Goal: Task Accomplishment & Management: Use online tool/utility

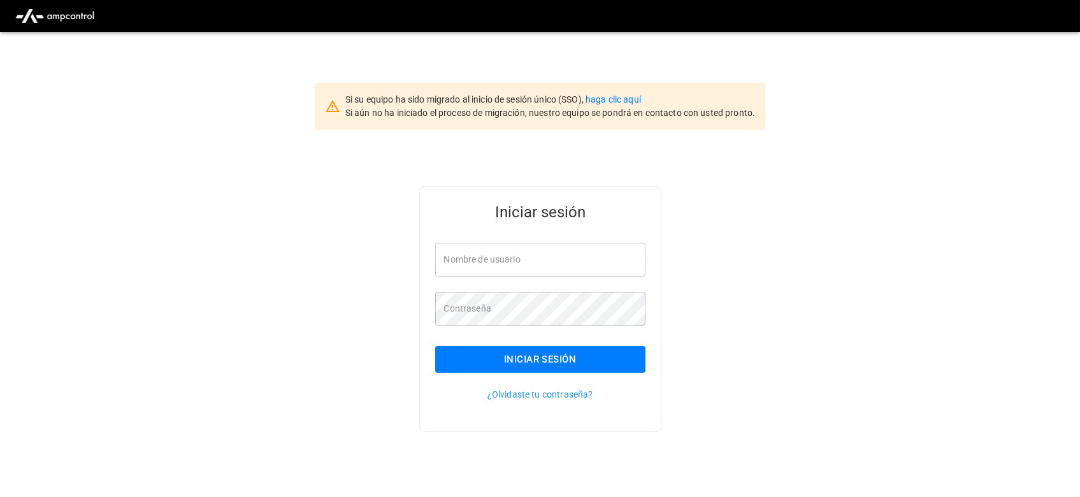
type input "**********"
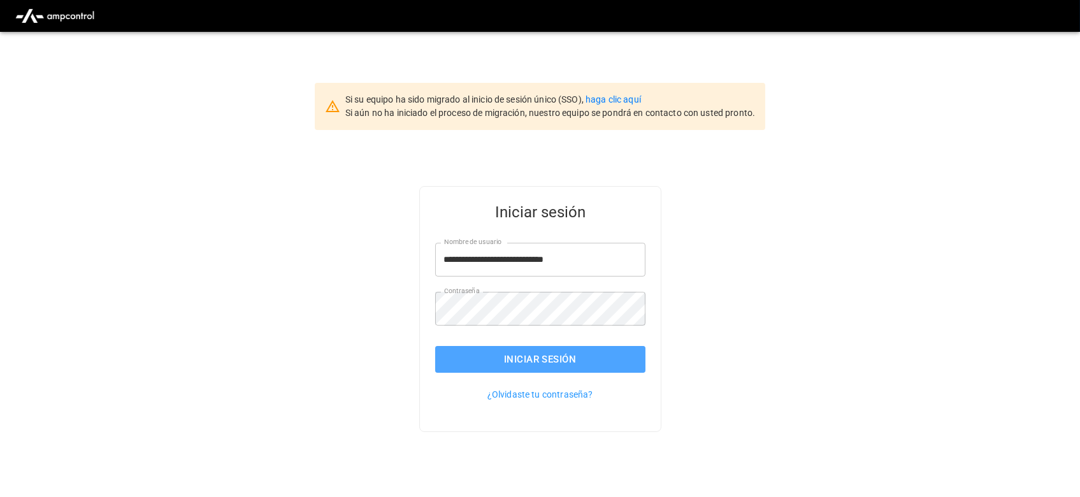
click at [524, 365] on button "Iniciar sesión" at bounding box center [540, 359] width 210 height 27
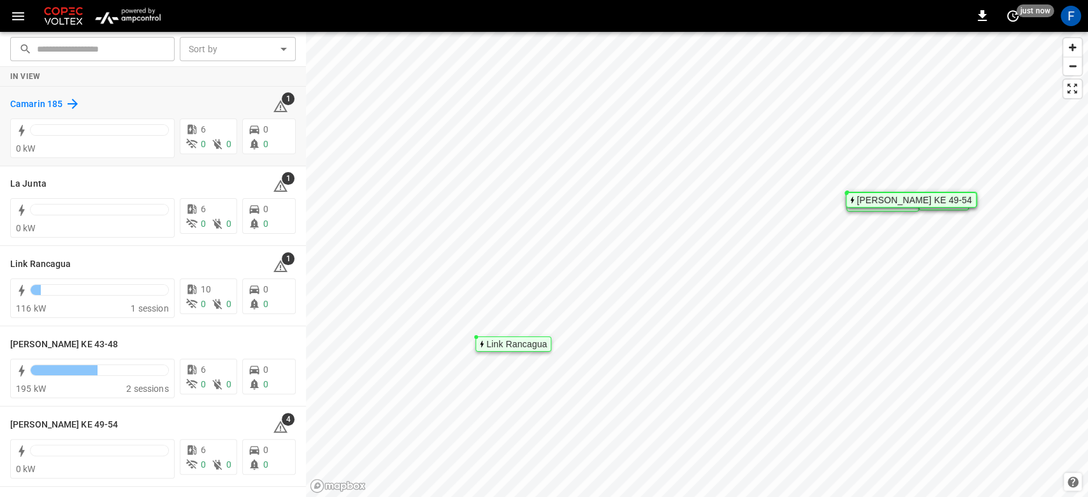
click at [15, 105] on h6 "Camarin 185" at bounding box center [36, 105] width 52 height 14
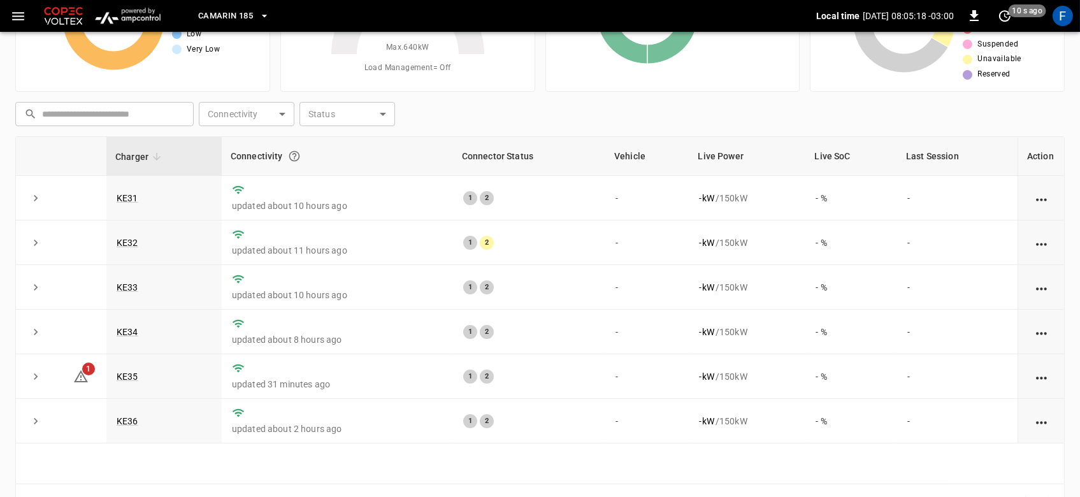
scroll to position [127, 0]
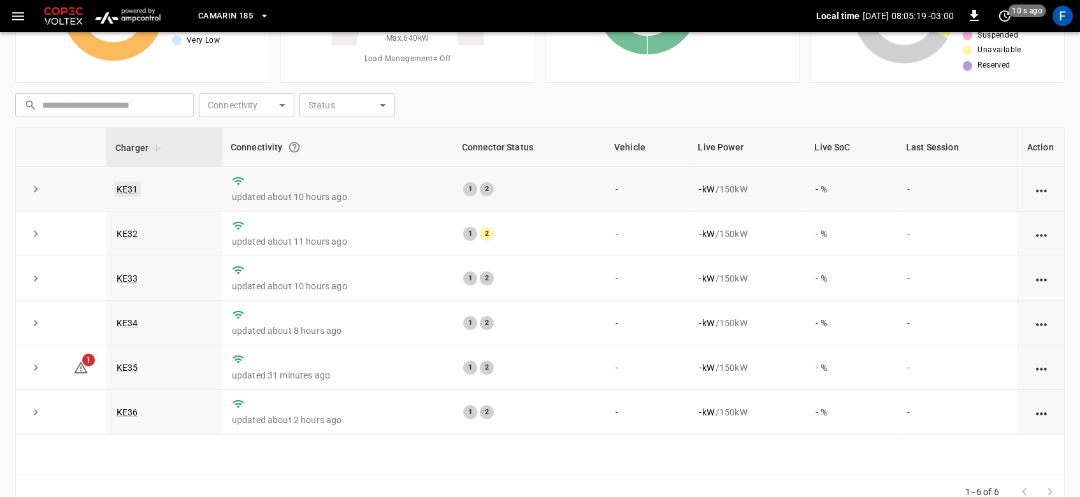
click at [127, 192] on link "KE31" at bounding box center [127, 189] width 27 height 15
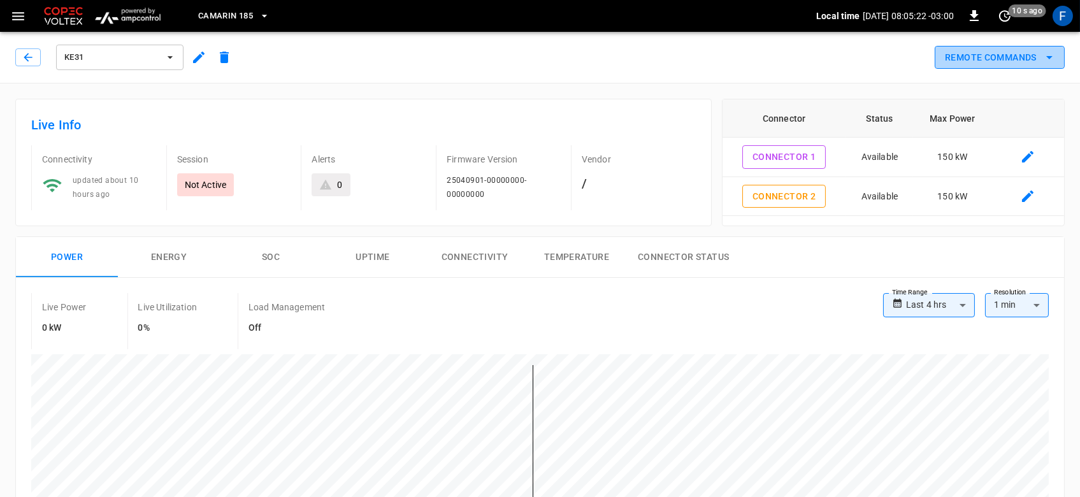
click at [1004, 57] on button "Remote Commands" at bounding box center [1000, 58] width 130 height 24
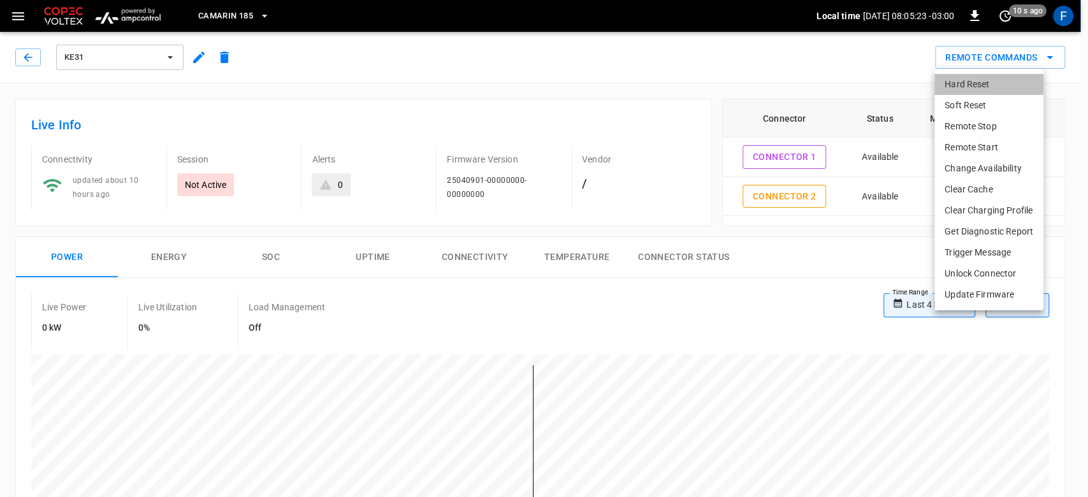
click at [978, 90] on li "Hard Reset" at bounding box center [988, 84] width 109 height 21
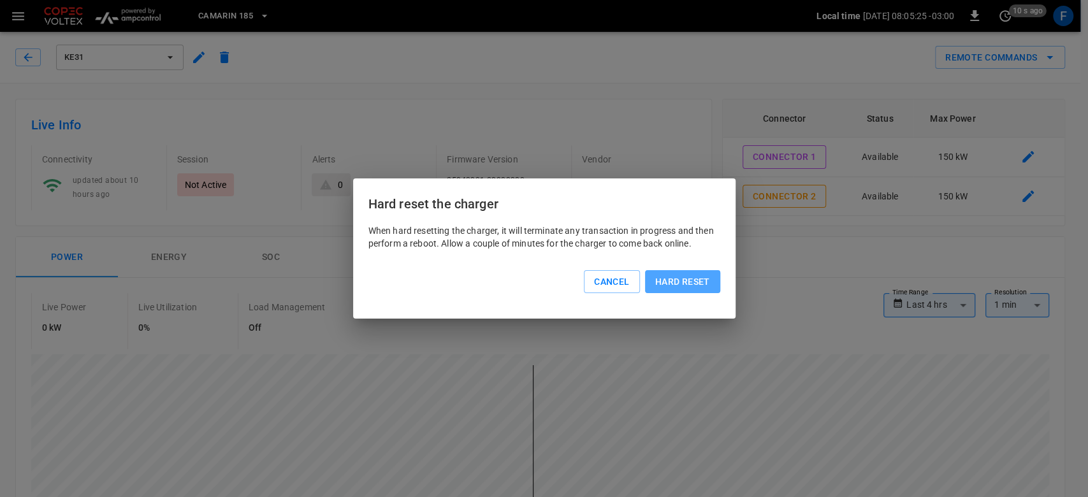
click at [663, 283] on button "Hard reset" at bounding box center [682, 282] width 75 height 24
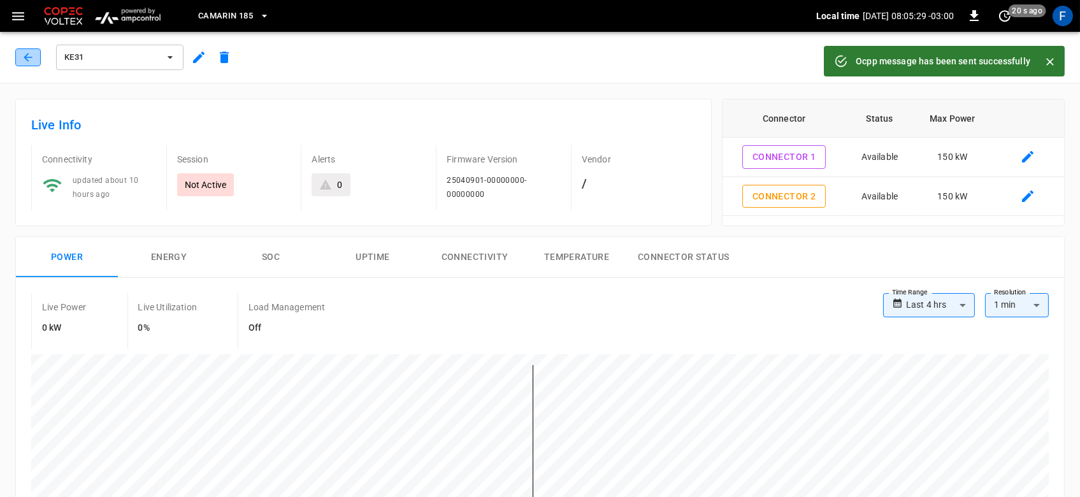
click at [25, 63] on icon "button" at bounding box center [28, 57] width 13 height 13
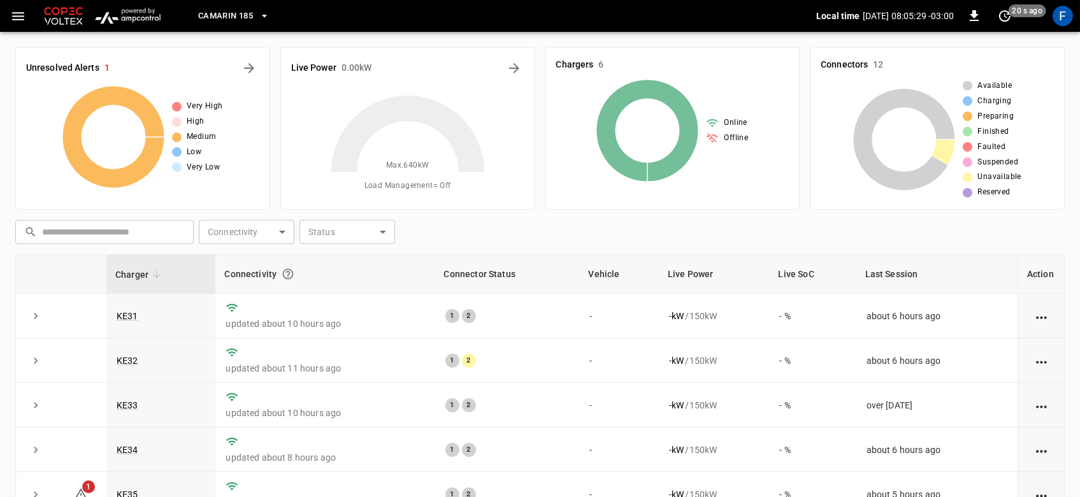
scroll to position [127, 0]
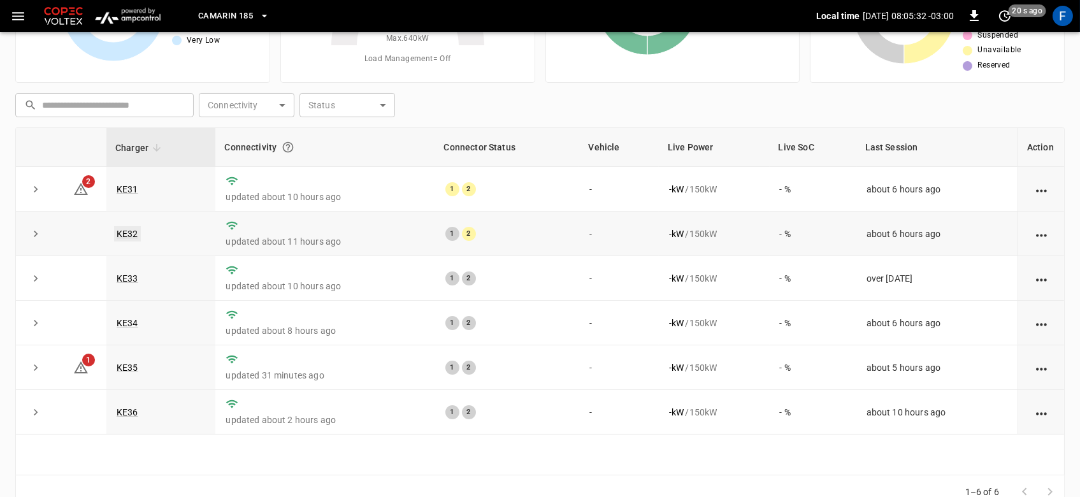
click at [126, 232] on link "KE32" at bounding box center [127, 233] width 27 height 15
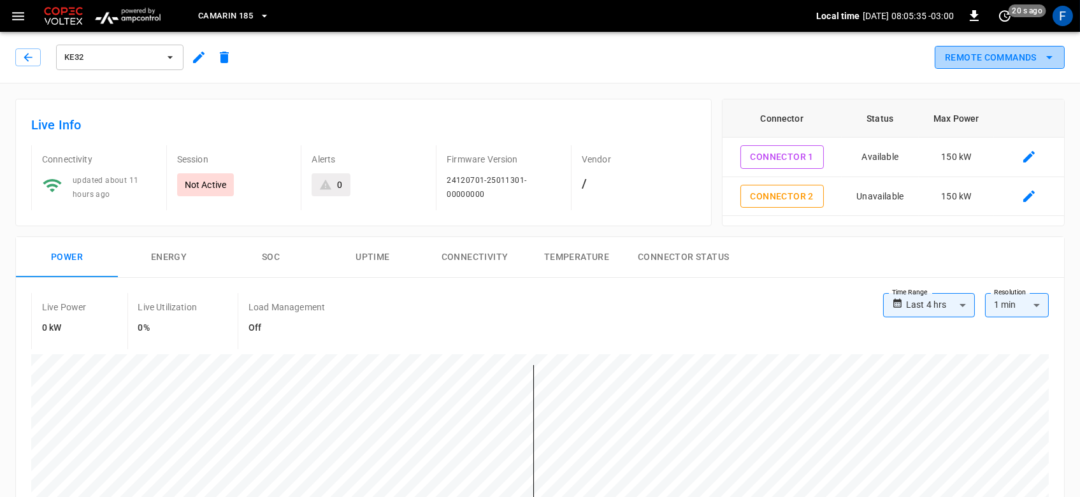
click at [996, 57] on button "Remote Commands" at bounding box center [1000, 58] width 130 height 24
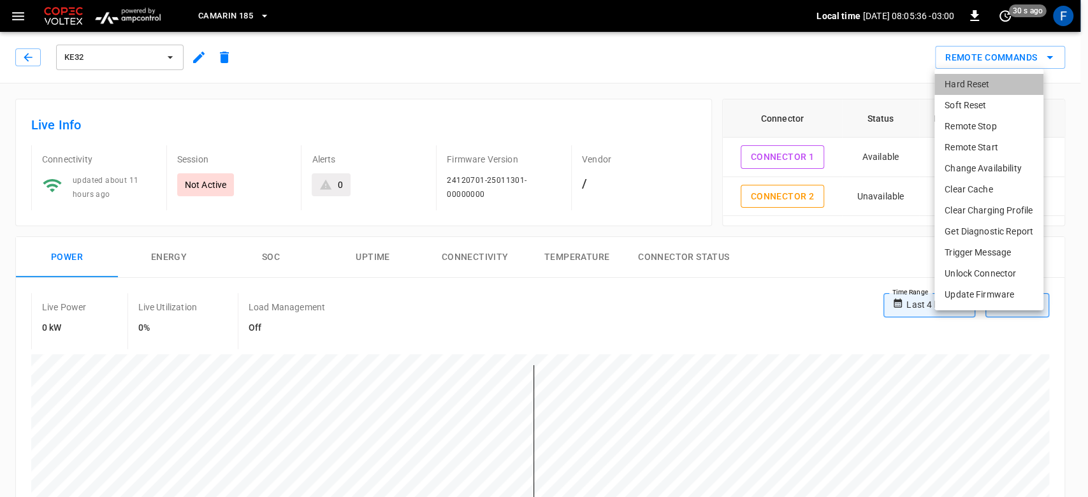
click at [964, 90] on li "Hard Reset" at bounding box center [988, 84] width 109 height 21
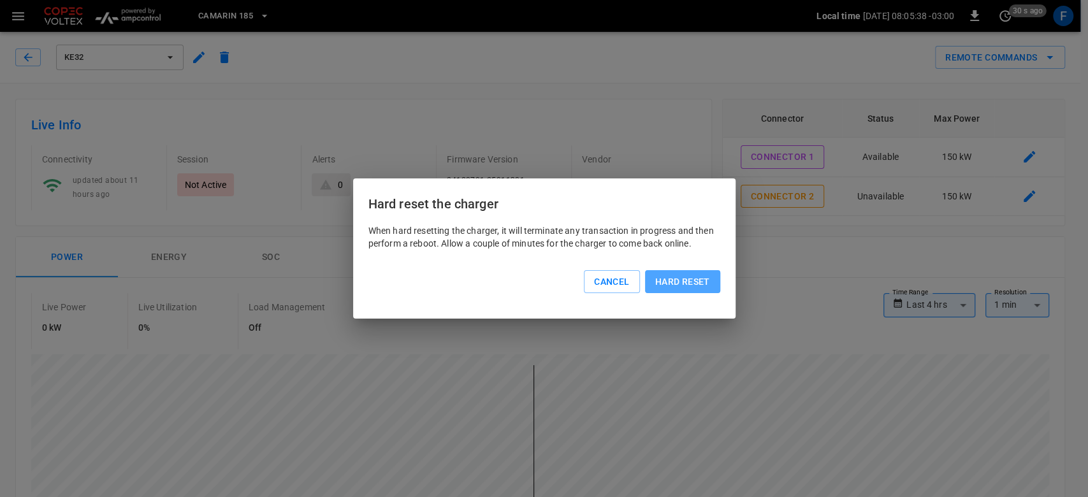
click at [690, 283] on button "Hard reset" at bounding box center [682, 282] width 75 height 24
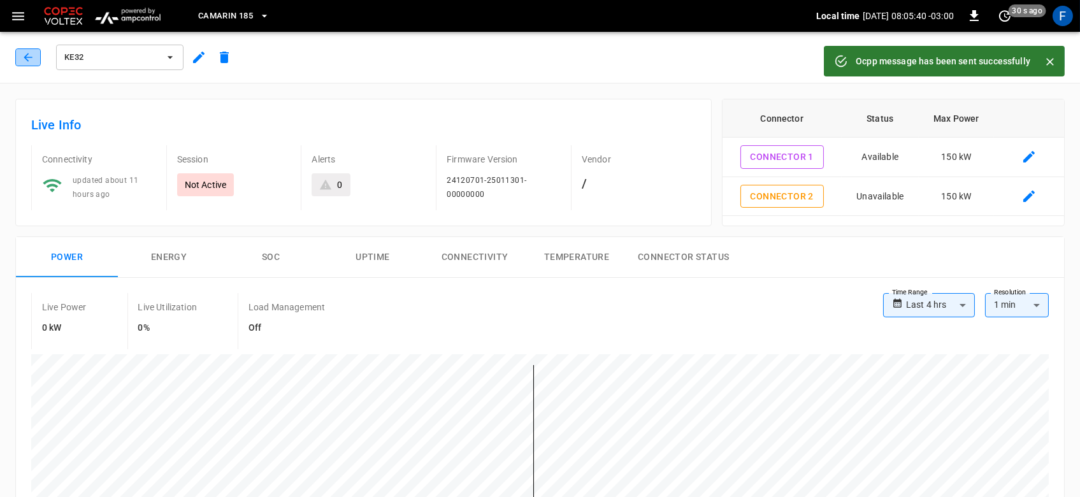
click at [22, 51] on icon "button" at bounding box center [28, 57] width 13 height 13
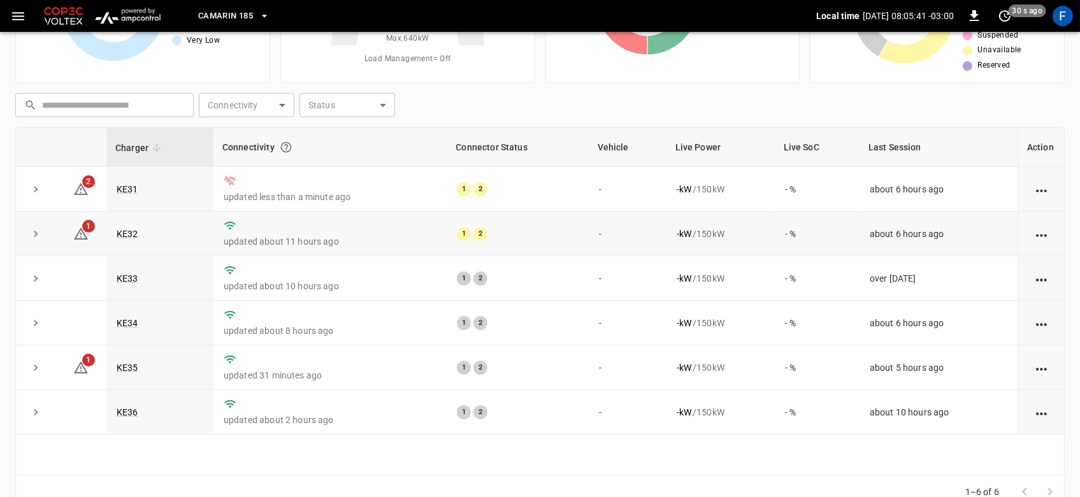
scroll to position [154, 0]
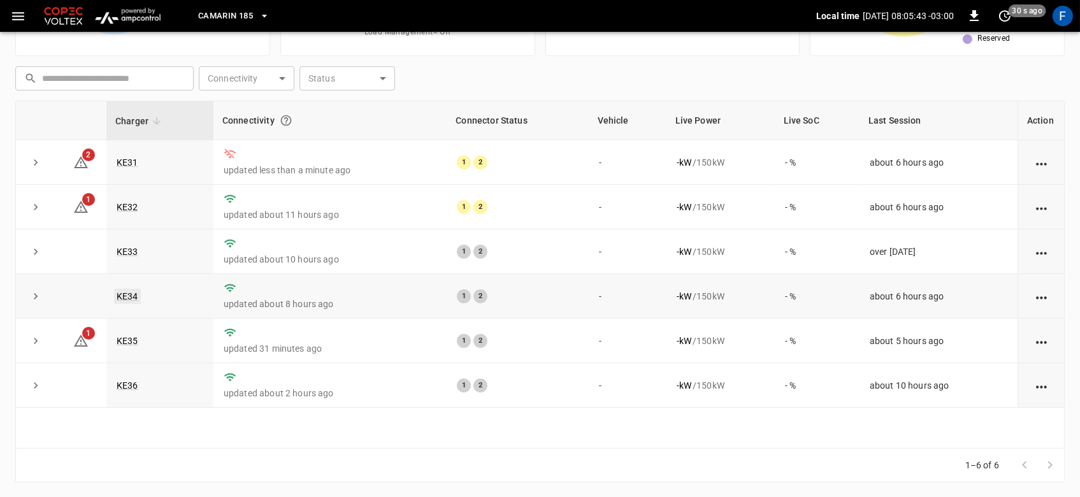
click at [136, 295] on link "KE34" at bounding box center [127, 296] width 27 height 15
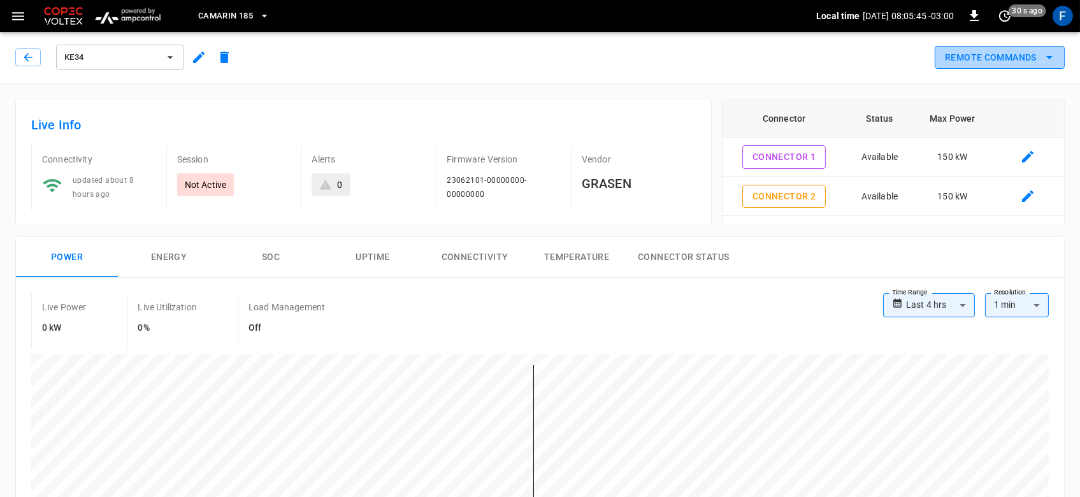
click at [985, 64] on button "Remote Commands" at bounding box center [1000, 58] width 130 height 24
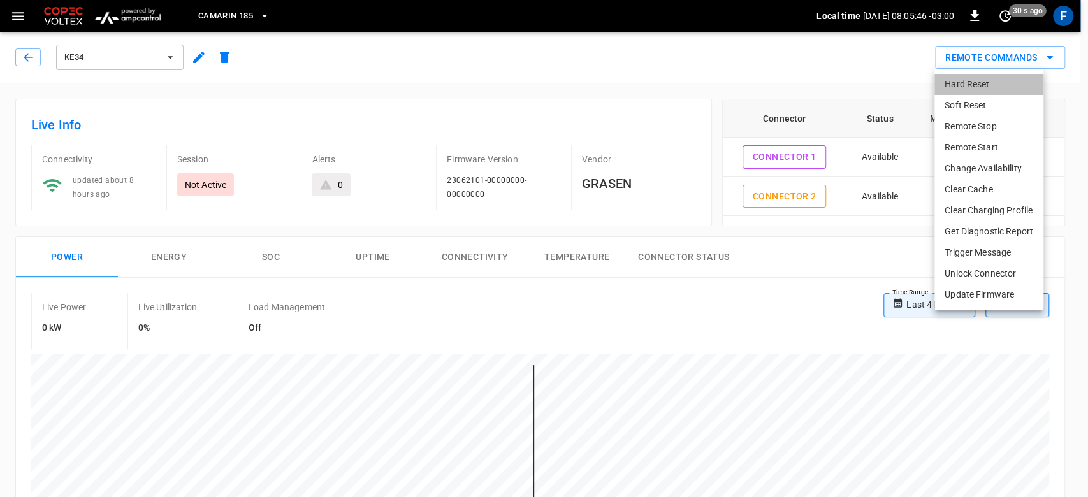
click at [971, 78] on li "Hard Reset" at bounding box center [988, 84] width 109 height 21
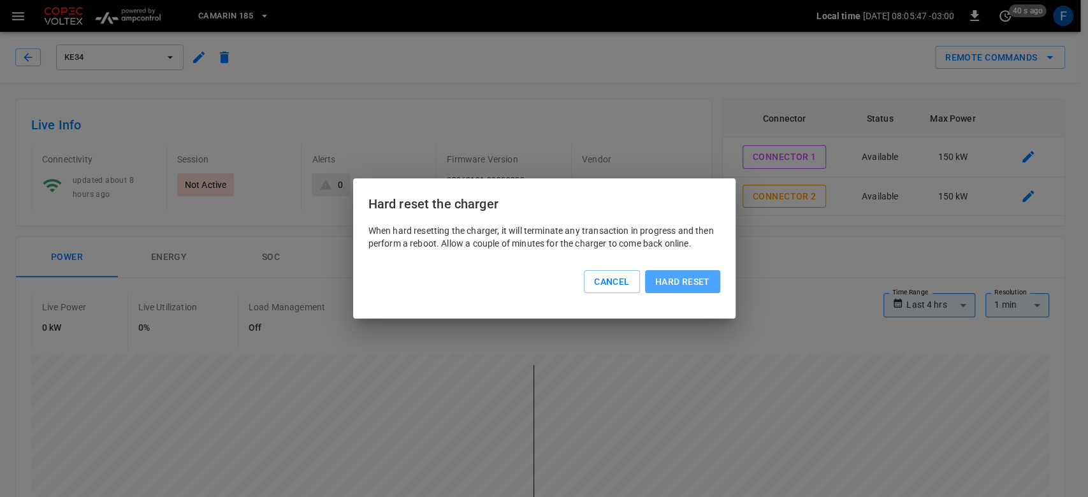
click at [700, 279] on button "Hard reset" at bounding box center [682, 282] width 75 height 24
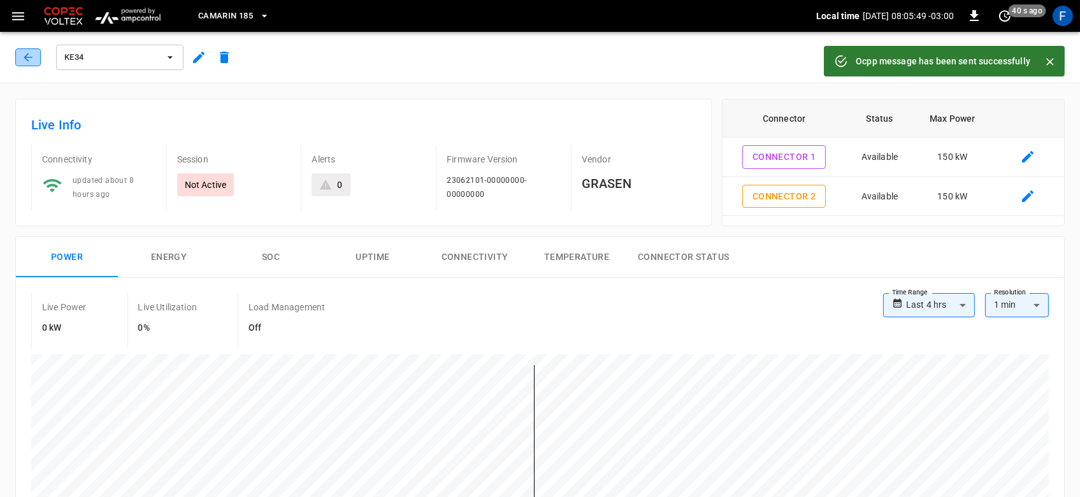
click at [26, 62] on icon "button" at bounding box center [28, 57] width 13 height 13
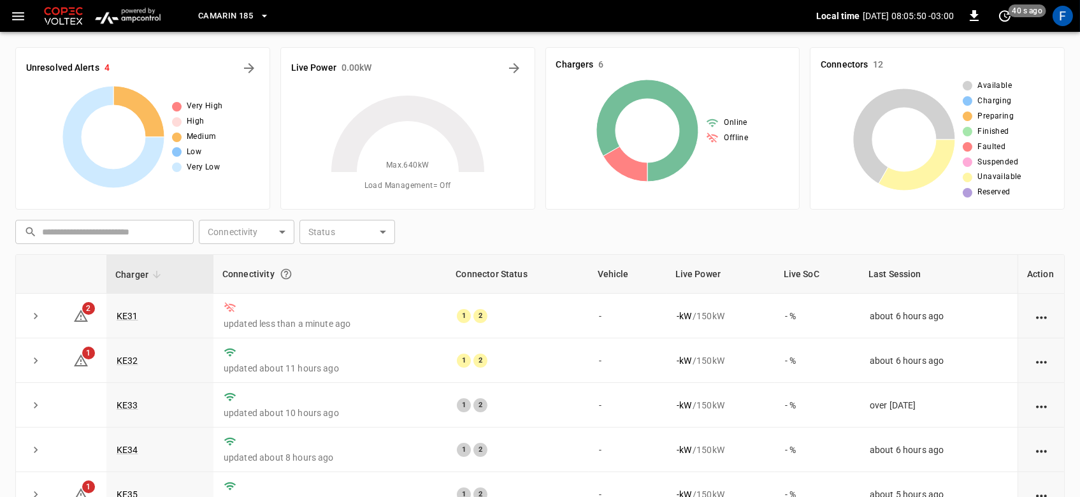
scroll to position [154, 0]
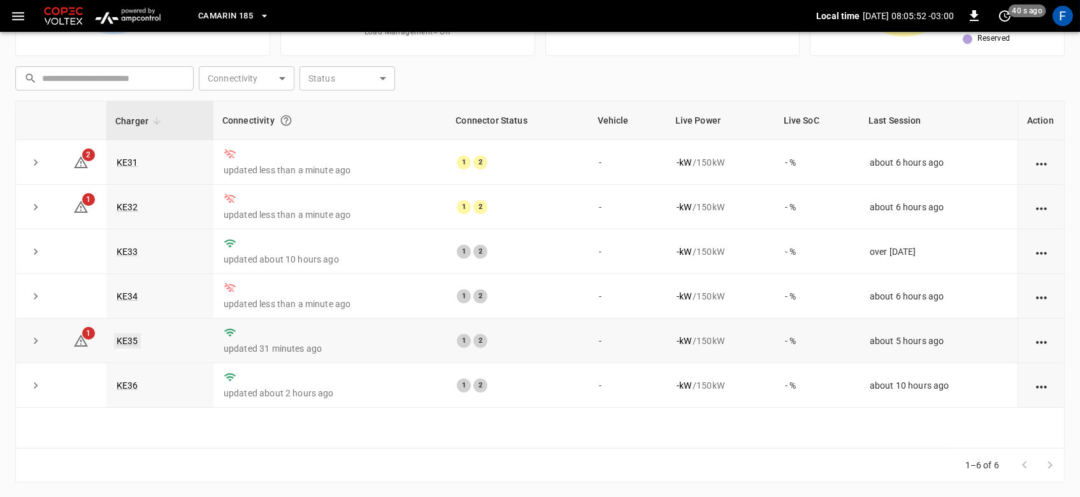
click at [127, 340] on link "KE35" at bounding box center [127, 340] width 27 height 15
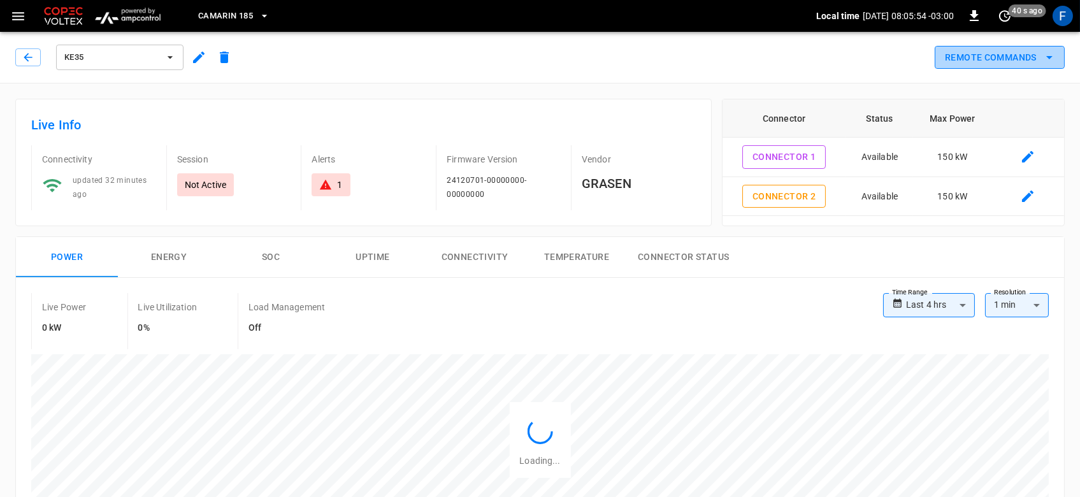
click at [955, 52] on button "Remote Commands" at bounding box center [1000, 58] width 130 height 24
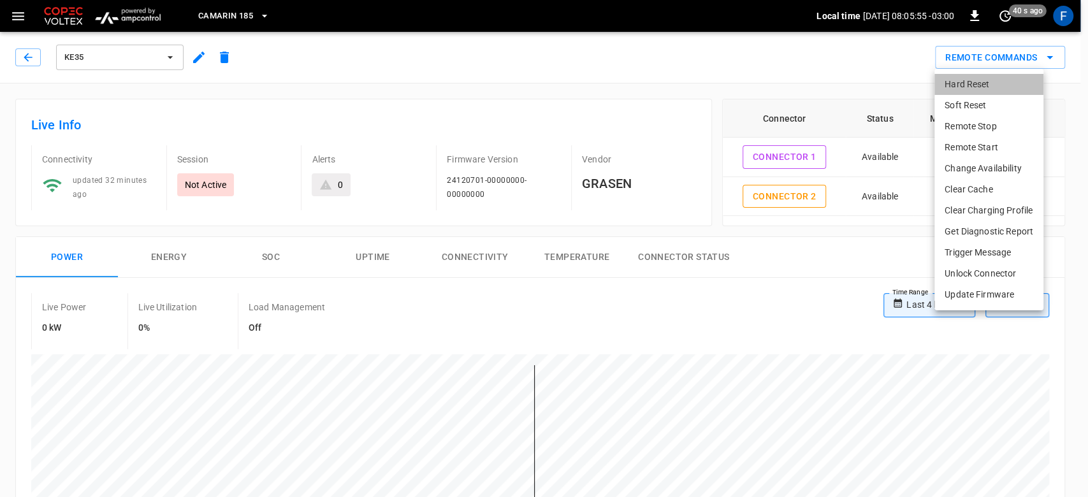
click at [979, 89] on li "Hard Reset" at bounding box center [988, 84] width 109 height 21
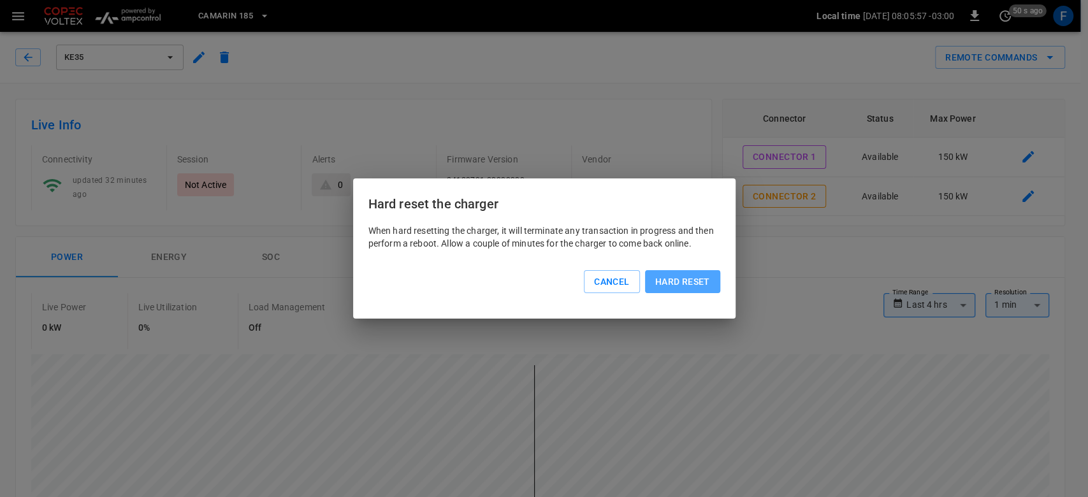
click at [689, 273] on button "Hard reset" at bounding box center [682, 282] width 75 height 24
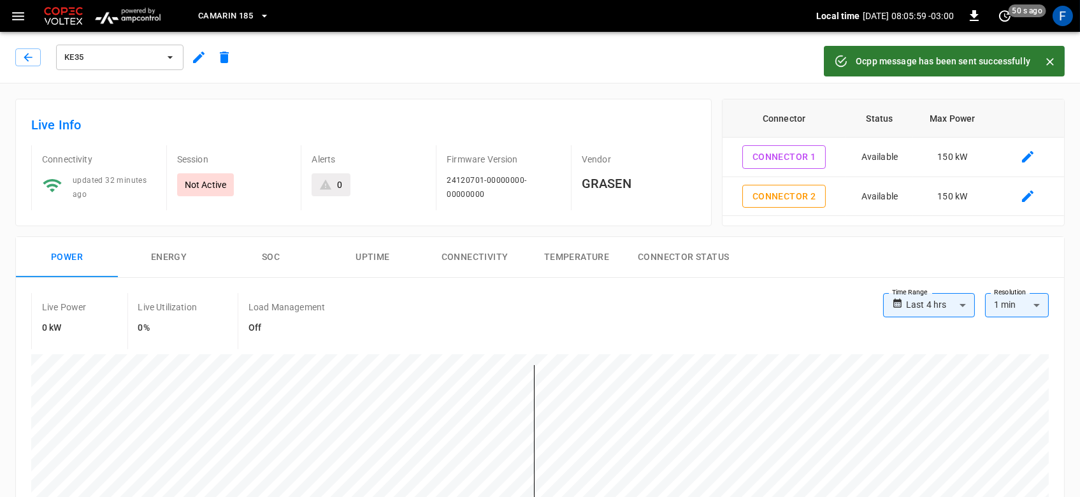
click at [18, 48] on div "KE35" at bounding box center [126, 57] width 222 height 31
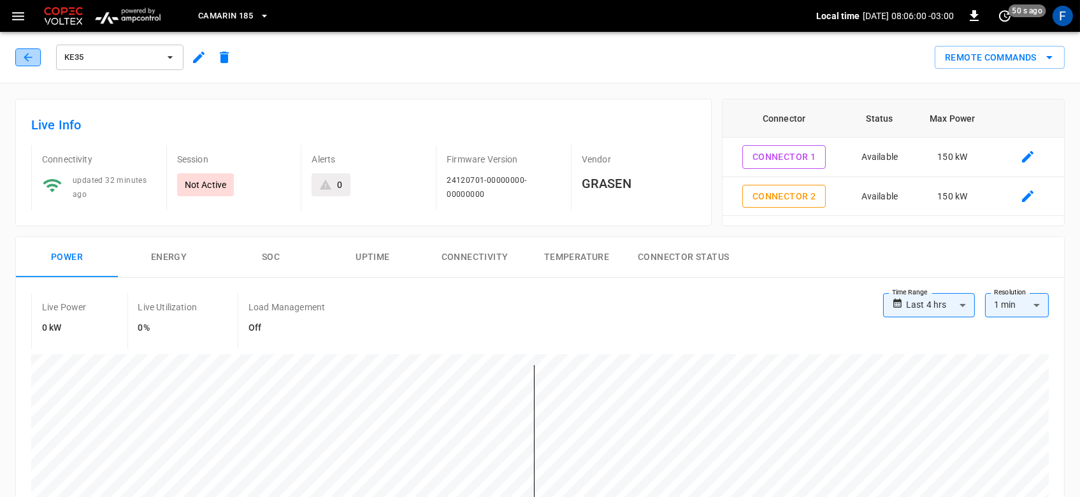
click at [19, 50] on button "button" at bounding box center [27, 57] width 25 height 18
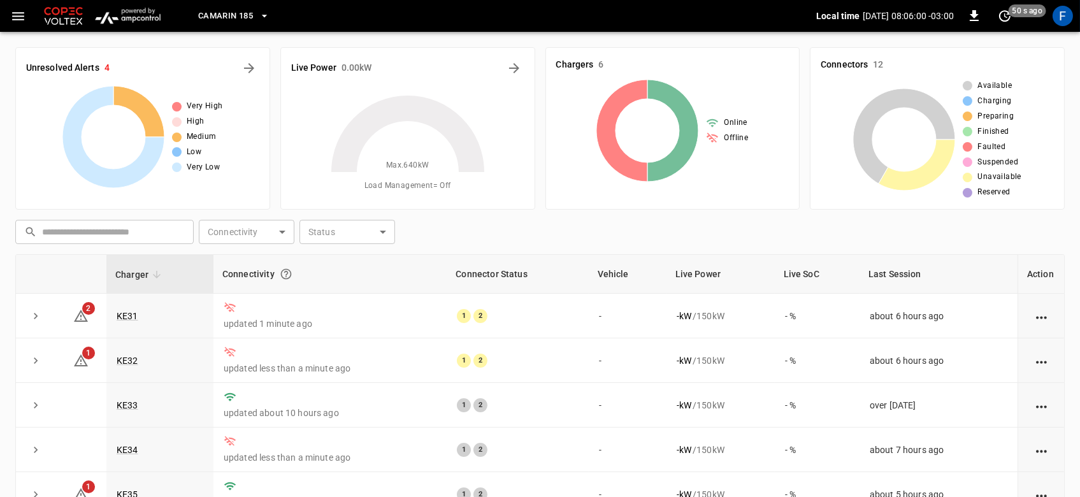
scroll to position [154, 0]
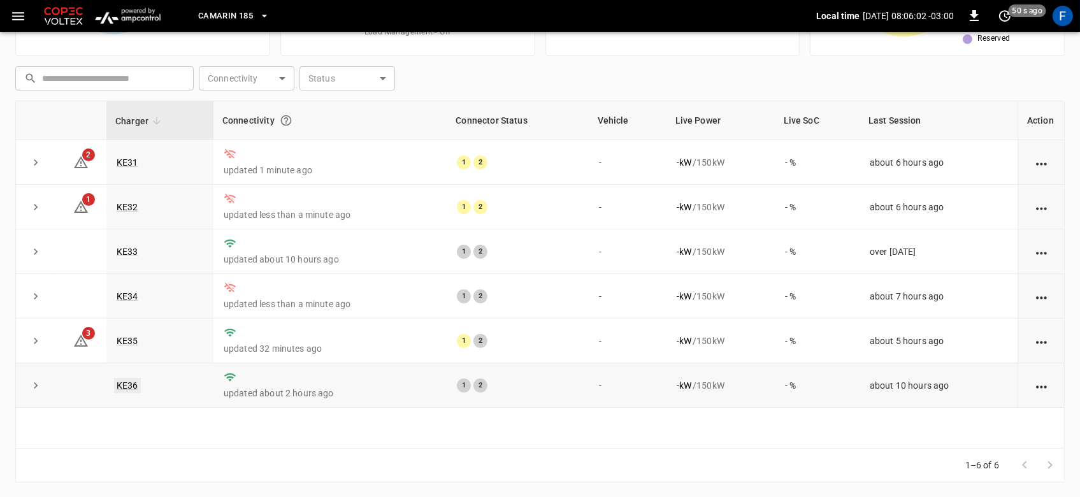
click at [131, 393] on link "KE36" at bounding box center [127, 385] width 27 height 15
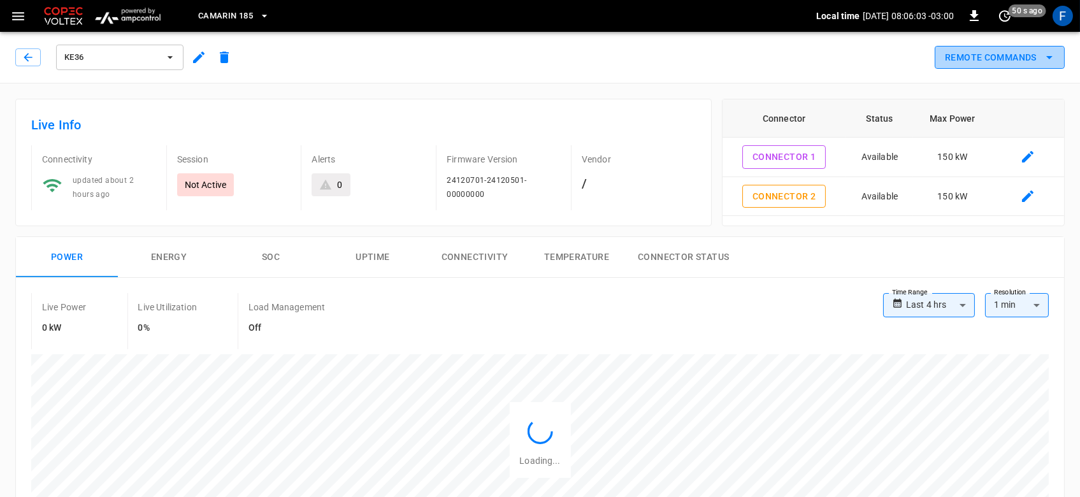
click at [1022, 60] on button "Remote Commands" at bounding box center [1000, 58] width 130 height 24
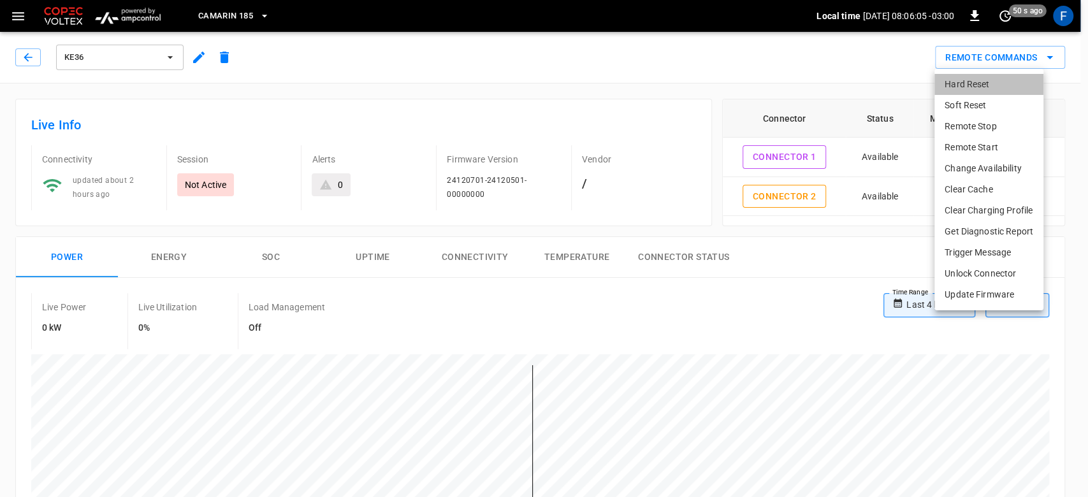
click at [985, 80] on li "Hard Reset" at bounding box center [988, 84] width 109 height 21
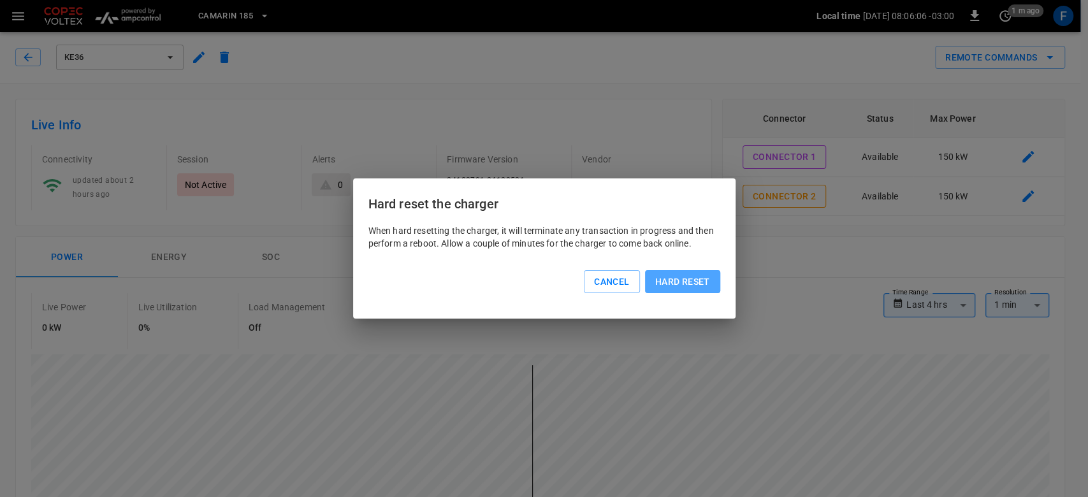
click at [678, 278] on button "Hard reset" at bounding box center [682, 282] width 75 height 24
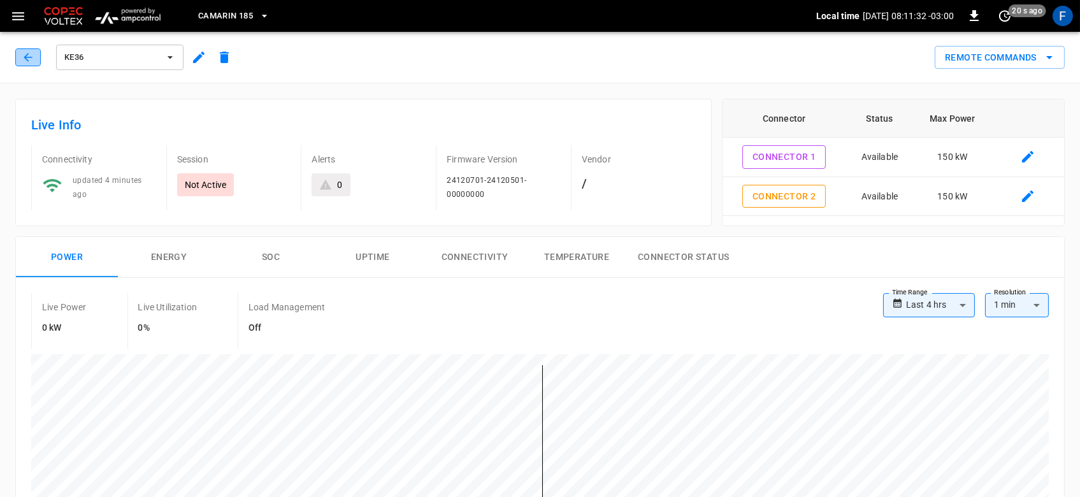
click at [29, 64] on button "button" at bounding box center [27, 57] width 25 height 18
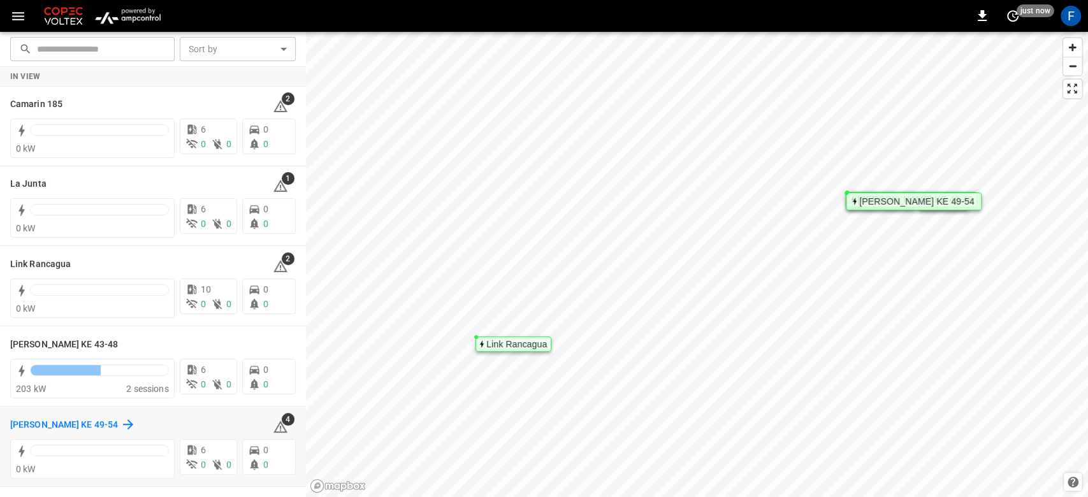
click at [25, 429] on h6 "[PERSON_NAME] KE 49-54" at bounding box center [64, 425] width 108 height 14
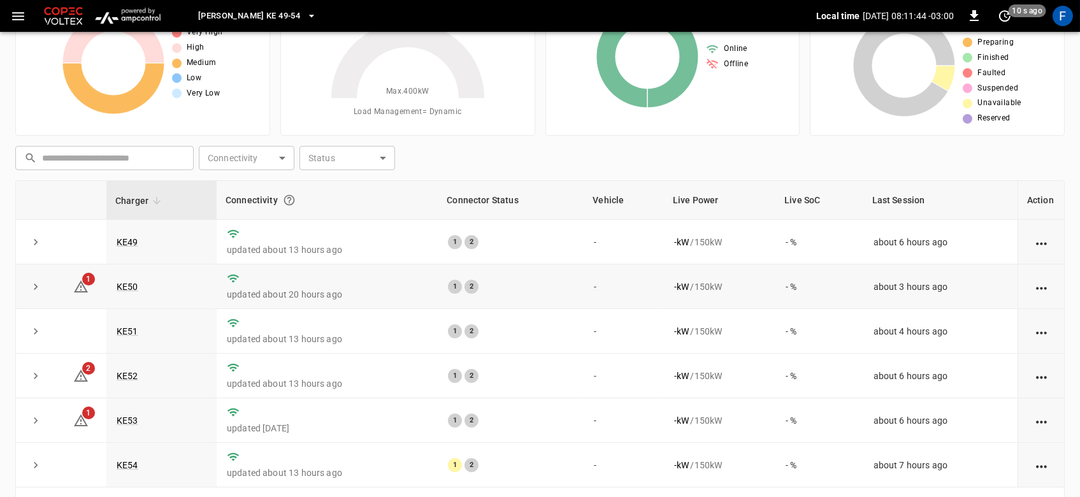
scroll to position [75, 0]
click at [137, 377] on link "KE52" at bounding box center [127, 375] width 27 height 15
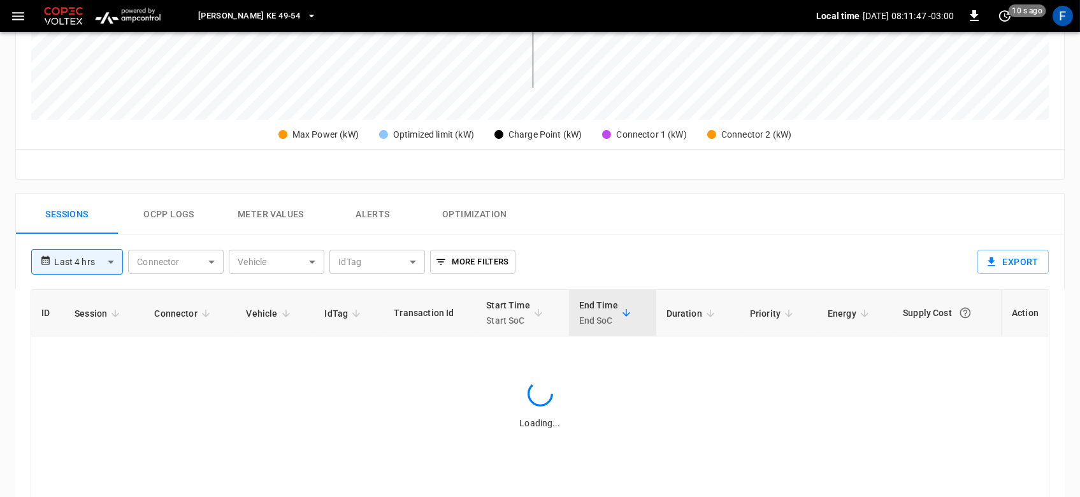
scroll to position [637, 0]
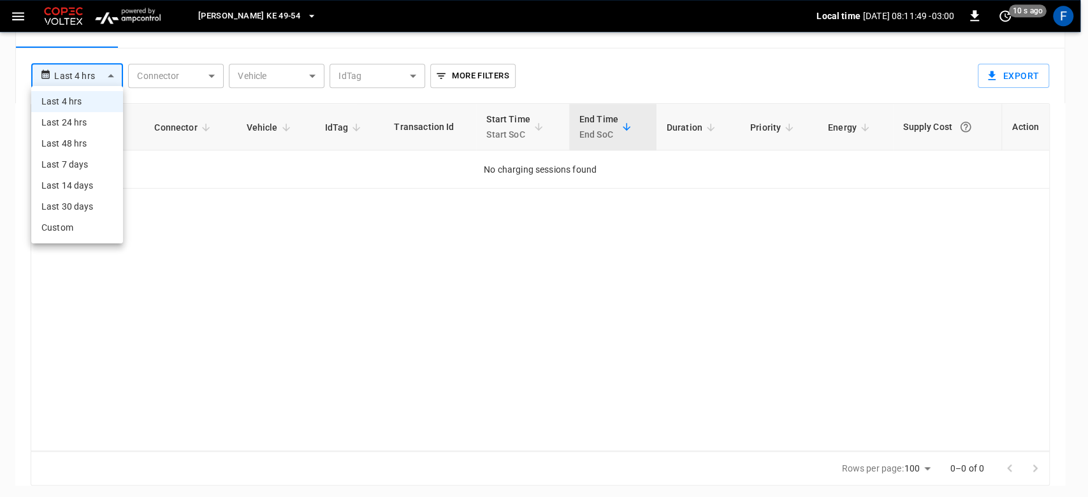
drag, startPoint x: 89, startPoint y: 110, endPoint x: 81, endPoint y: 118, distance: 11.3
click at [81, 118] on ul "Last 4 hrs Last 24 hrs Last 48 hrs Last 7 days Last 14 days Last 30 days Custom" at bounding box center [77, 164] width 92 height 157
click at [81, 118] on li "Last 24 hrs" at bounding box center [77, 122] width 92 height 21
type input "**********"
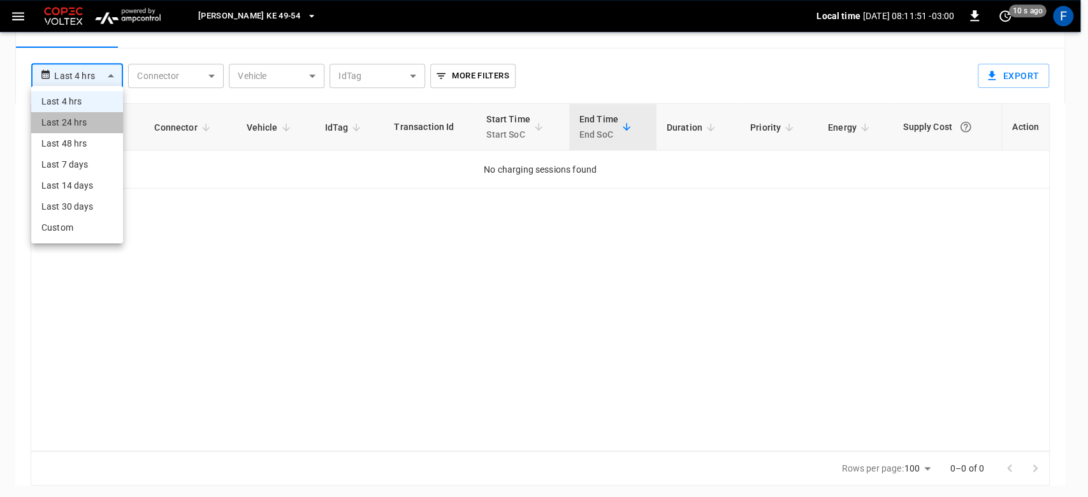
type input "**********"
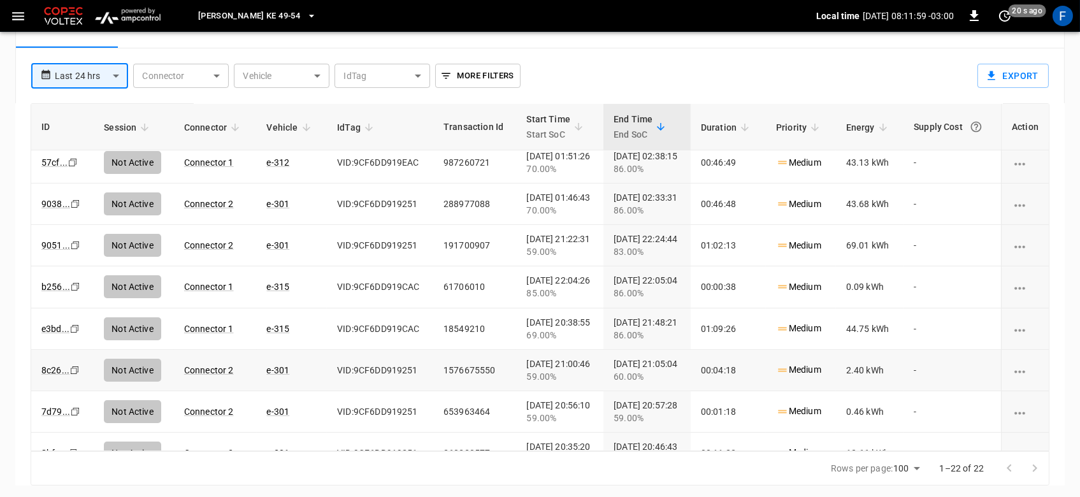
scroll to position [0, 0]
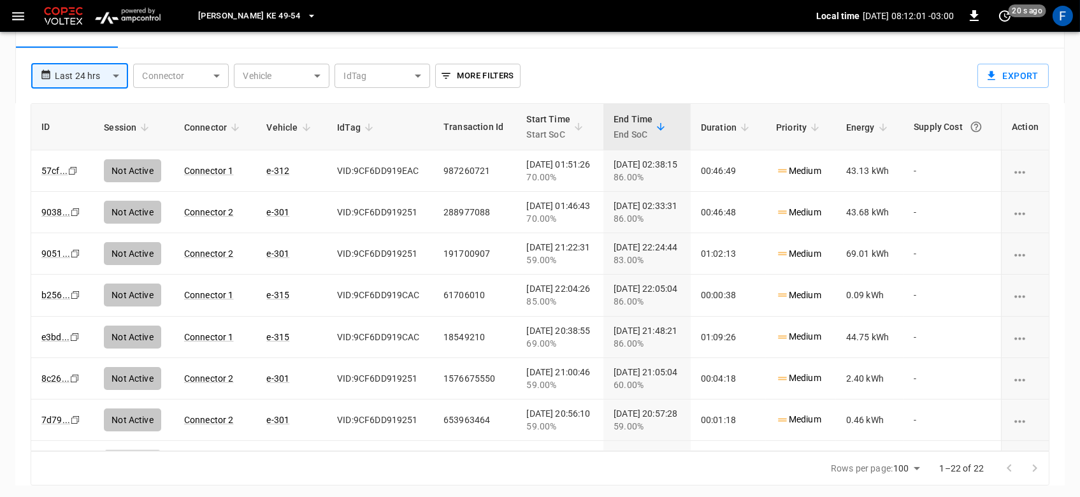
scroll to position [75, 0]
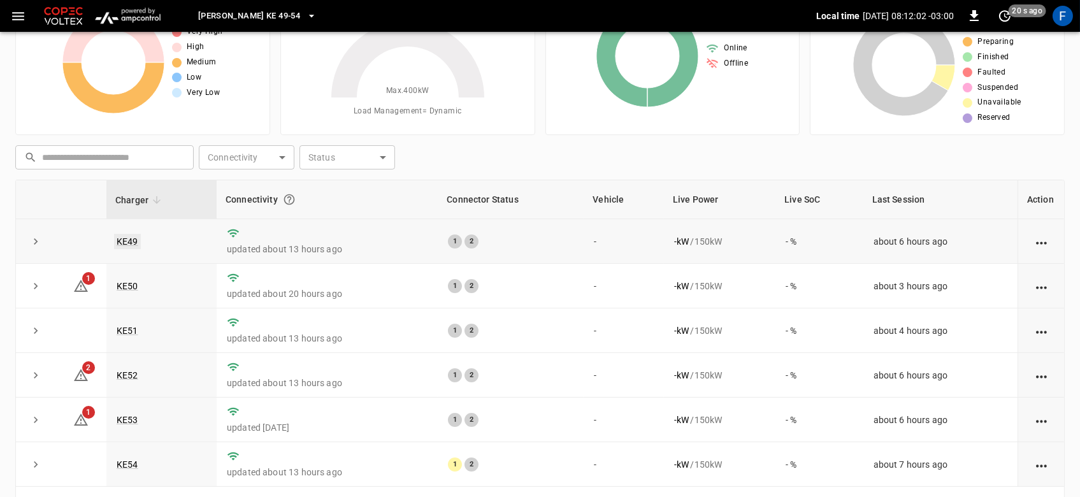
click at [122, 244] on link "KE49" at bounding box center [127, 241] width 27 height 15
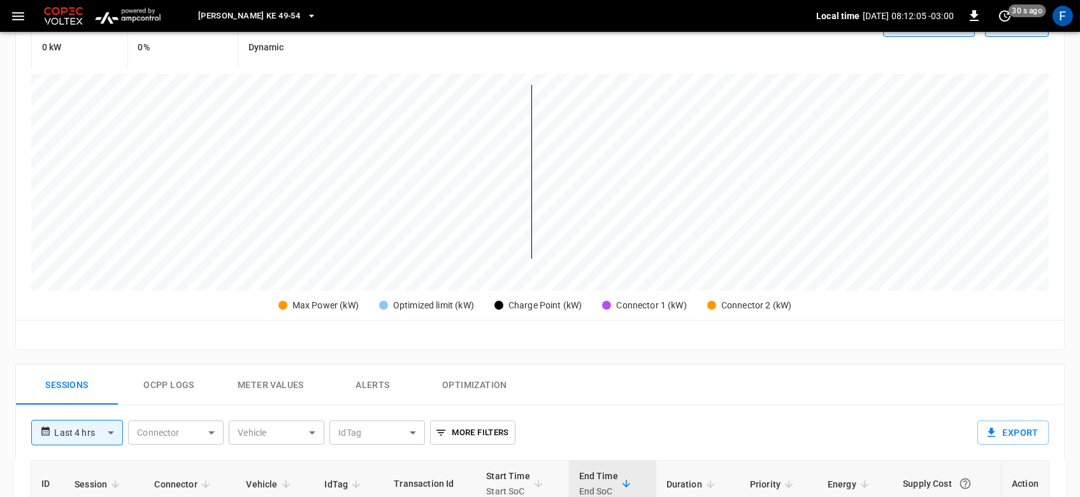
scroll to position [282, 0]
click at [91, 441] on div "**********" at bounding box center [497, 426] width 952 height 45
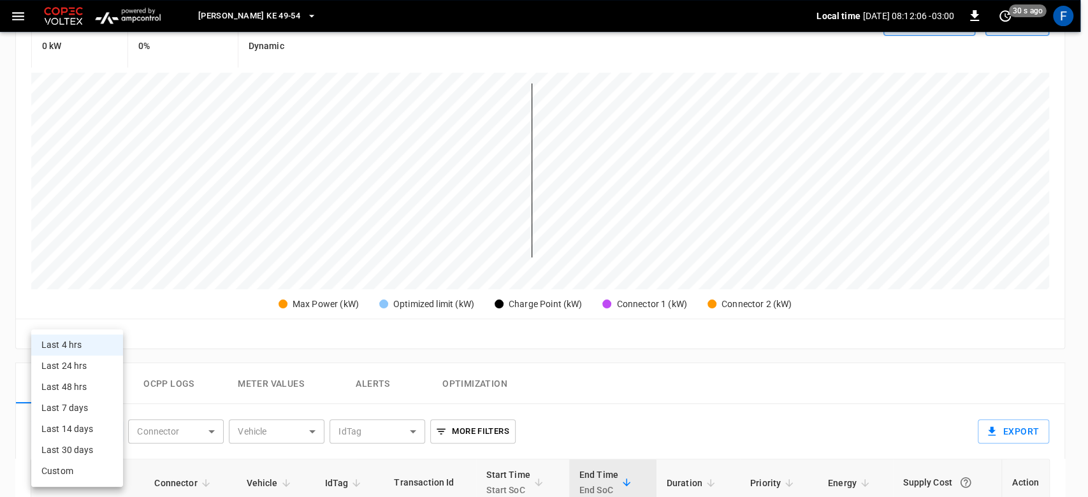
click at [95, 435] on body "**********" at bounding box center [544, 287] width 1088 height 1138
click at [81, 365] on li "Last 24 hrs" at bounding box center [77, 366] width 92 height 21
type input "**********"
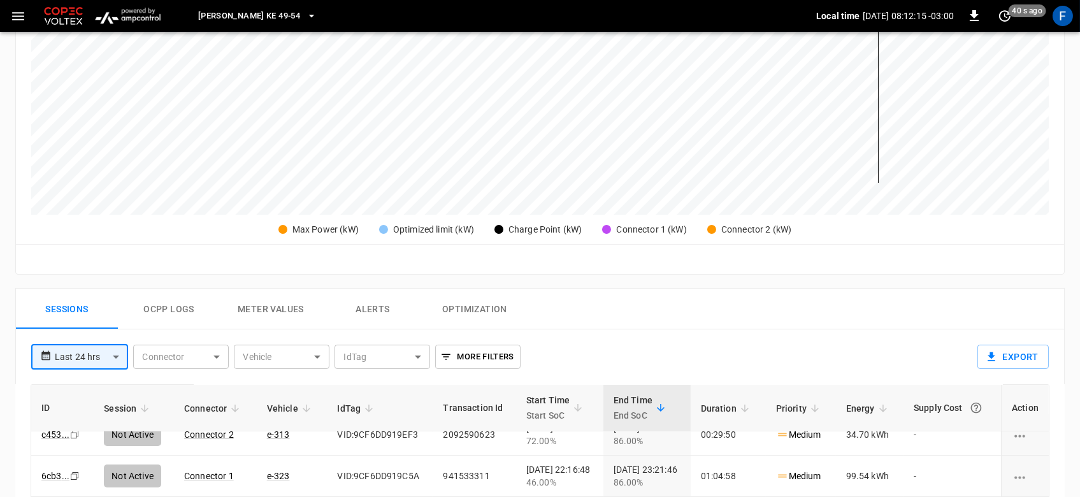
scroll to position [0, 0]
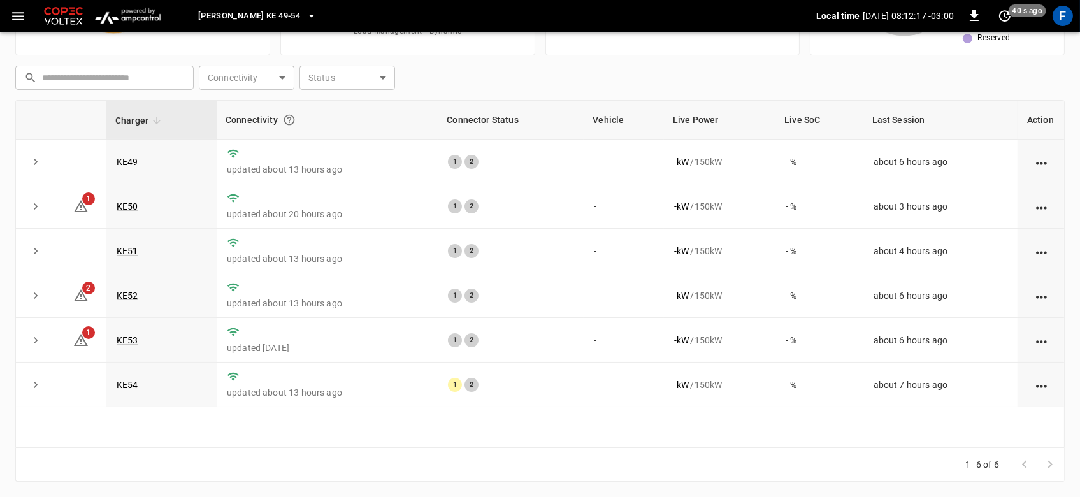
scroll to position [75, 0]
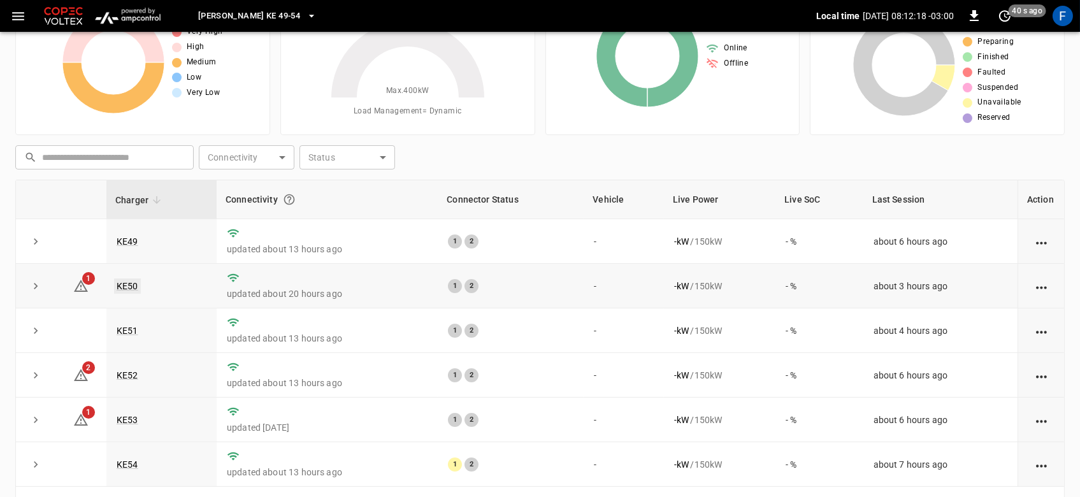
click at [126, 280] on link "KE50" at bounding box center [127, 286] width 27 height 15
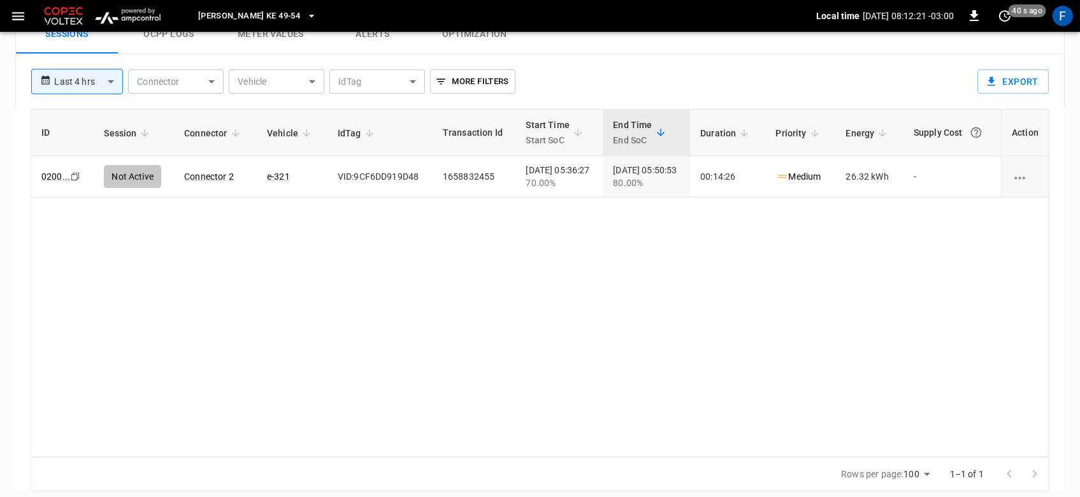
scroll to position [637, 0]
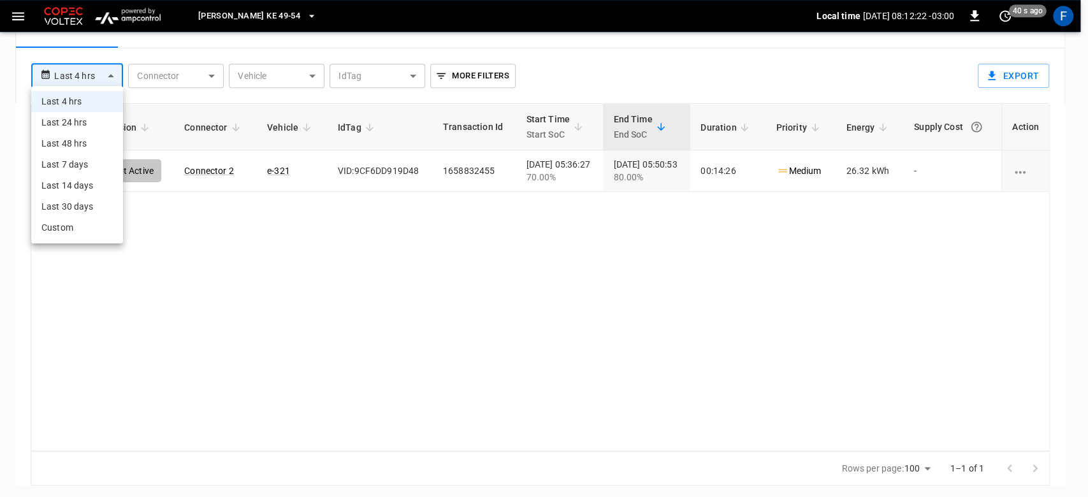
click at [72, 116] on li "Last 24 hrs" at bounding box center [77, 122] width 92 height 21
type input "**********"
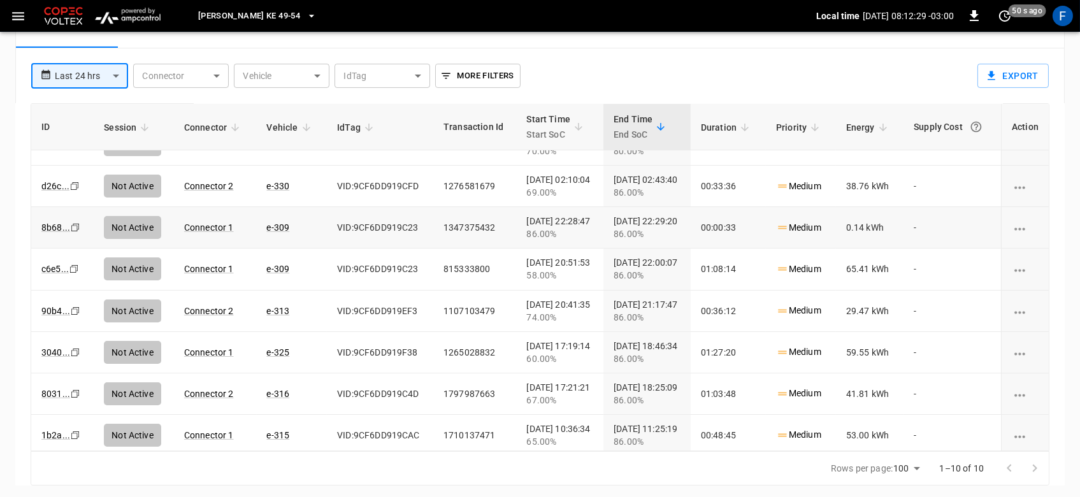
scroll to position [0, 0]
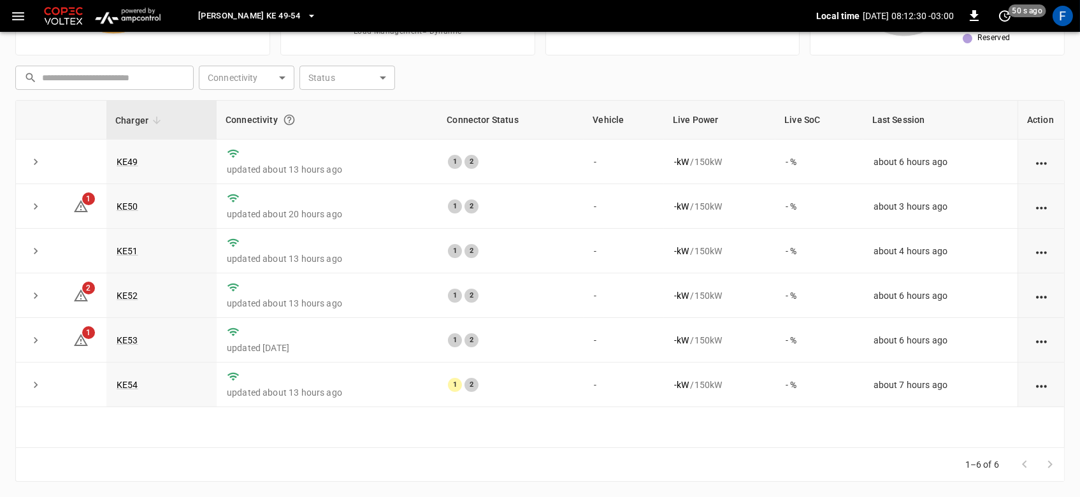
scroll to position [75, 0]
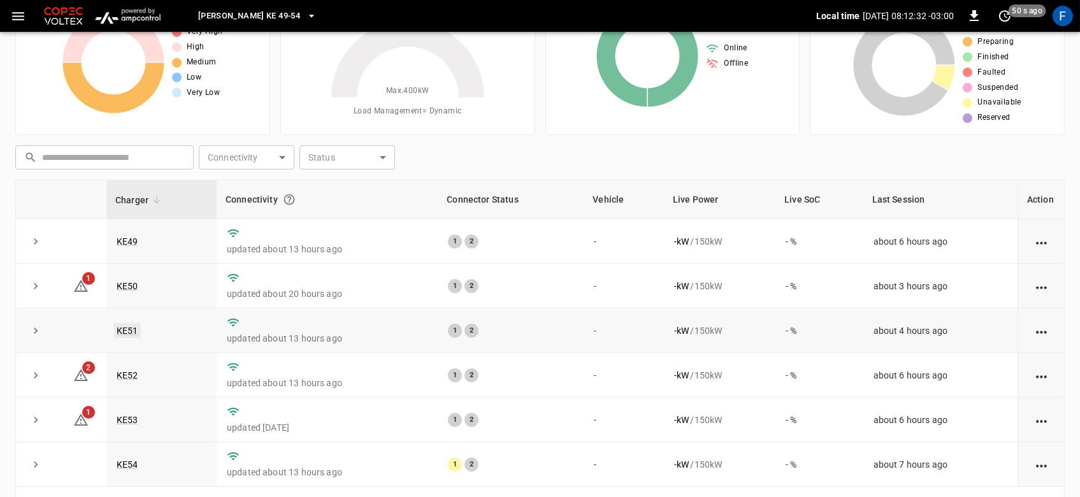
click at [126, 330] on link "KE51" at bounding box center [127, 330] width 27 height 15
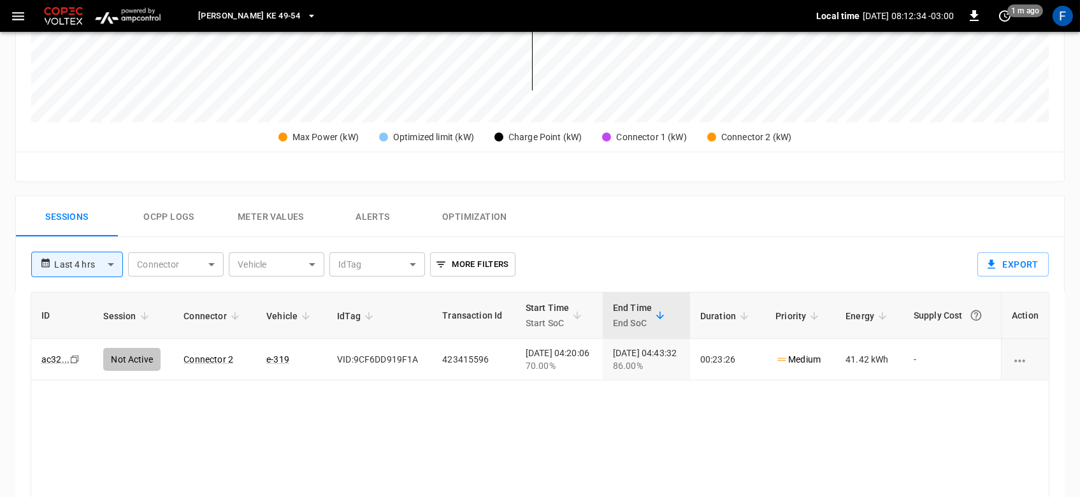
scroll to position [452, 0]
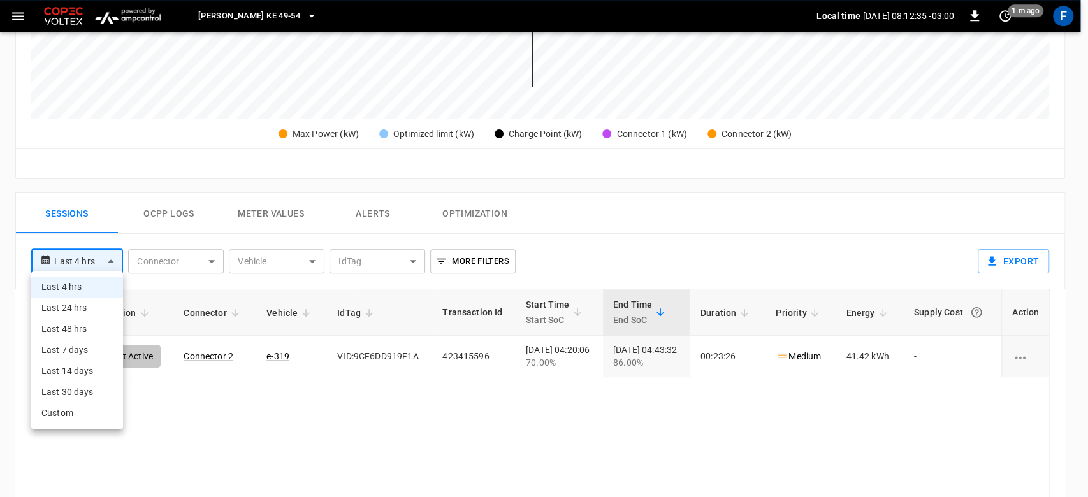
click at [71, 262] on body "**********" at bounding box center [544, 117] width 1088 height 1138
click at [76, 308] on li "Last 24 hrs" at bounding box center [77, 308] width 92 height 21
type input "**********"
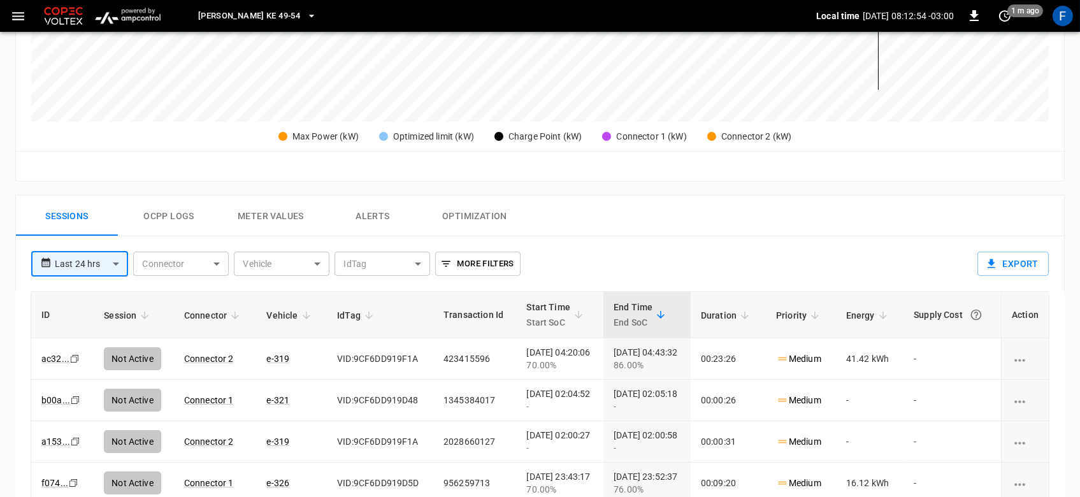
scroll to position [448, 0]
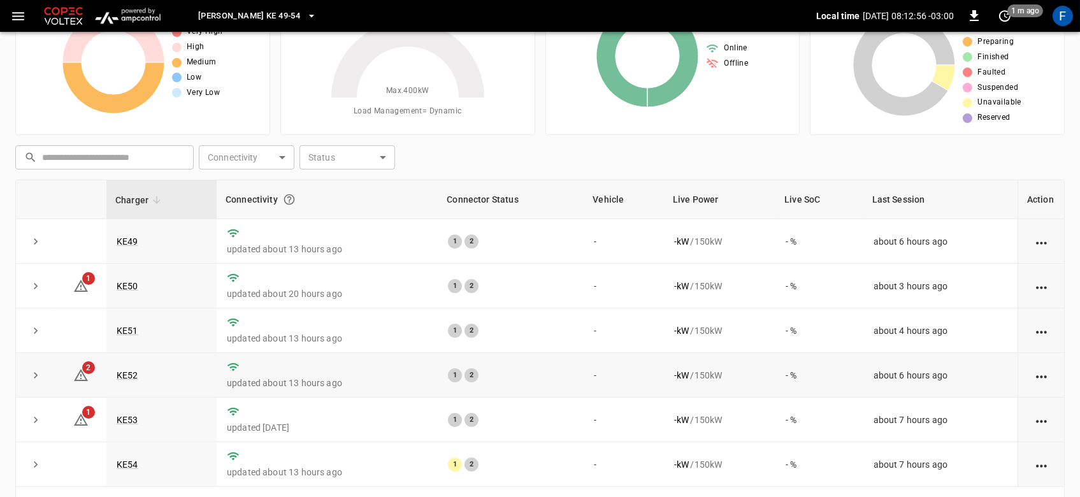
scroll to position [154, 0]
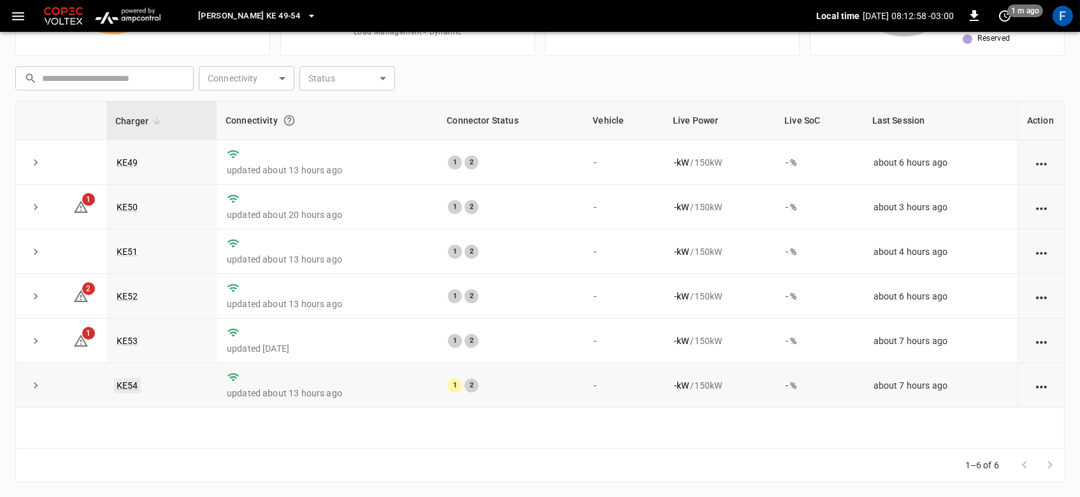
click at [135, 390] on link "KE54" at bounding box center [127, 385] width 27 height 15
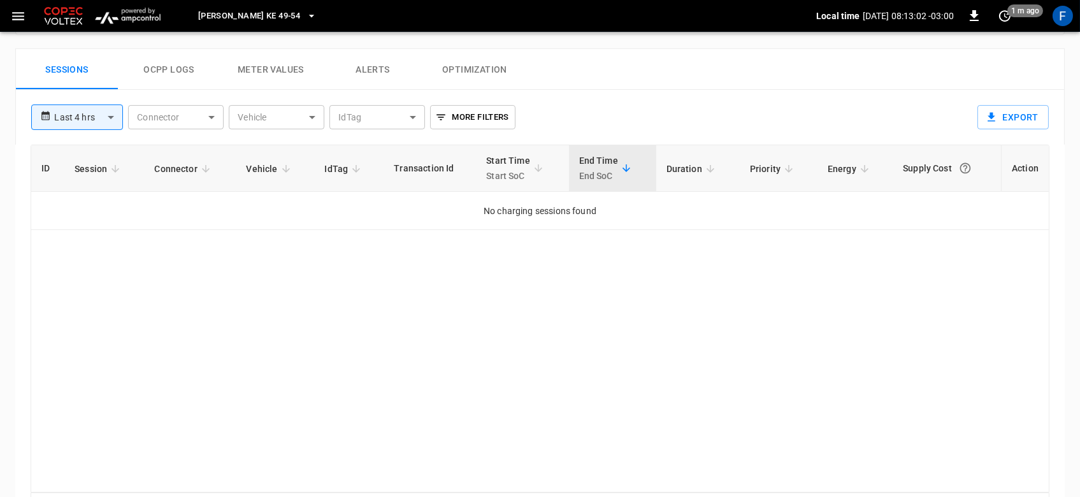
scroll to position [597, 0]
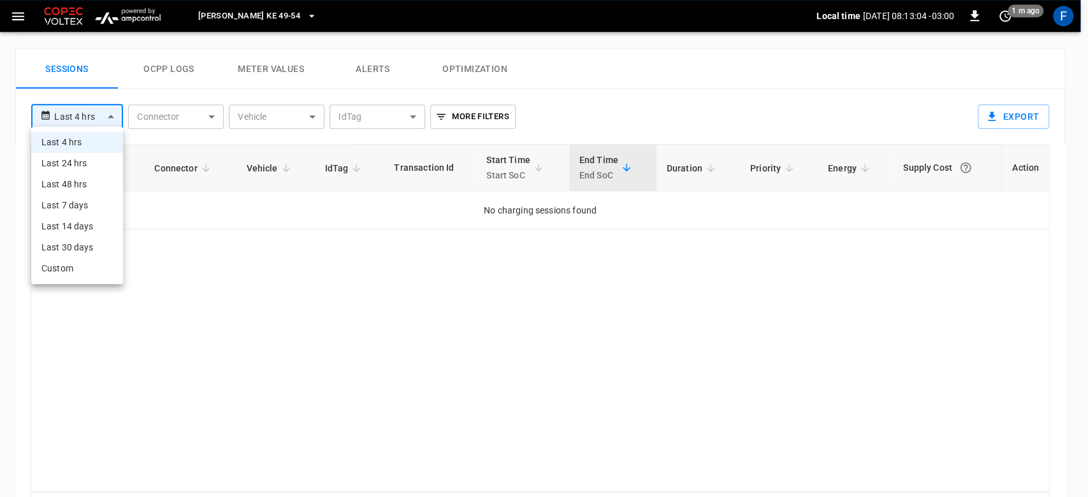
click at [71, 161] on li "Last 24 hrs" at bounding box center [77, 163] width 92 height 21
type input "**********"
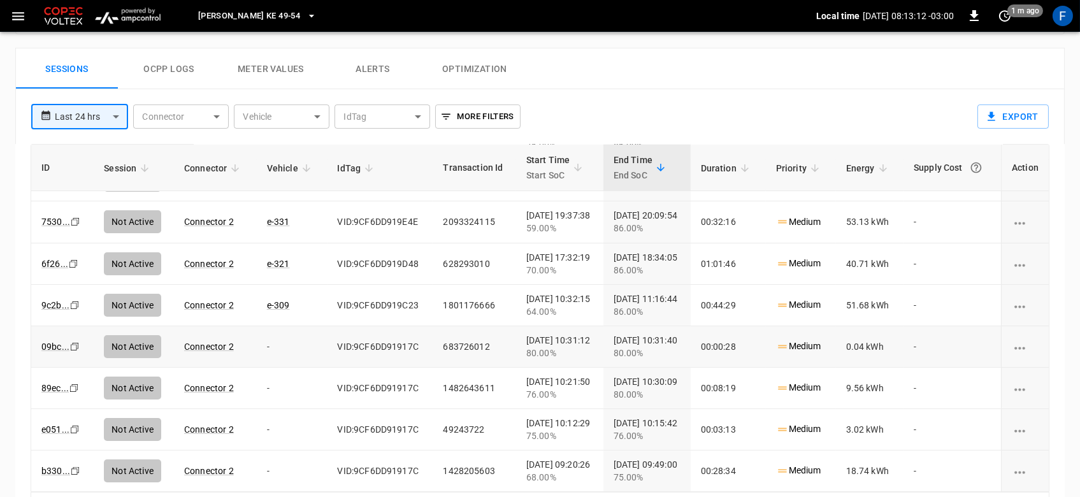
scroll to position [0, 0]
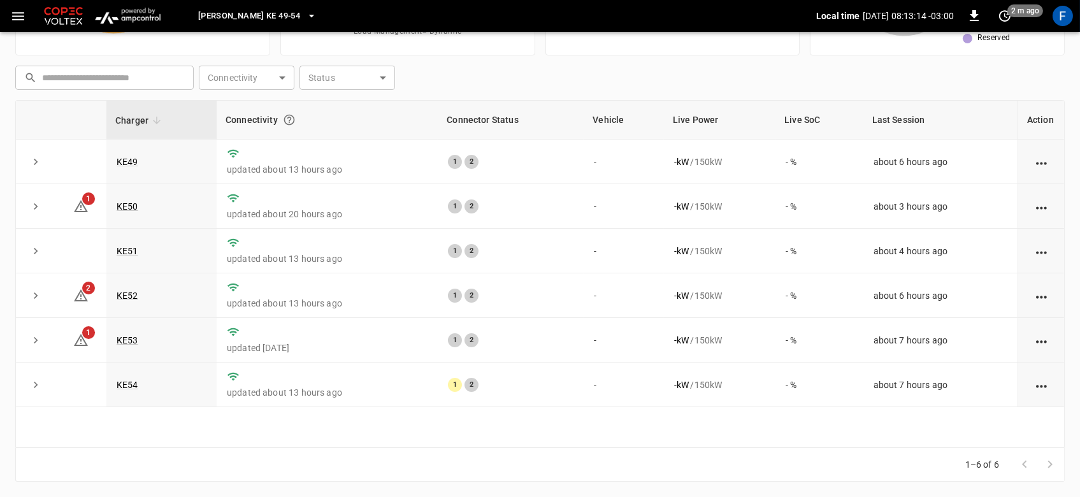
scroll to position [154, 0]
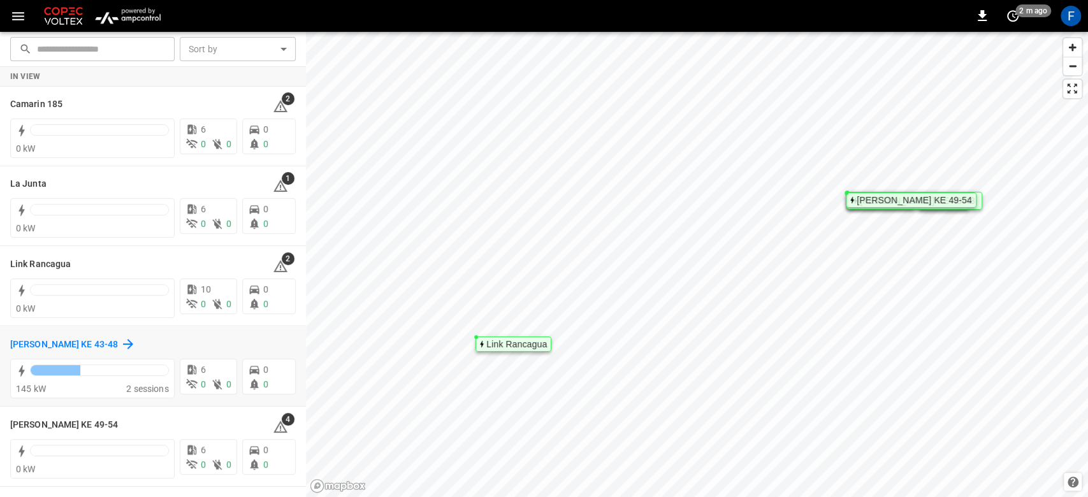
click at [123, 344] on icon at bounding box center [128, 344] width 10 height 10
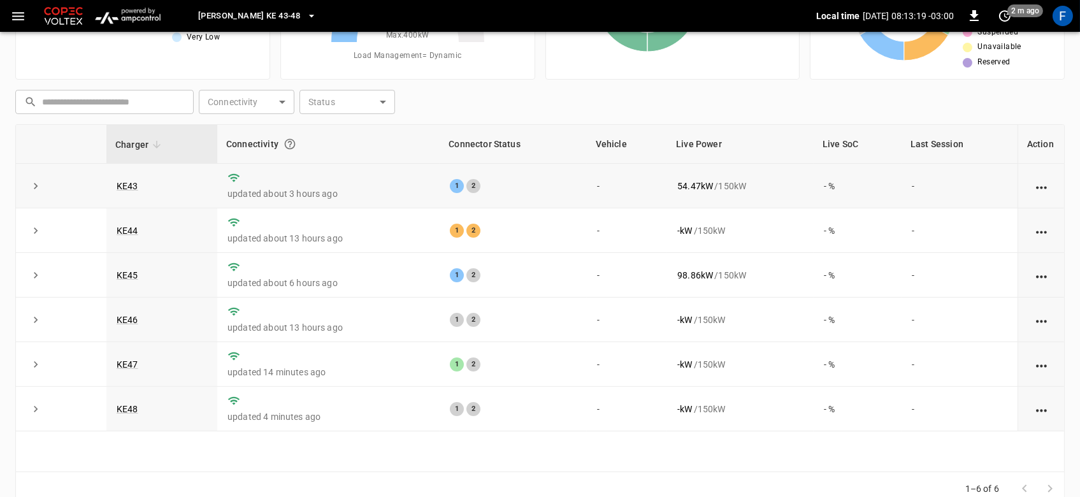
scroll to position [154, 0]
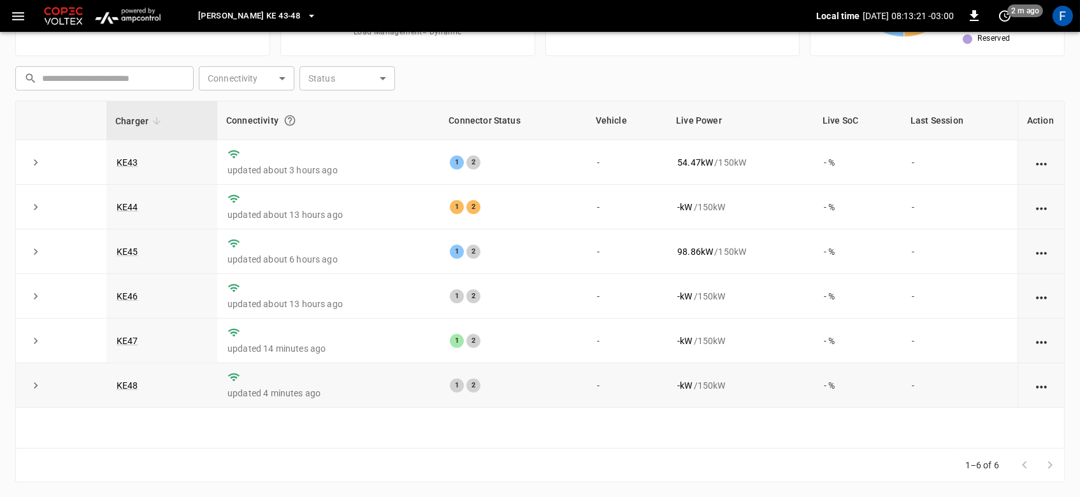
click at [138, 387] on td "KE48" at bounding box center [161, 385] width 111 height 45
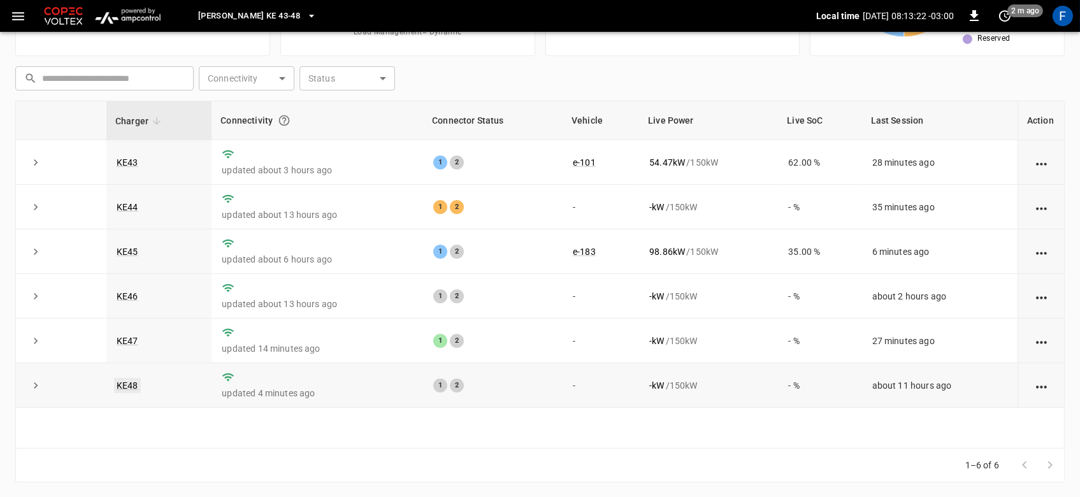
click at [127, 389] on link "KE48" at bounding box center [127, 385] width 27 height 15
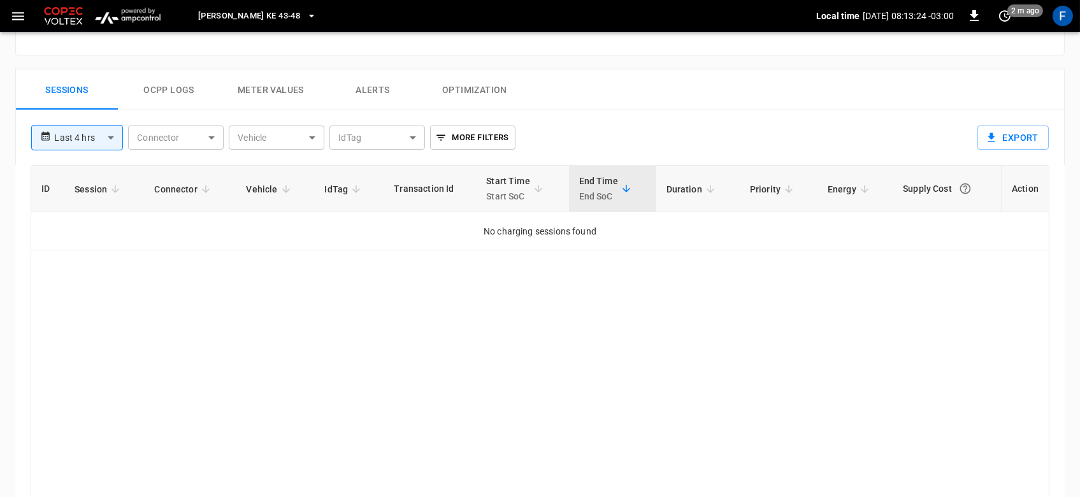
scroll to position [576, 0]
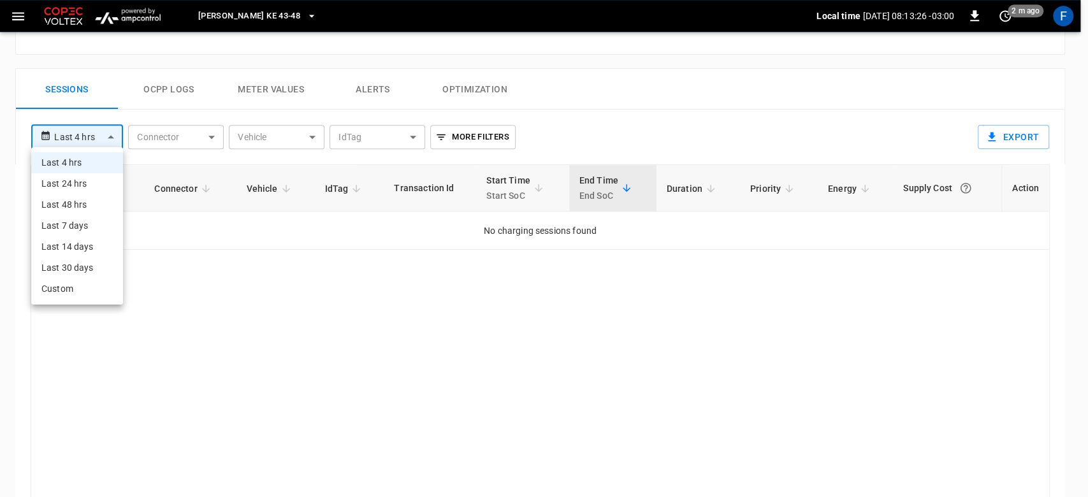
click at [68, 181] on li "Last 24 hrs" at bounding box center [77, 183] width 92 height 21
type input "**********"
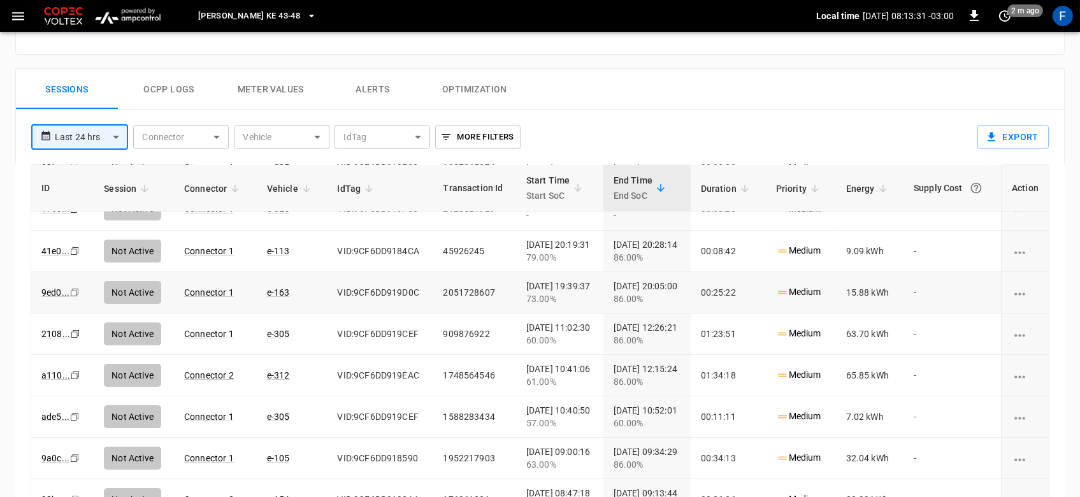
scroll to position [161, 0]
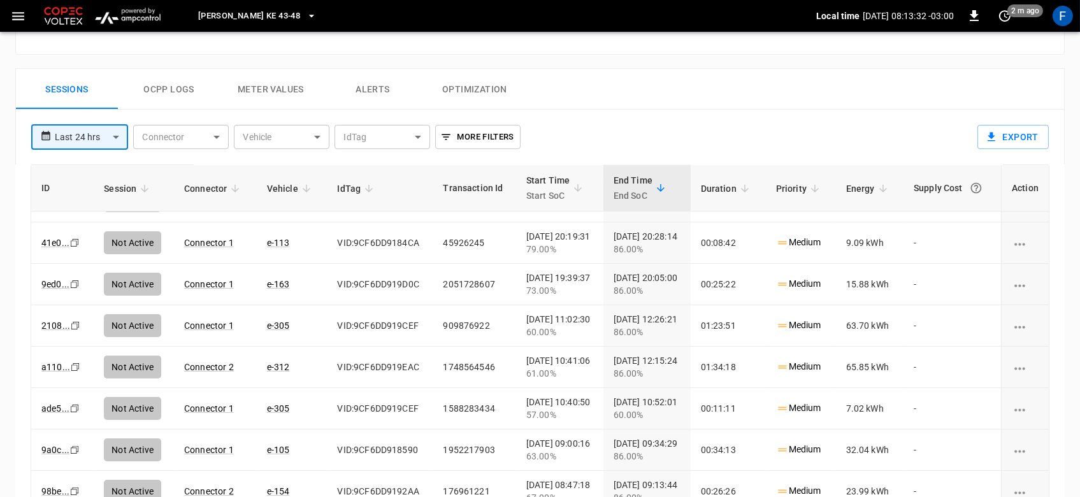
scroll to position [154, 0]
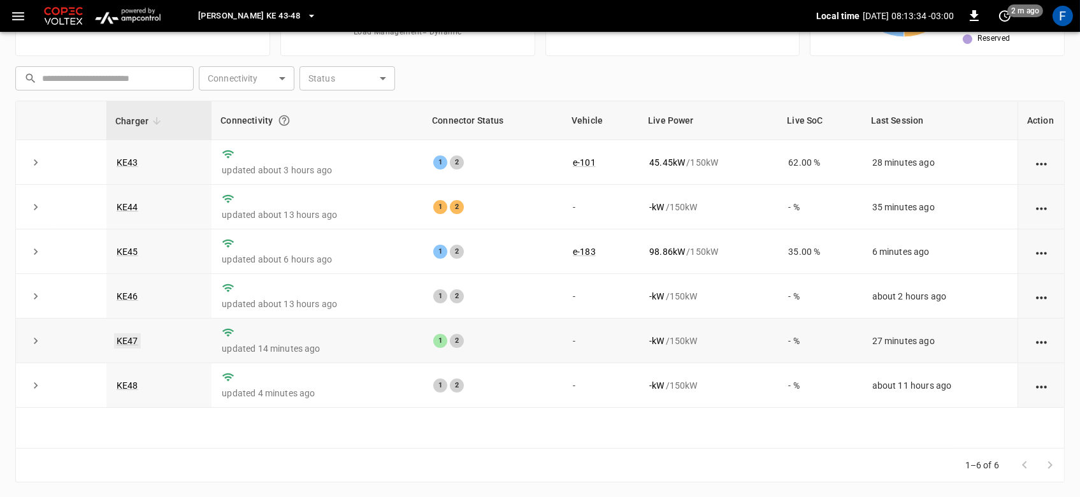
click at [133, 345] on link "KE47" at bounding box center [127, 340] width 27 height 15
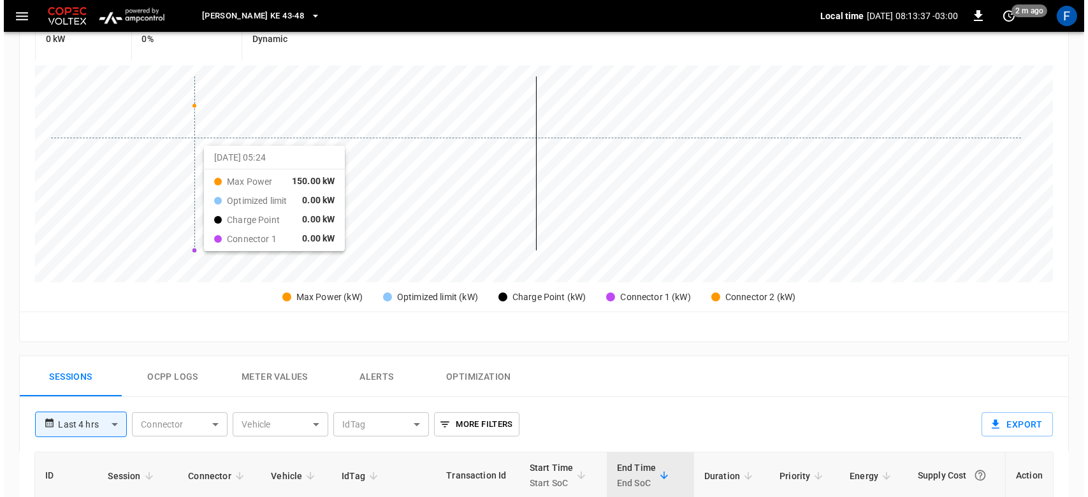
scroll to position [290, 0]
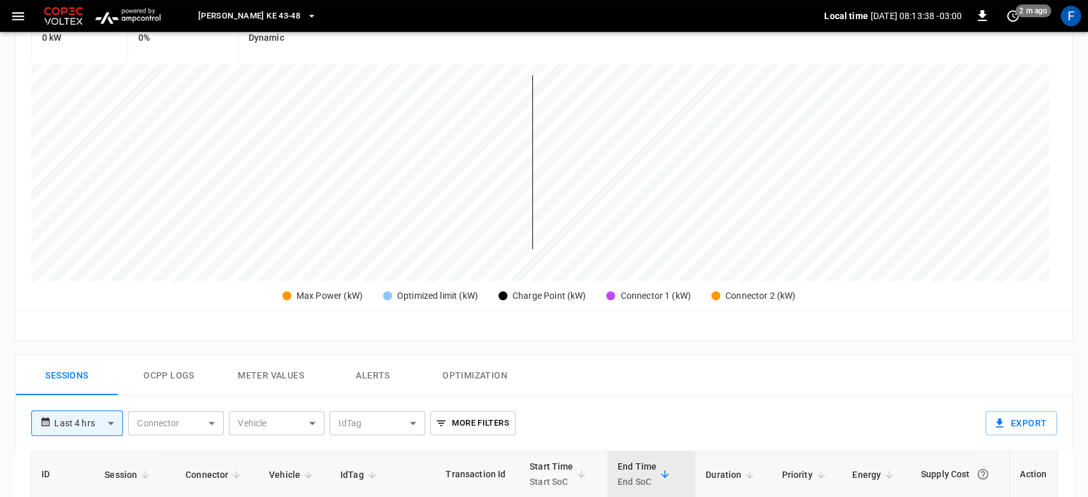
click at [102, 418] on body "**********" at bounding box center [544, 279] width 1088 height 1138
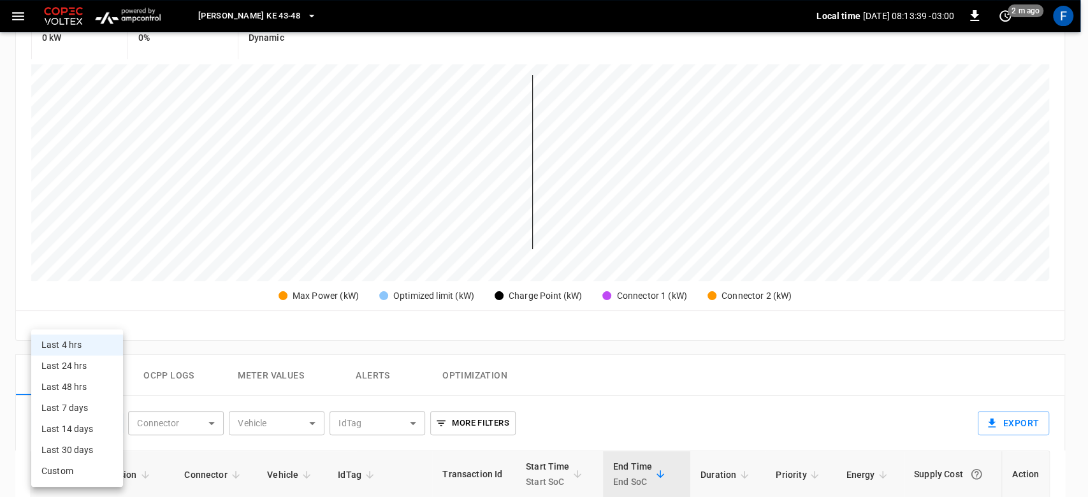
click at [87, 370] on li "Last 24 hrs" at bounding box center [77, 366] width 92 height 21
type input "**********"
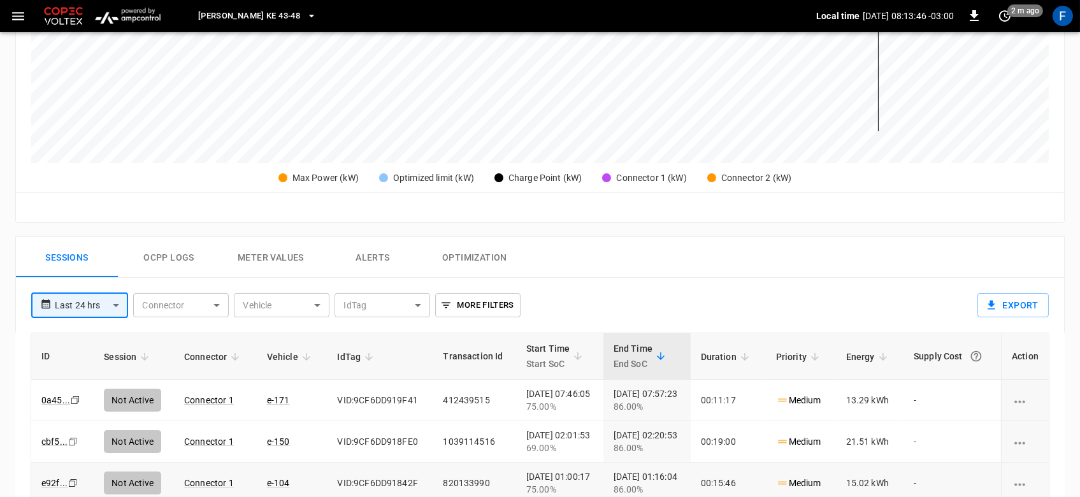
scroll to position [407, 0]
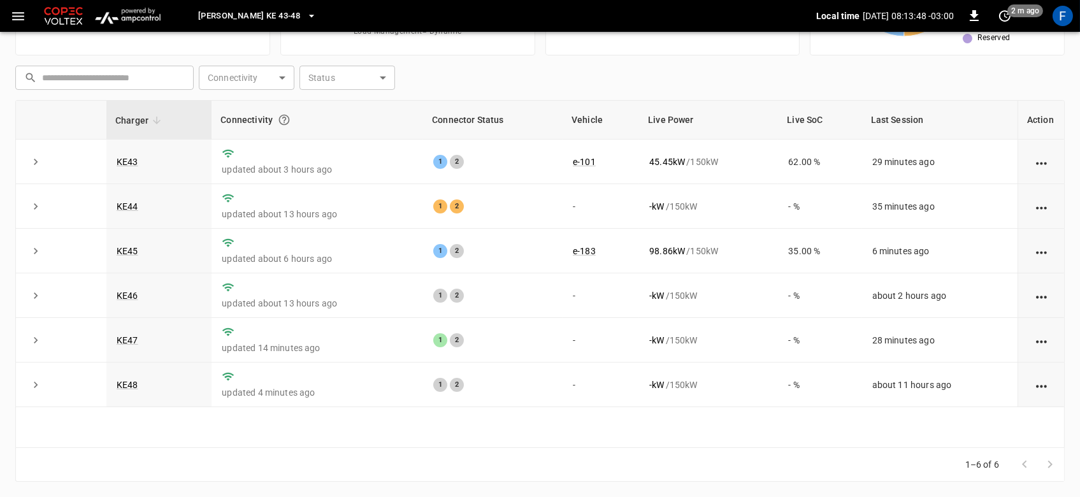
scroll to position [154, 0]
click at [128, 294] on link "KE46" at bounding box center [127, 296] width 27 height 15
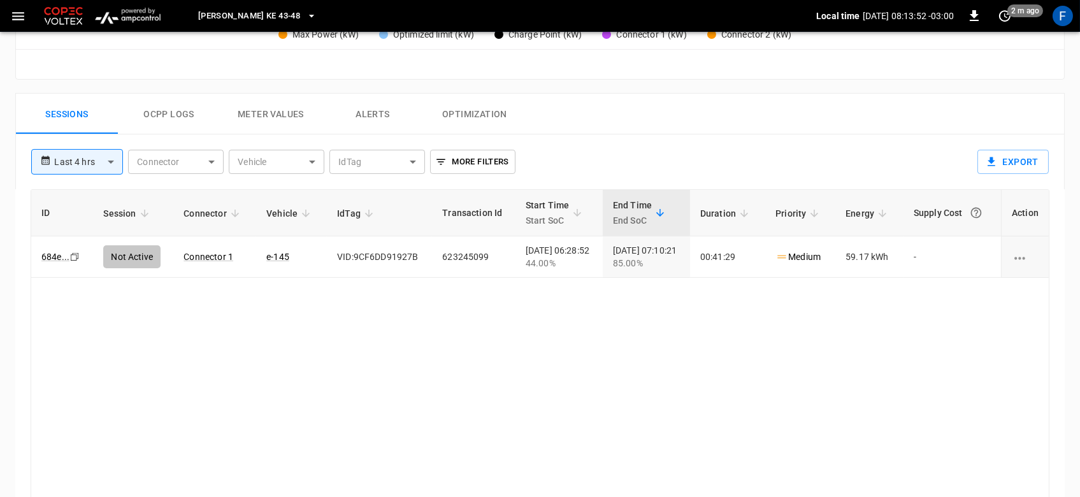
scroll to position [552, 0]
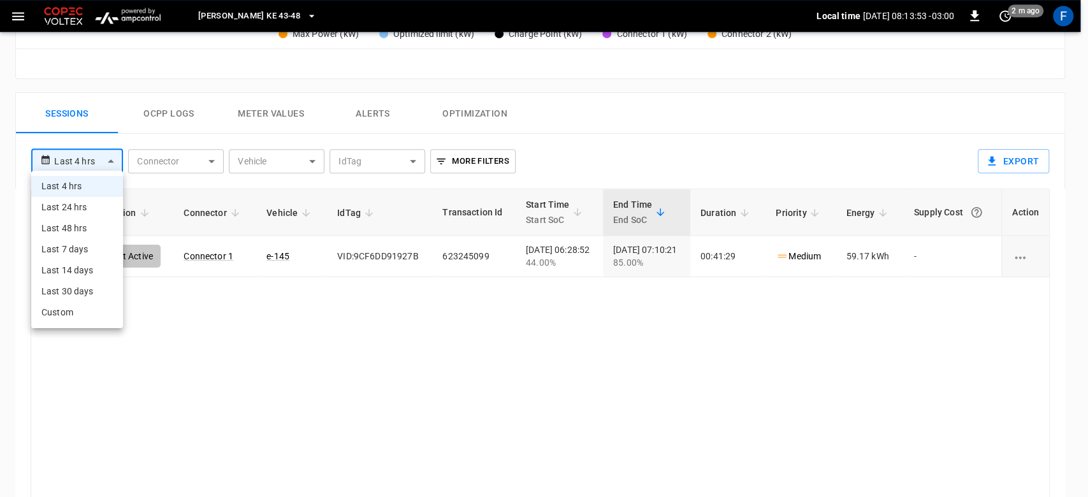
click at [96, 161] on body "**********" at bounding box center [544, 17] width 1088 height 1138
click at [80, 207] on li "Last 24 hrs" at bounding box center [77, 207] width 92 height 21
type input "**********"
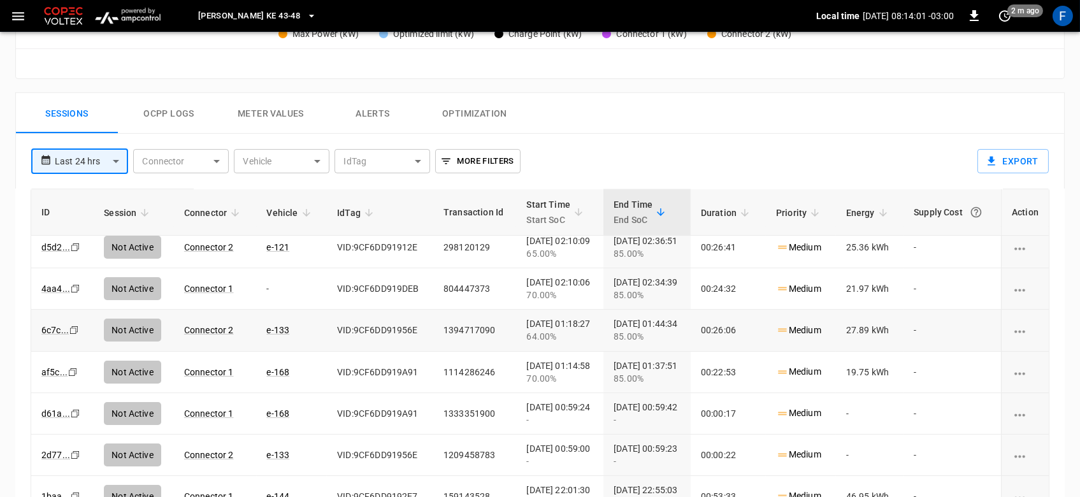
scroll to position [0, 0]
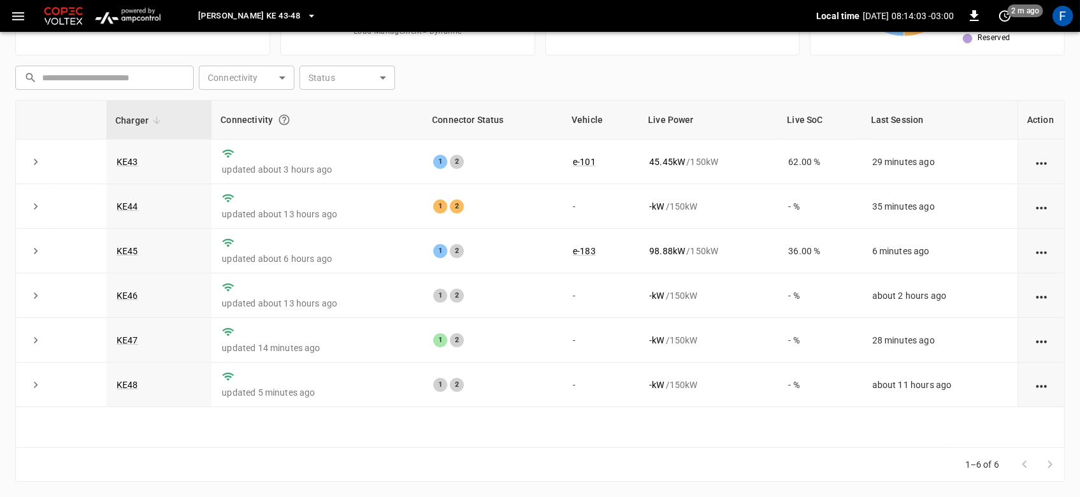
scroll to position [154, 0]
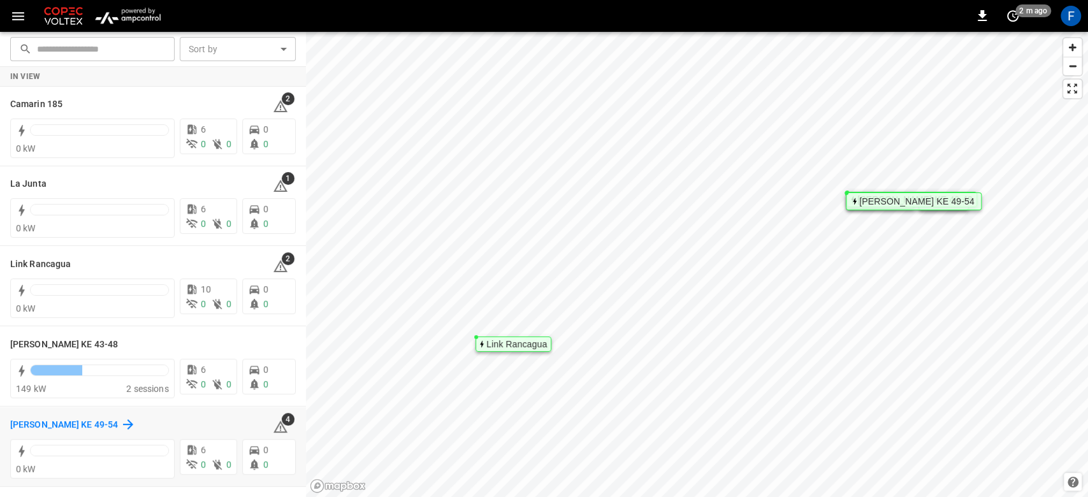
click at [76, 422] on h6 "[PERSON_NAME] KE 49-54" at bounding box center [64, 425] width 108 height 14
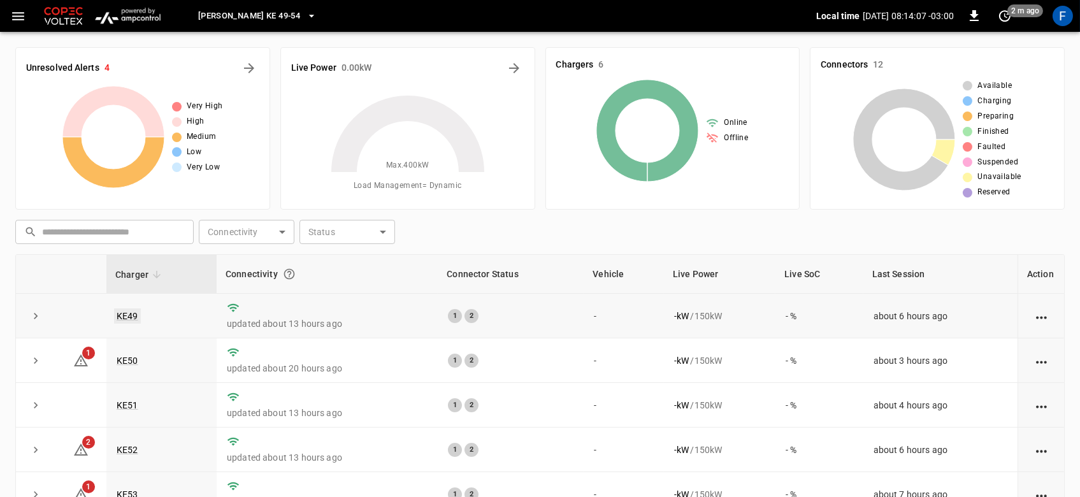
click at [129, 317] on link "KE49" at bounding box center [127, 315] width 27 height 15
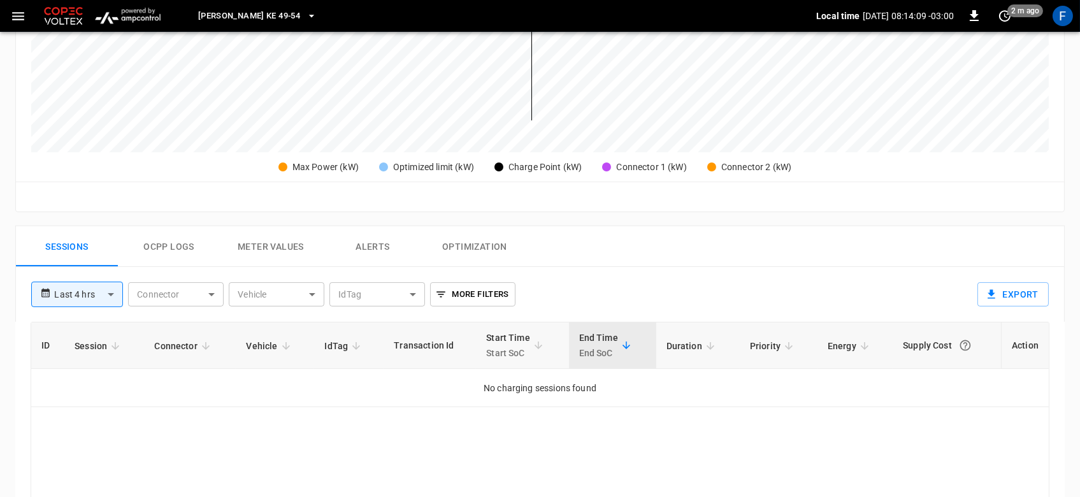
scroll to position [421, 0]
click at [98, 305] on div "**********" at bounding box center [540, 292] width 1050 height 55
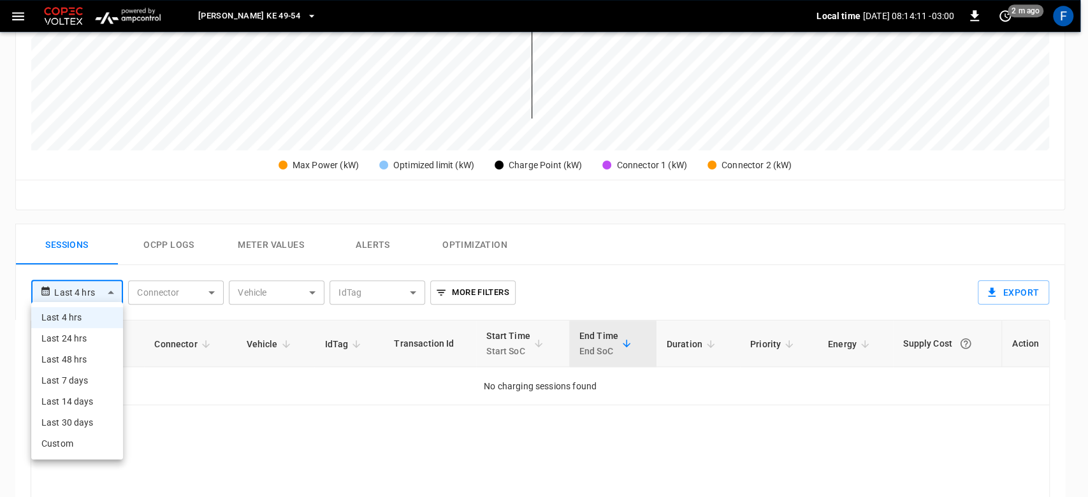
click at [87, 298] on body "**********" at bounding box center [544, 148] width 1088 height 1138
click at [64, 335] on li "Last 24 hrs" at bounding box center [77, 338] width 92 height 21
type input "**********"
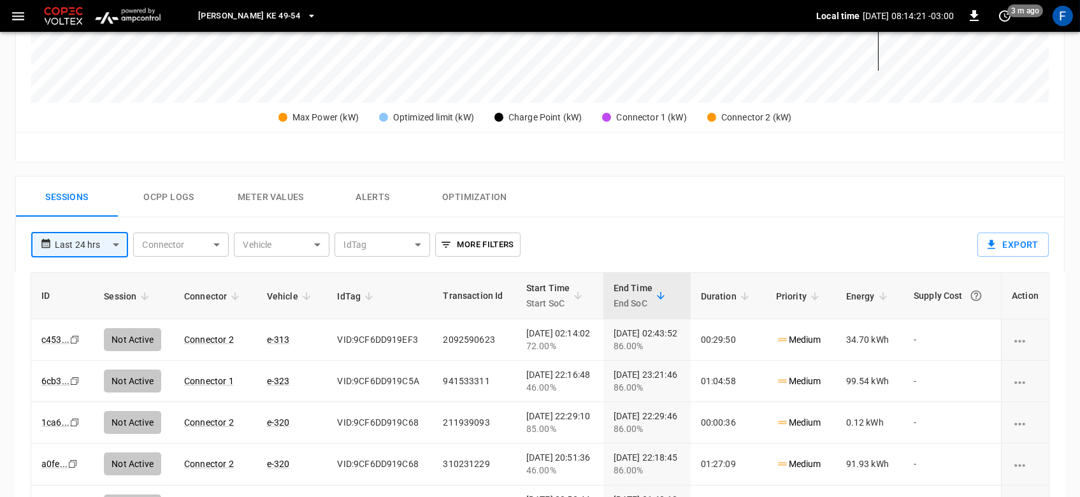
scroll to position [467, 0]
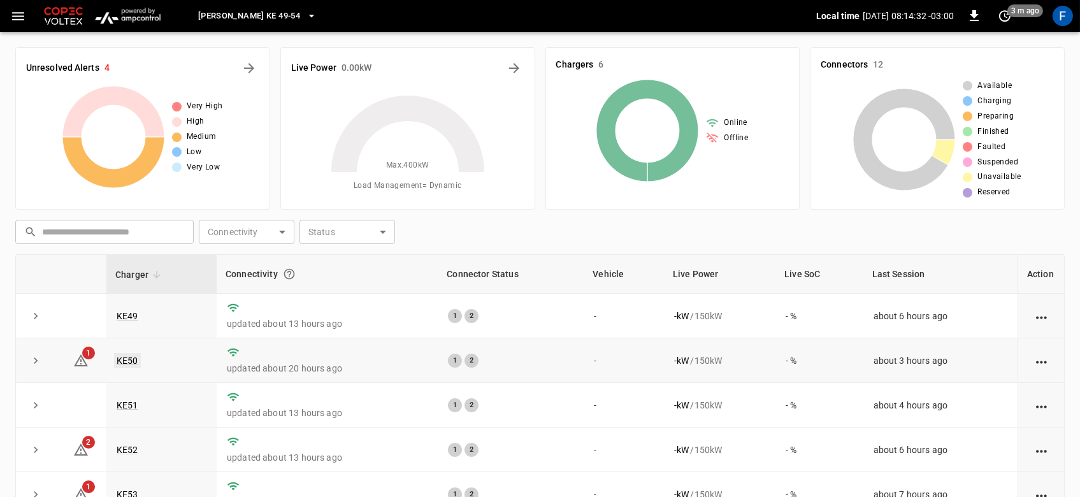
click at [136, 357] on link "KE50" at bounding box center [127, 360] width 27 height 15
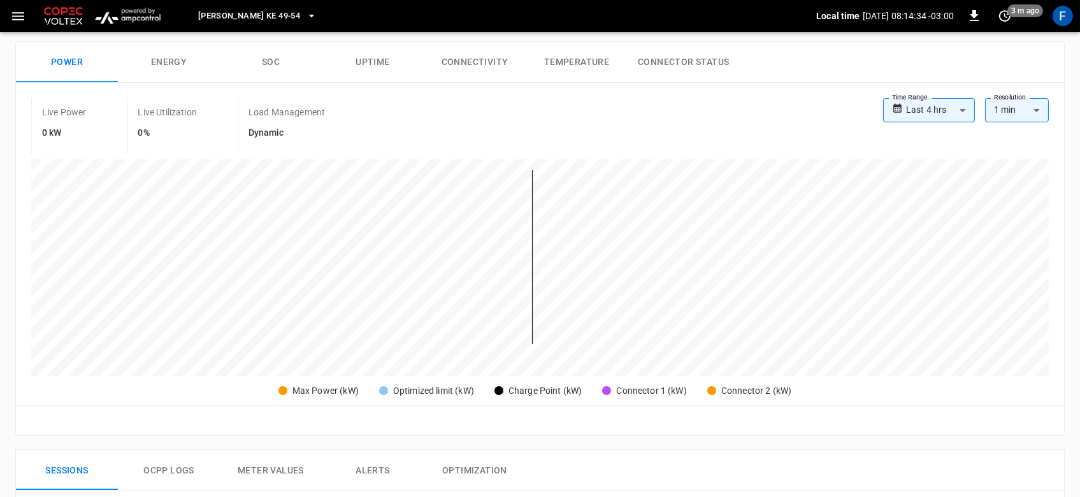
scroll to position [399, 0]
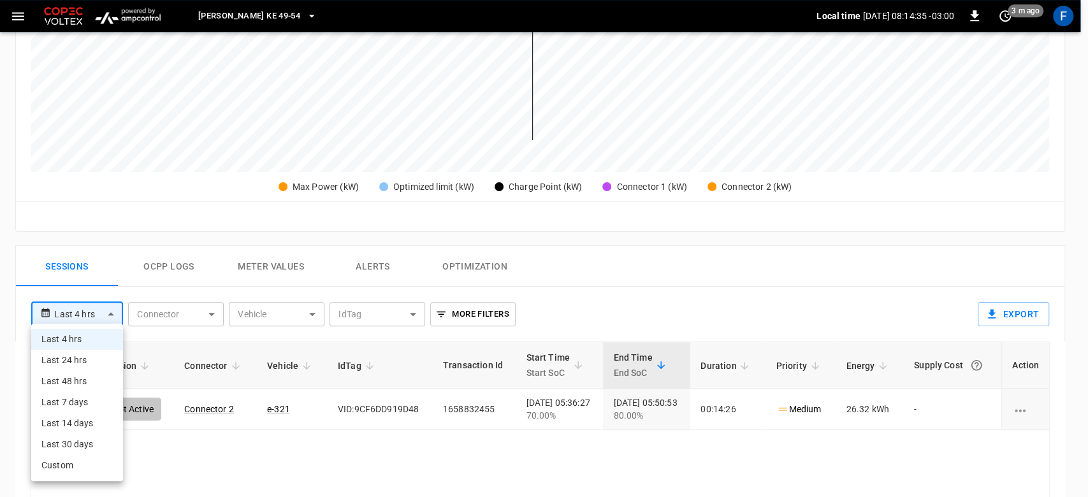
click at [110, 319] on body "**********" at bounding box center [544, 170] width 1088 height 1138
click at [83, 354] on li "Last 24 hrs" at bounding box center [77, 360] width 92 height 21
type input "**********"
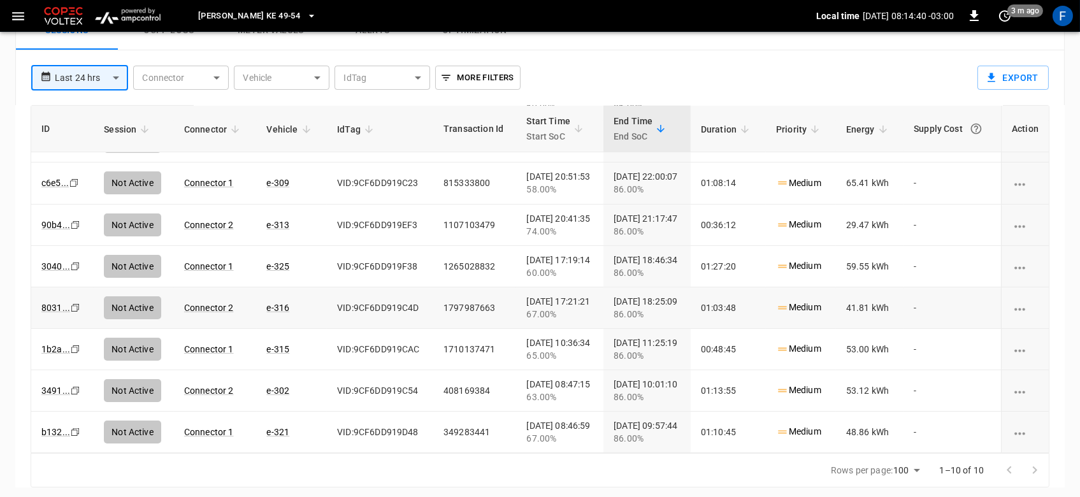
scroll to position [0, 1]
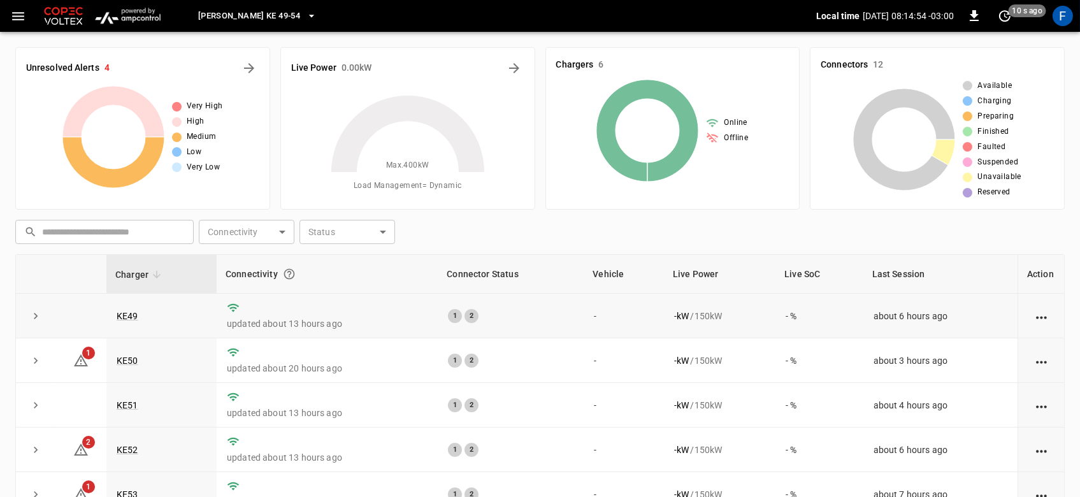
scroll to position [71, 0]
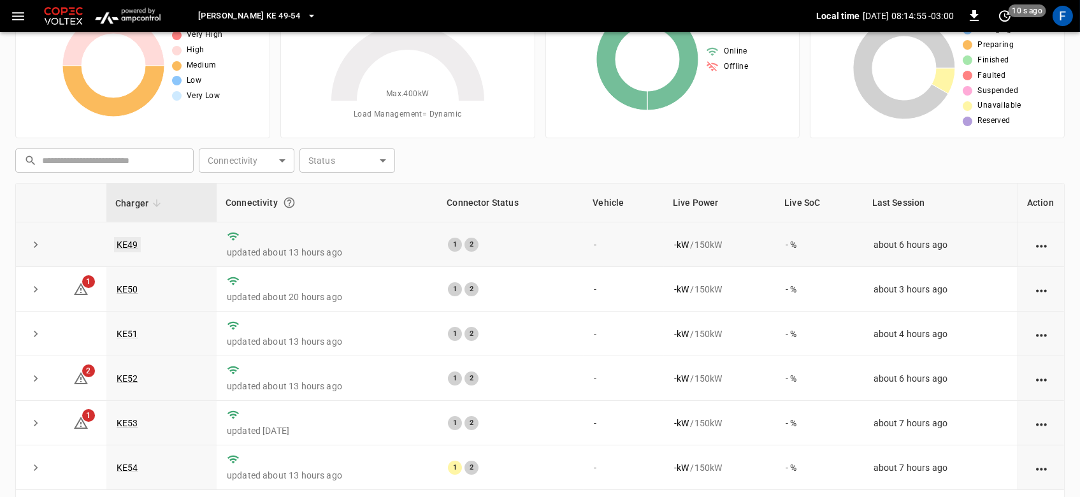
click at [126, 240] on link "KE49" at bounding box center [127, 244] width 27 height 15
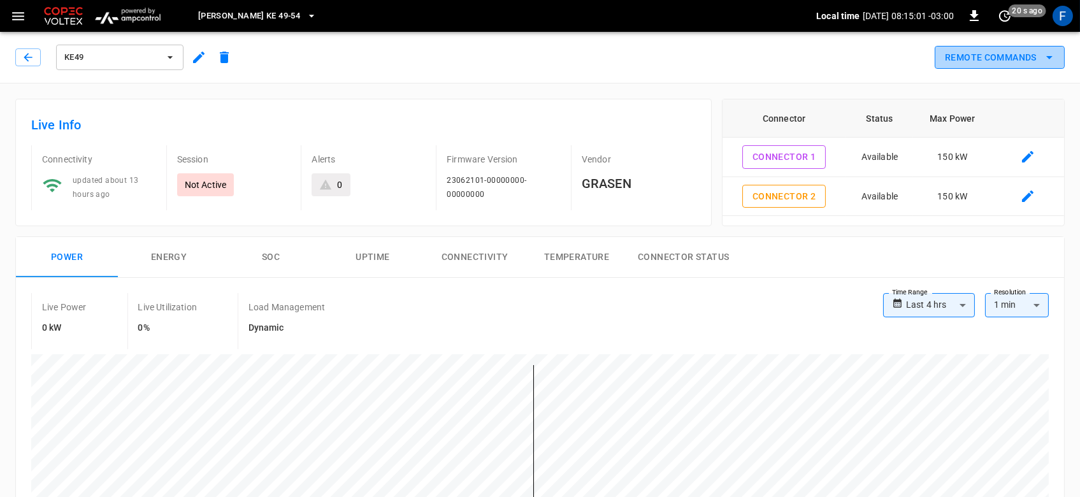
click at [952, 56] on button "Remote Commands" at bounding box center [1000, 58] width 130 height 24
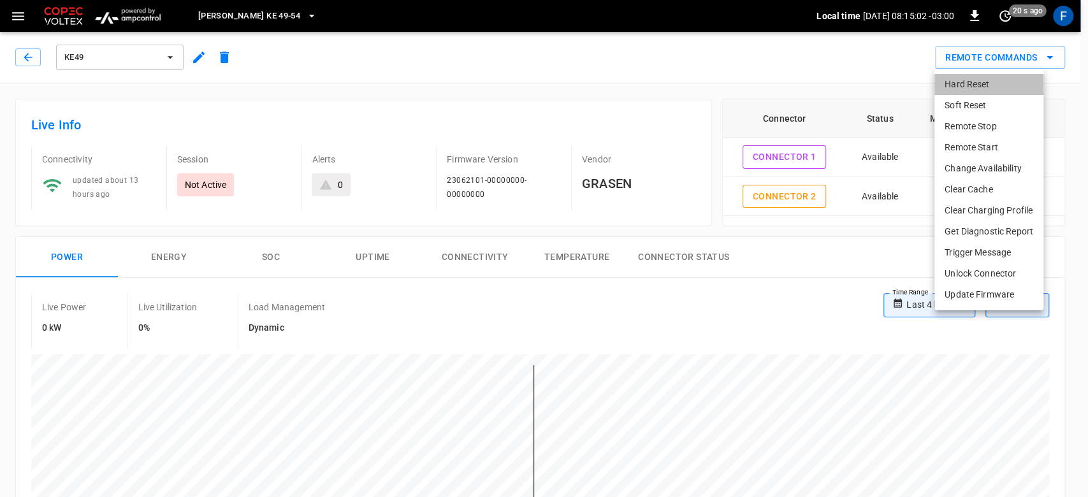
click at [948, 83] on li "Hard Reset" at bounding box center [988, 84] width 109 height 21
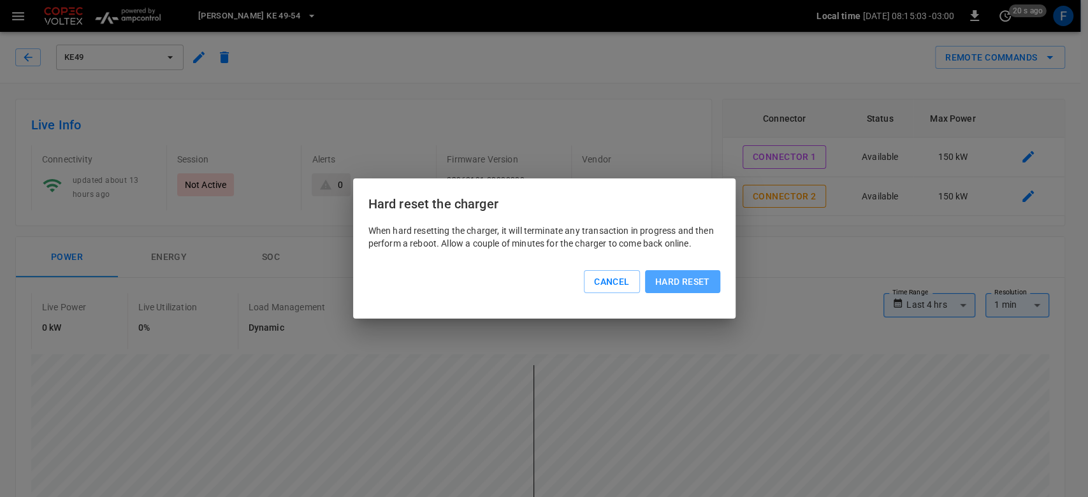
click at [693, 283] on button "Hard reset" at bounding box center [682, 282] width 75 height 24
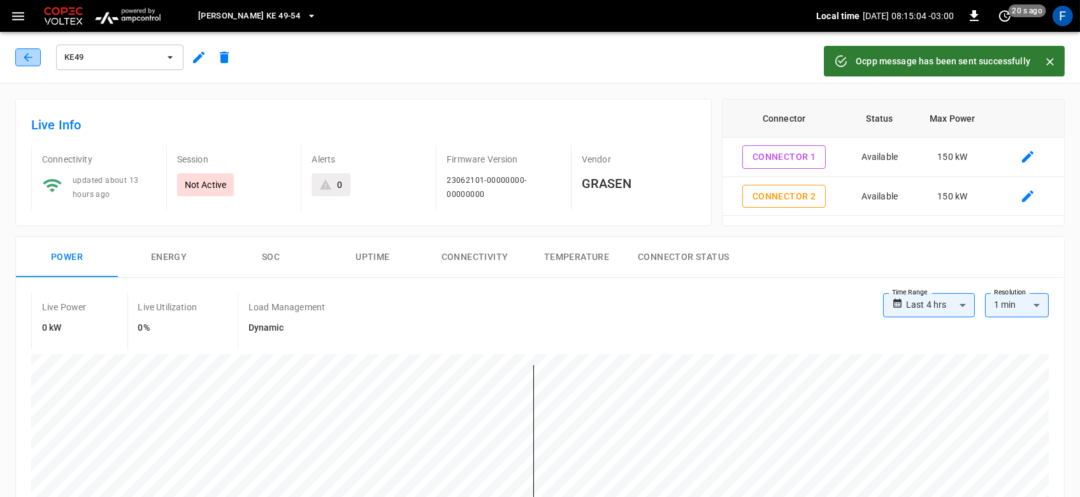
click at [39, 58] on button "button" at bounding box center [27, 57] width 25 height 18
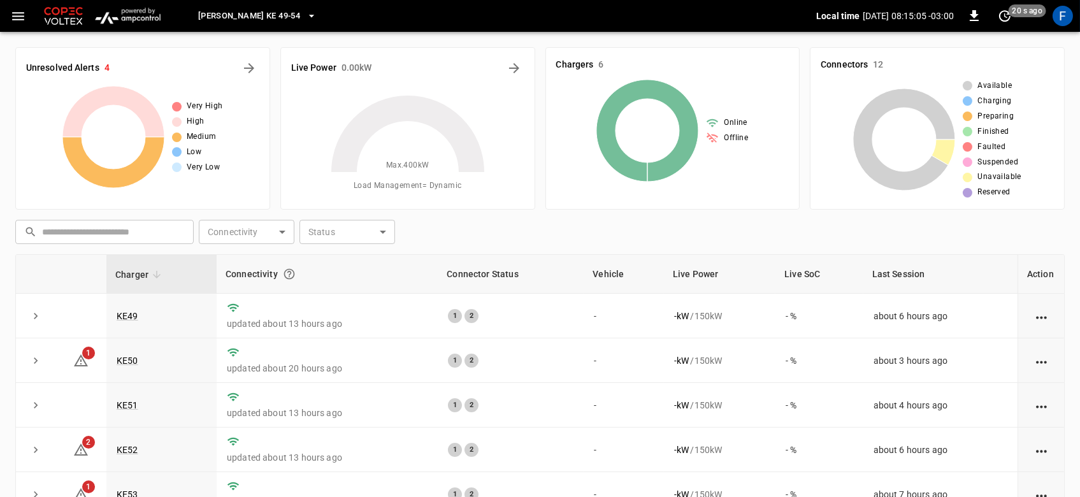
scroll to position [71, 0]
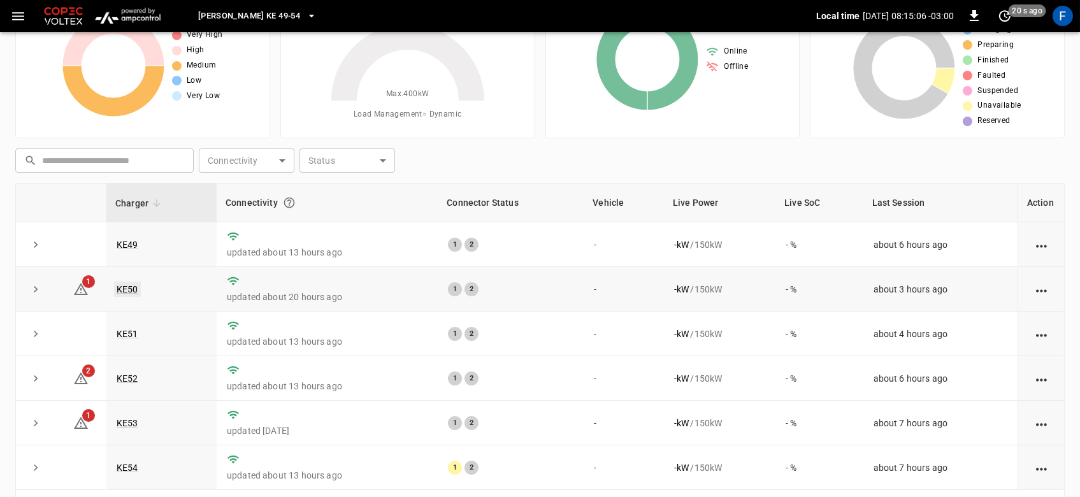
click at [122, 293] on link "KE50" at bounding box center [127, 289] width 27 height 15
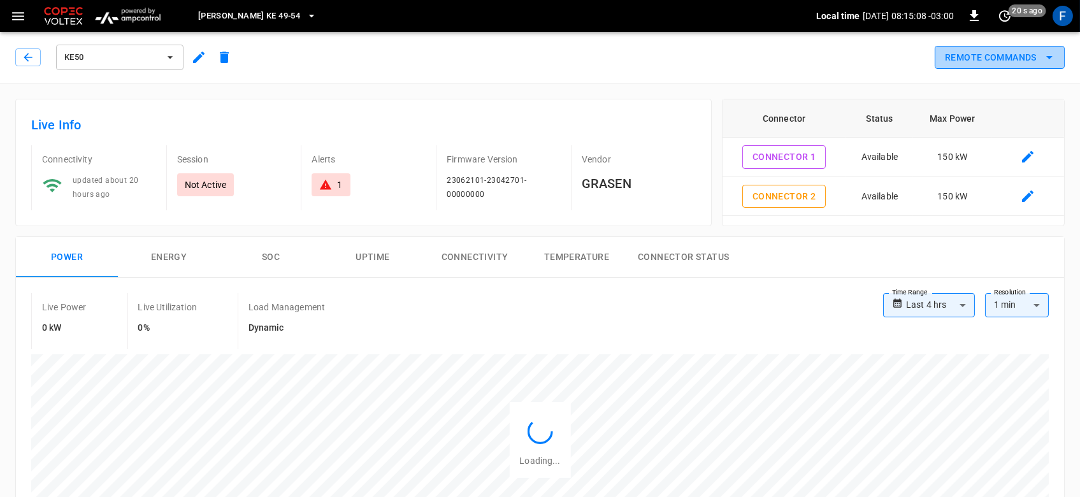
click at [968, 61] on button "Remote Commands" at bounding box center [1000, 58] width 130 height 24
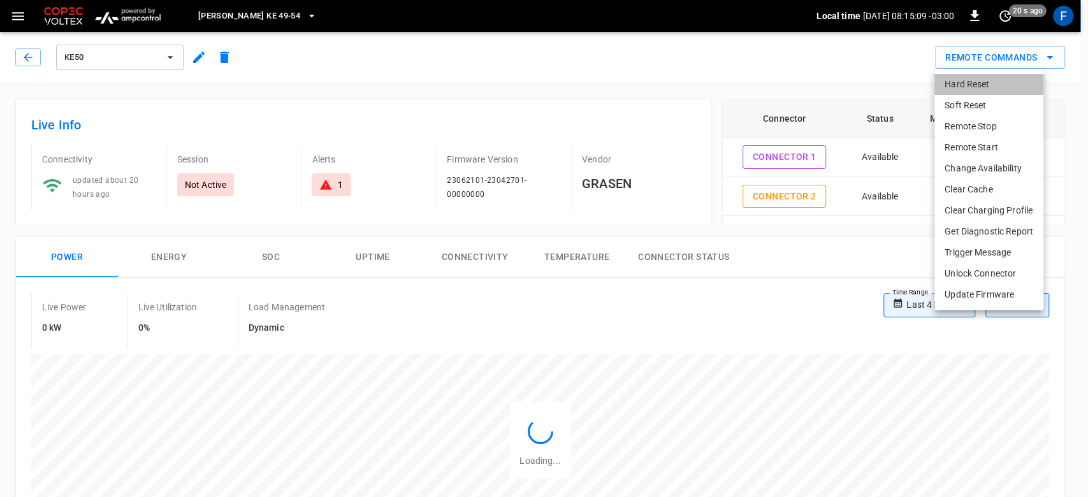
click at [948, 79] on li "Hard Reset" at bounding box center [988, 84] width 109 height 21
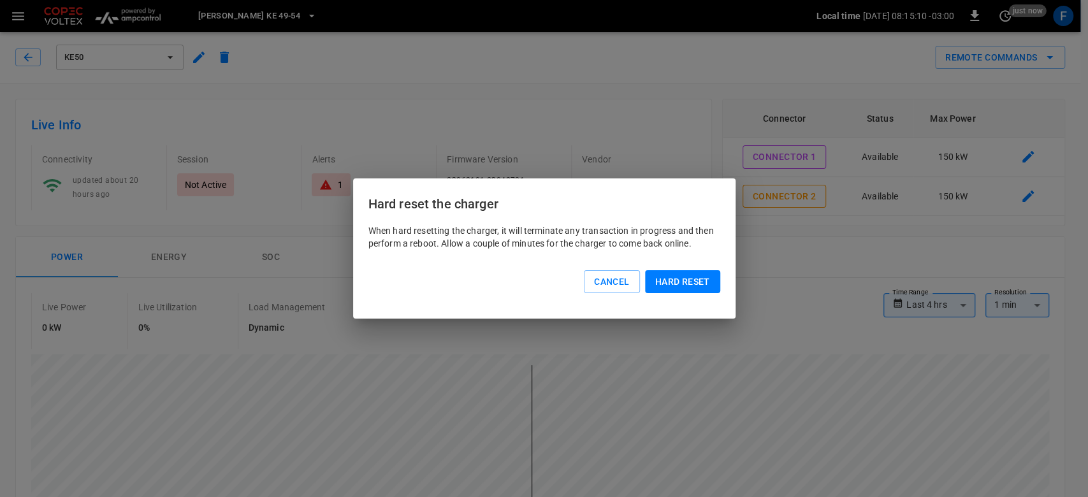
click at [693, 289] on button "Hard reset" at bounding box center [682, 282] width 75 height 24
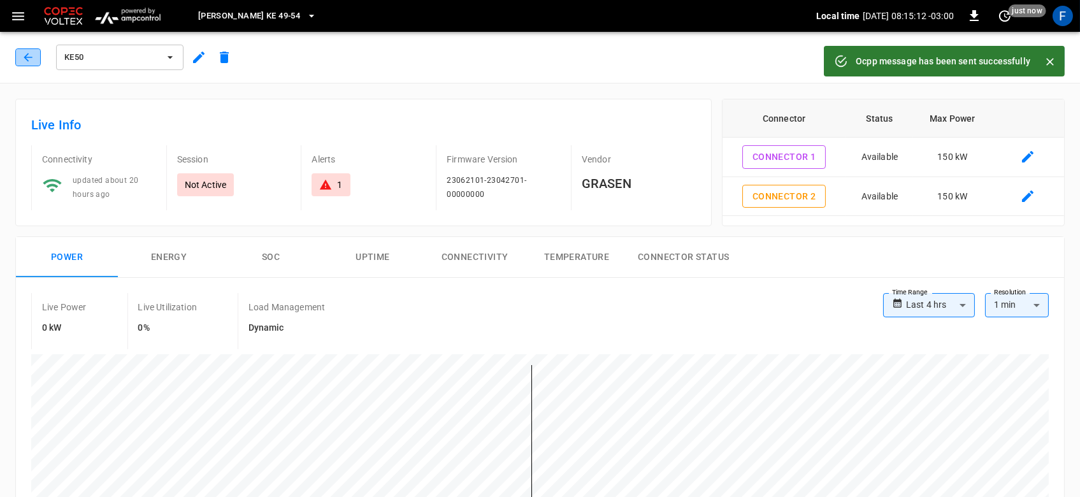
click at [15, 54] on button "button" at bounding box center [27, 57] width 25 height 18
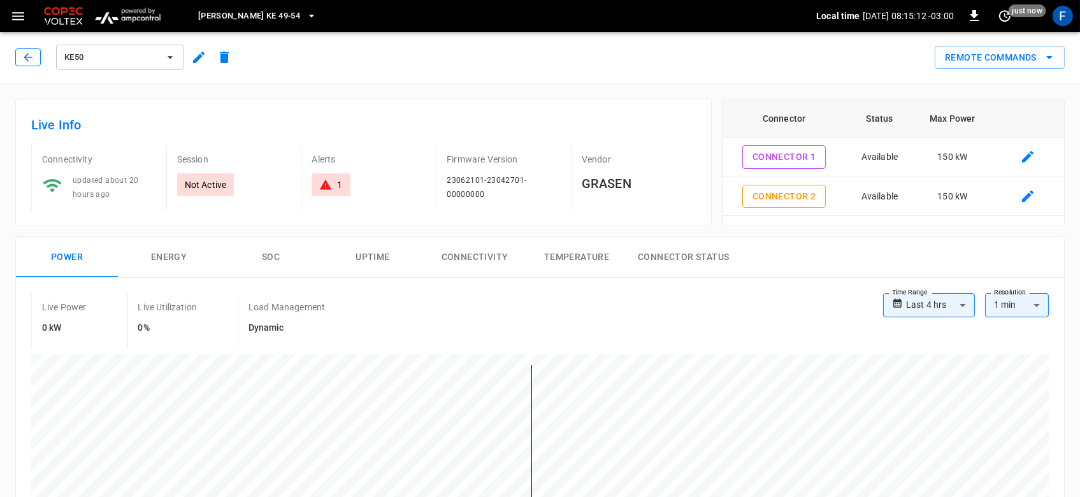
scroll to position [71, 0]
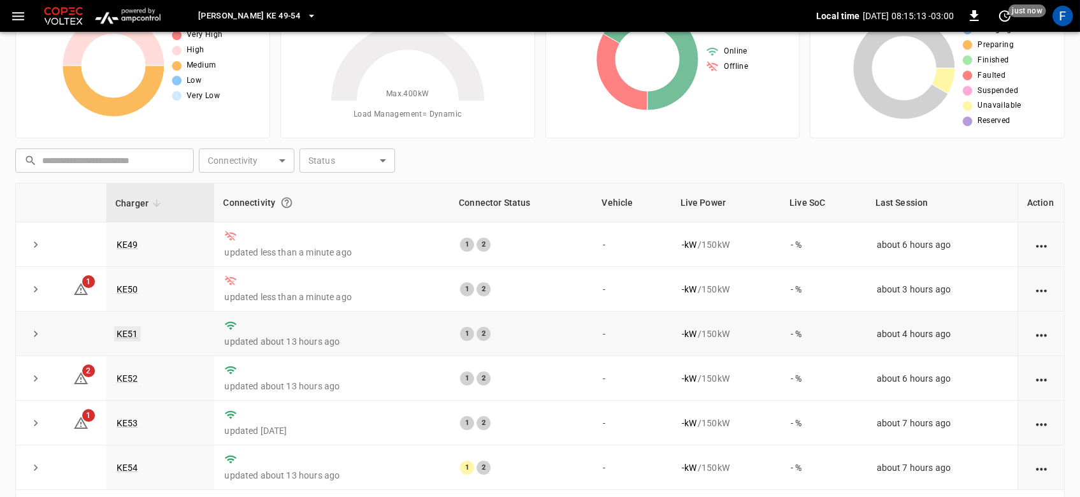
click at [129, 334] on link "KE51" at bounding box center [127, 333] width 27 height 15
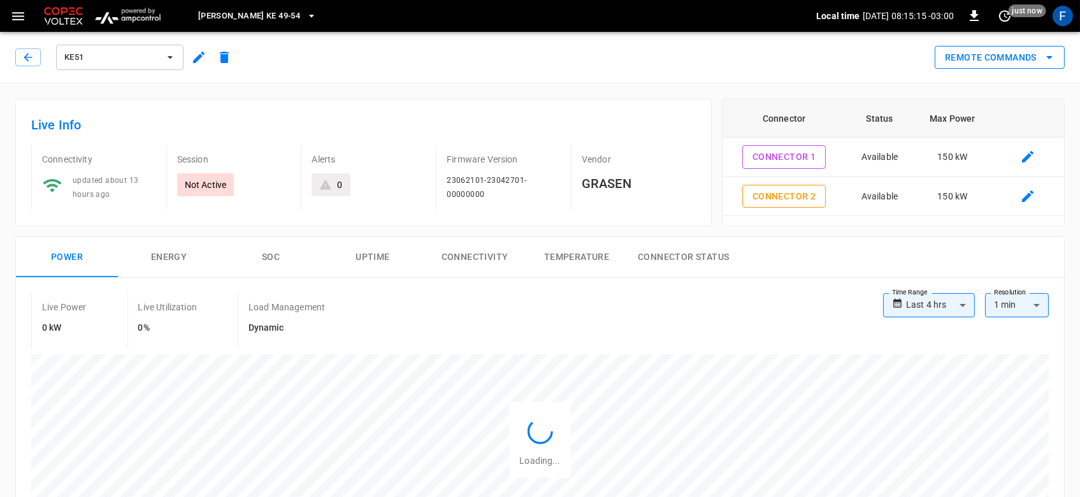
click at [1035, 50] on button "Remote Commands" at bounding box center [1000, 58] width 130 height 24
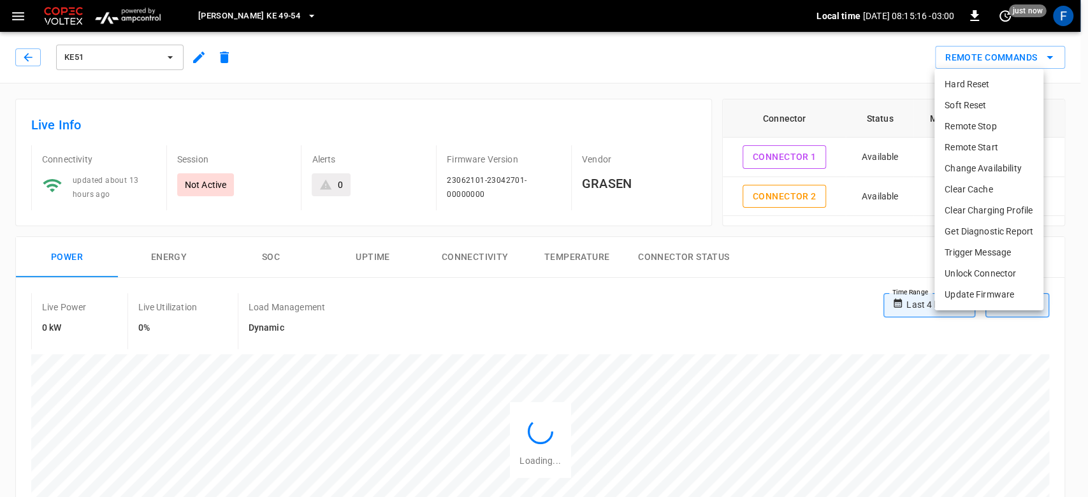
click at [996, 74] on li "Hard Reset" at bounding box center [988, 84] width 109 height 21
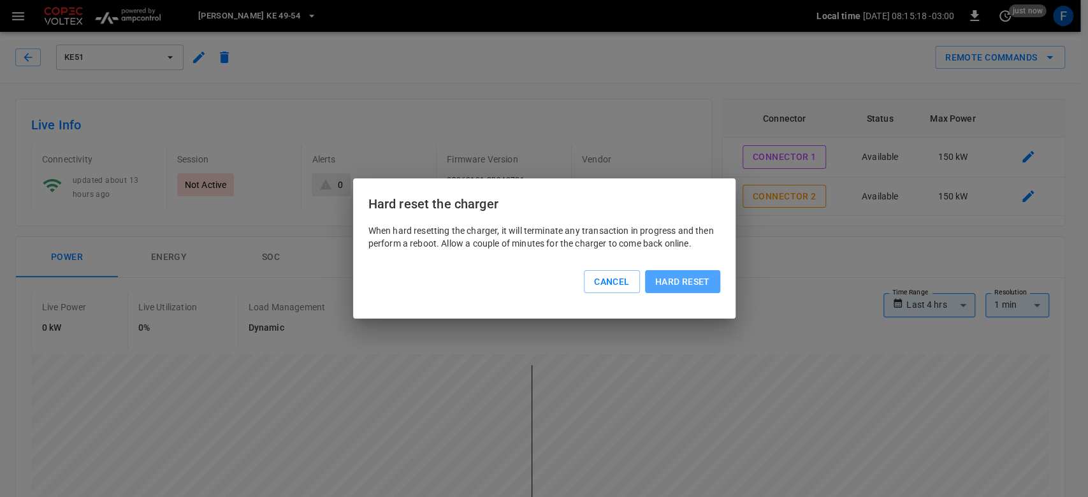
click at [690, 279] on button "Hard reset" at bounding box center [682, 282] width 75 height 24
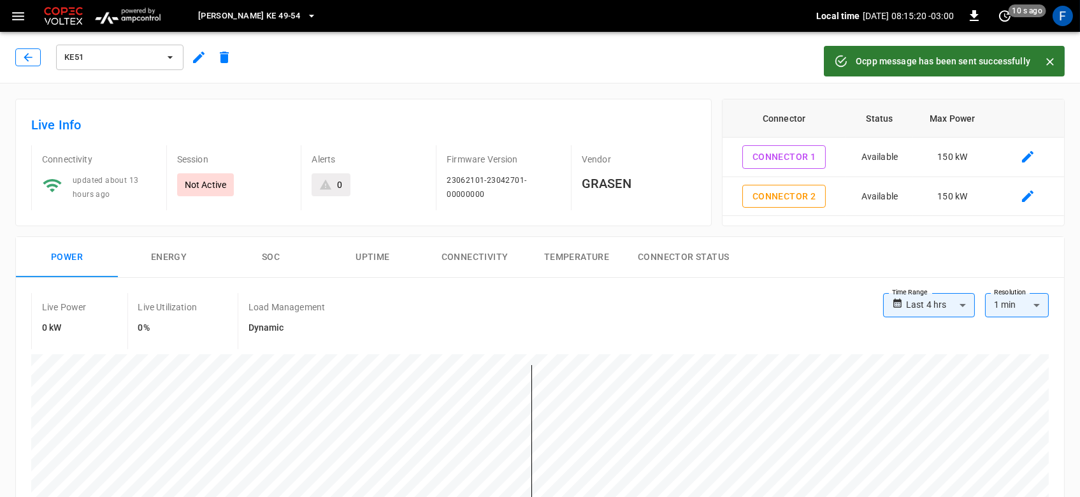
click at [37, 62] on button "button" at bounding box center [27, 57] width 25 height 18
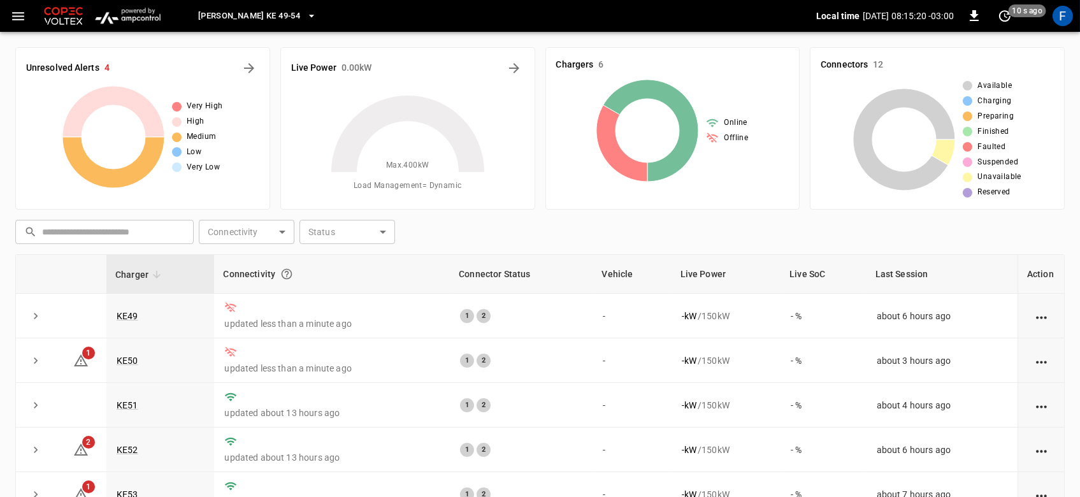
scroll to position [71, 0]
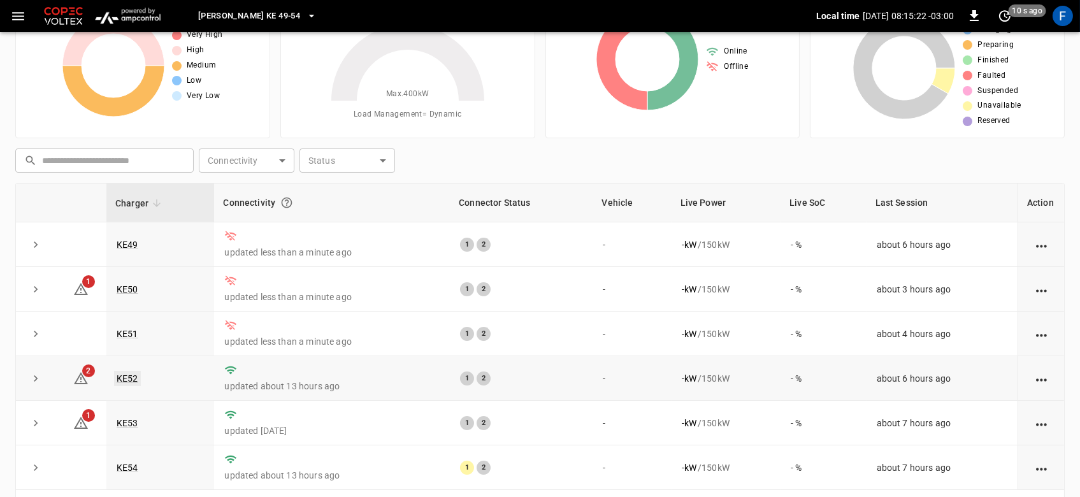
click at [131, 375] on link "KE52" at bounding box center [127, 378] width 27 height 15
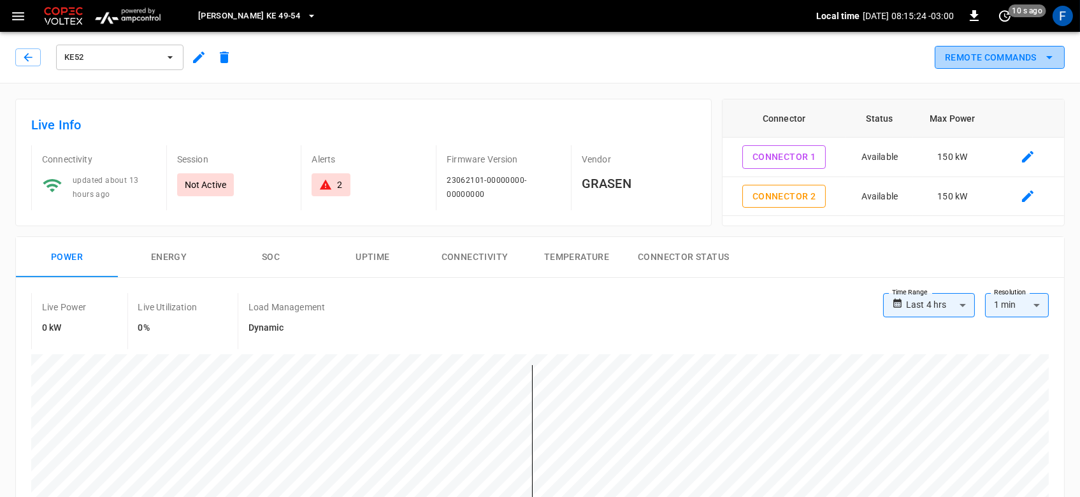
click at [999, 66] on button "Remote Commands" at bounding box center [1000, 58] width 130 height 24
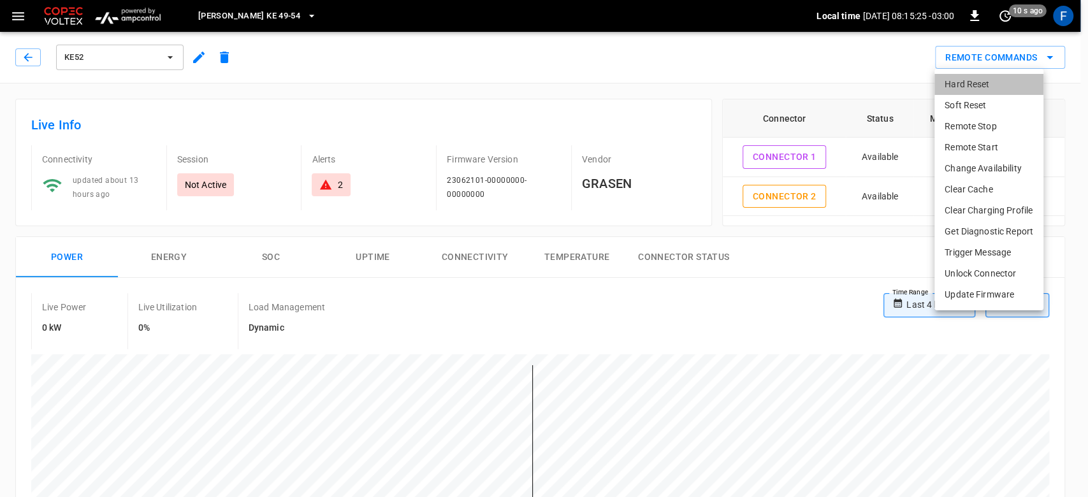
click at [979, 89] on li "Hard Reset" at bounding box center [988, 84] width 109 height 21
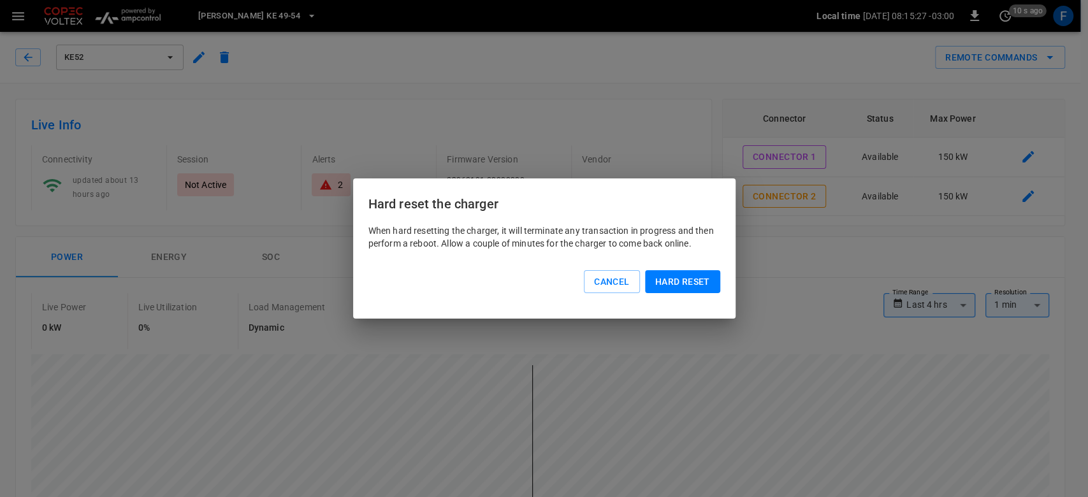
click at [694, 287] on button "Hard reset" at bounding box center [682, 282] width 75 height 24
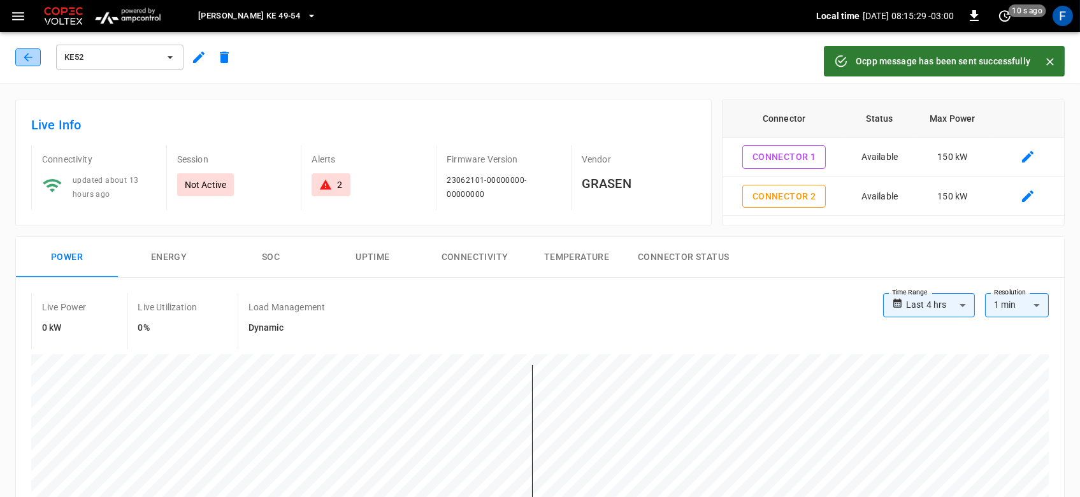
click at [24, 62] on icon "button" at bounding box center [28, 57] width 13 height 13
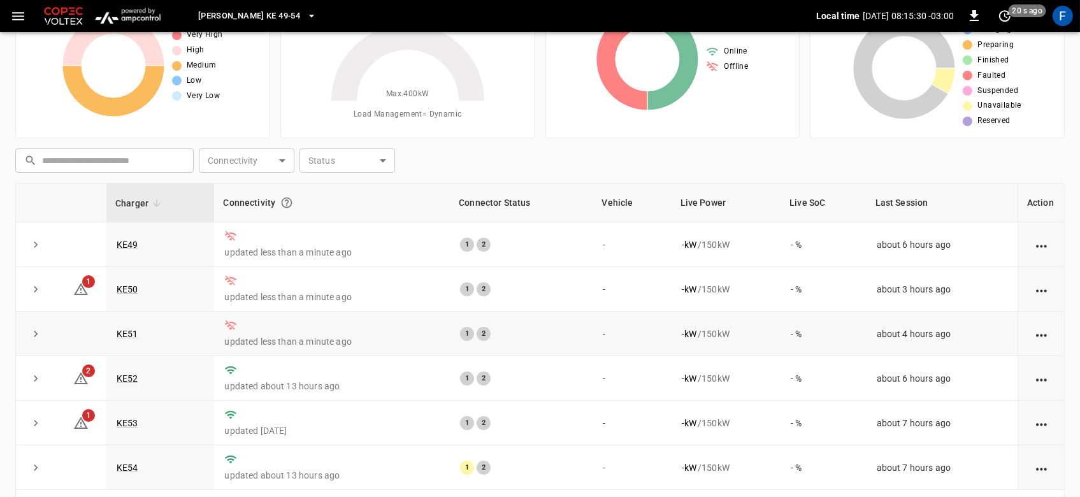
scroll to position [154, 0]
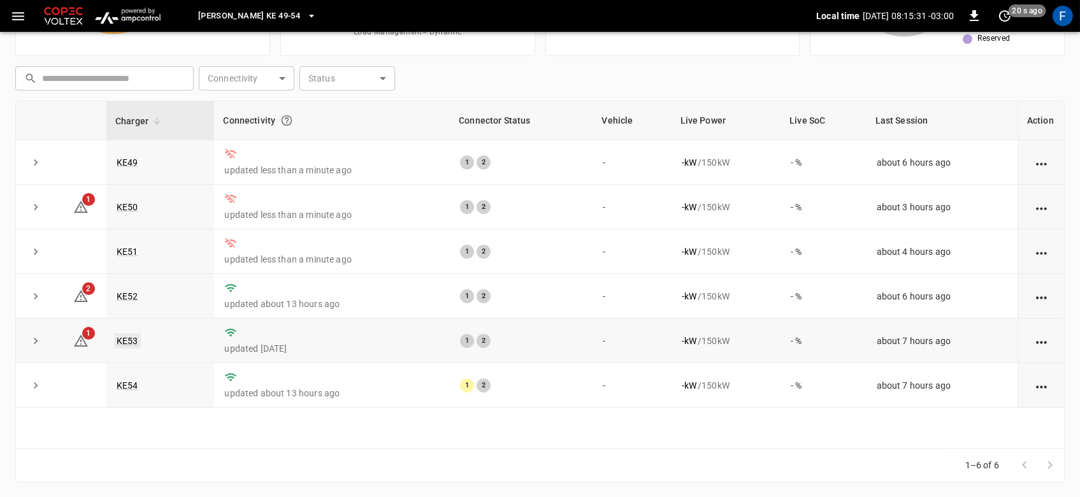
click at [122, 339] on link "KE53" at bounding box center [127, 340] width 27 height 15
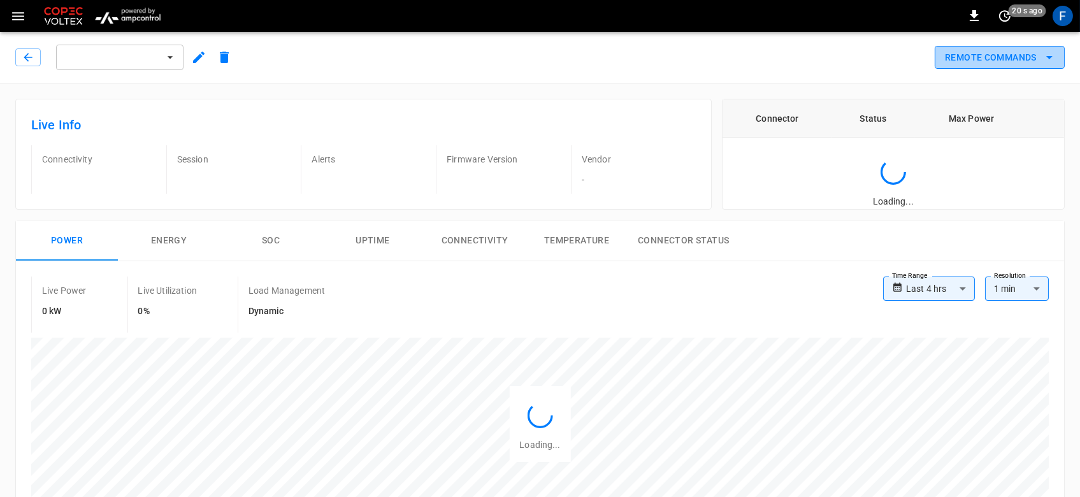
click at [955, 68] on button "Remote Commands" at bounding box center [1000, 58] width 130 height 24
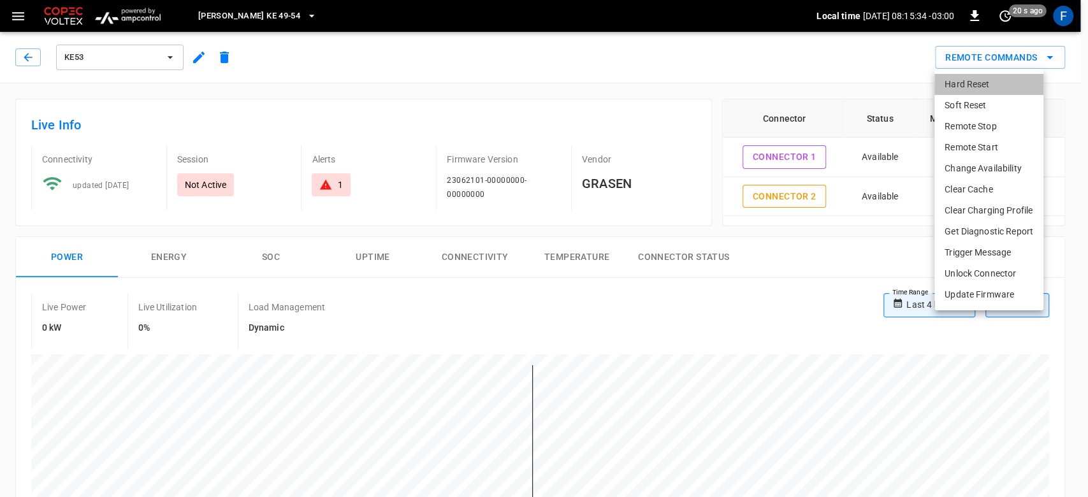
click at [982, 86] on li "Hard Reset" at bounding box center [988, 84] width 109 height 21
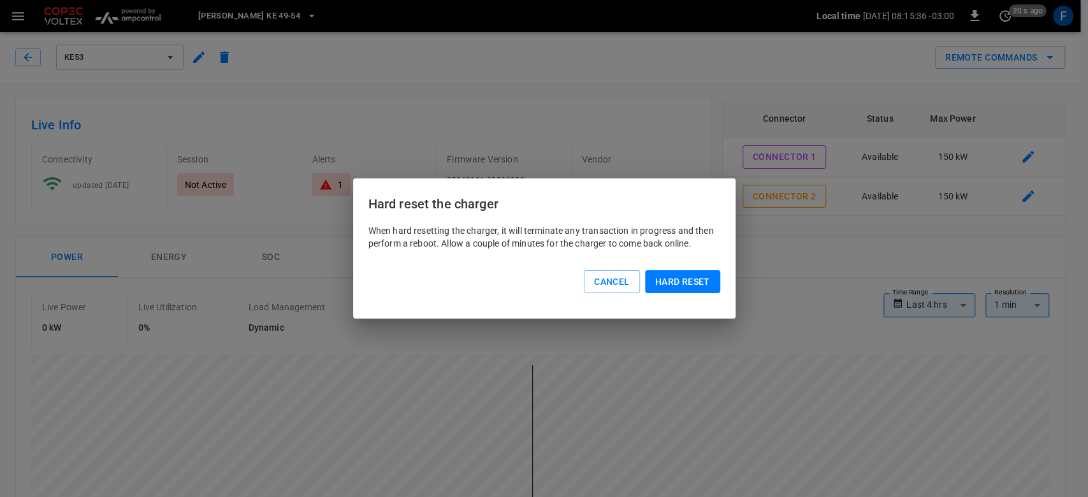
click at [683, 279] on button "Hard reset" at bounding box center [682, 282] width 75 height 24
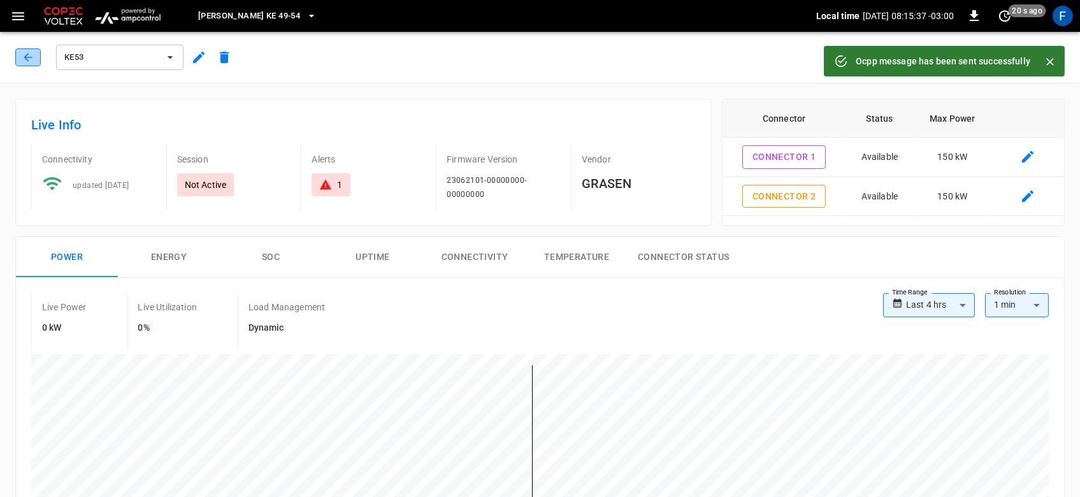
click at [27, 59] on icon "button" at bounding box center [28, 57] width 13 height 13
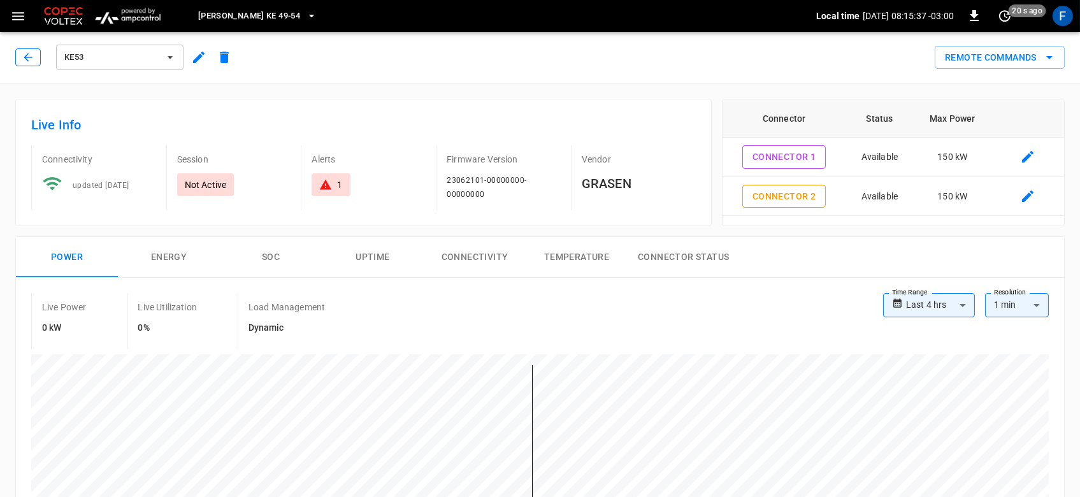
scroll to position [154, 0]
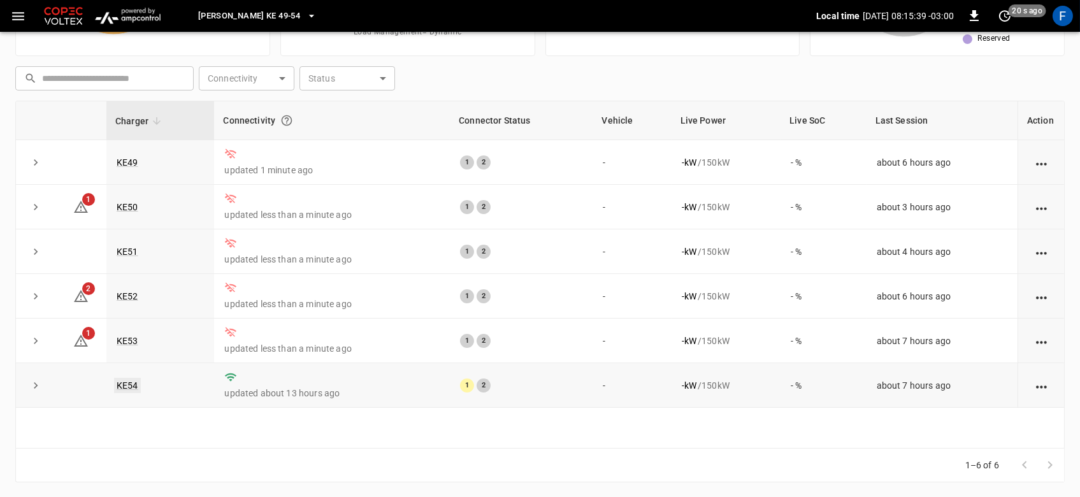
click at [128, 382] on link "KE54" at bounding box center [127, 385] width 27 height 15
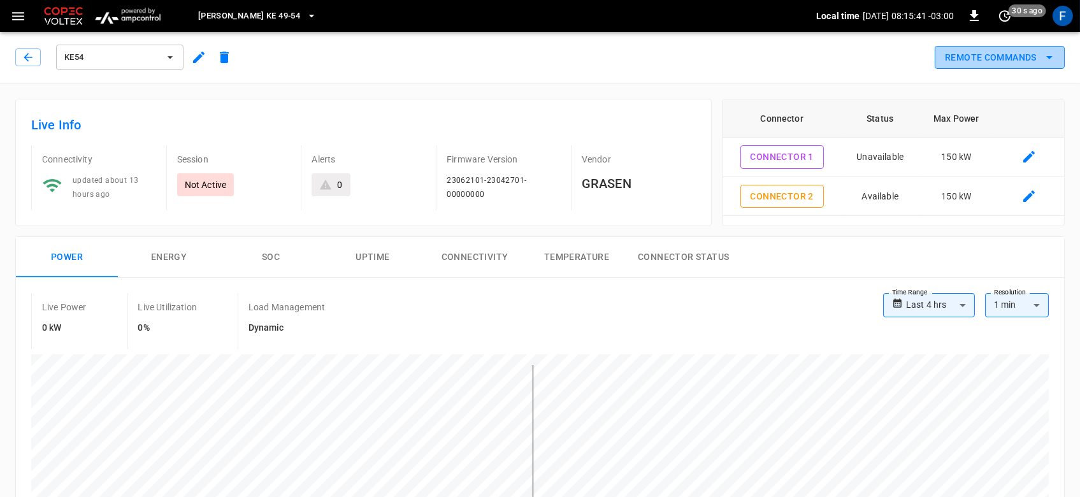
click at [989, 64] on button "Remote Commands" at bounding box center [1000, 58] width 130 height 24
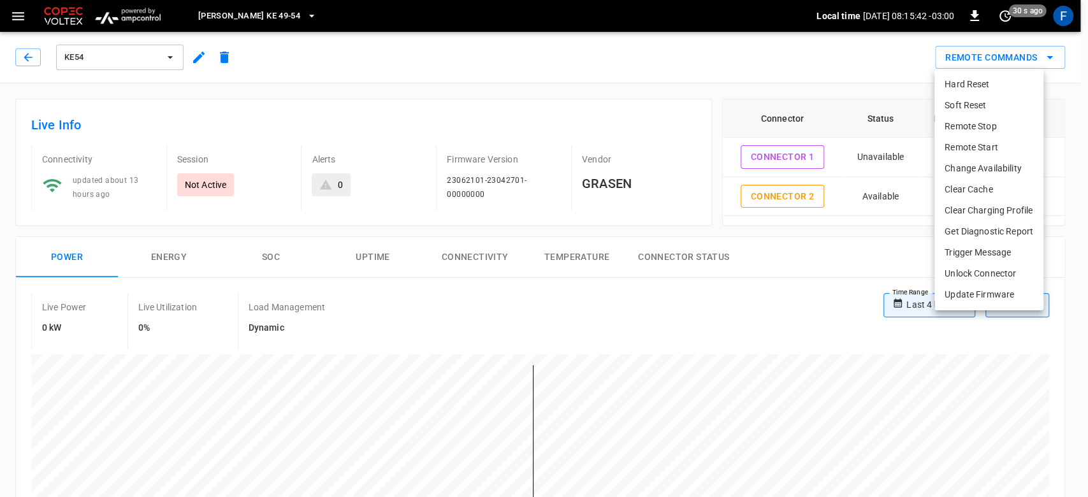
click at [969, 77] on li "Hard Reset" at bounding box center [988, 84] width 109 height 21
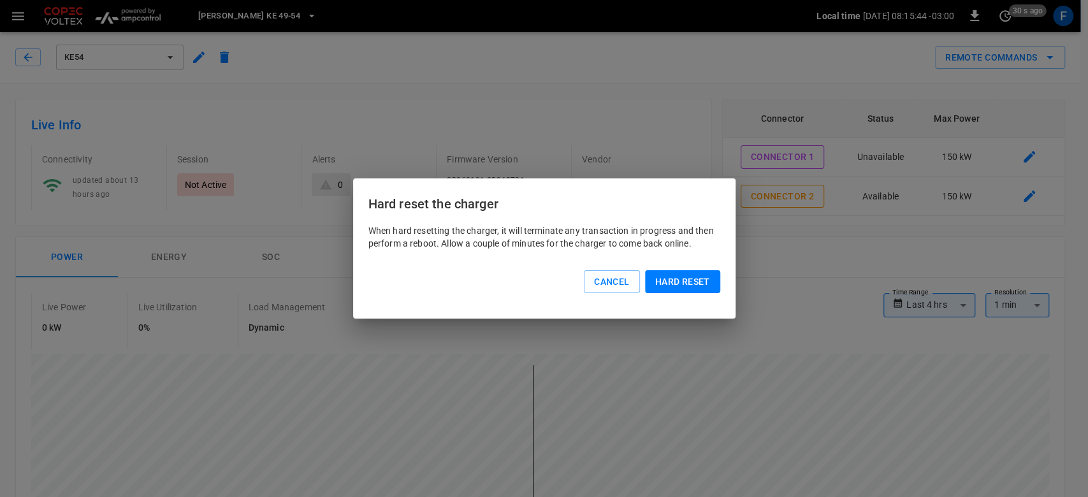
click at [687, 273] on button "Hard reset" at bounding box center [682, 282] width 75 height 24
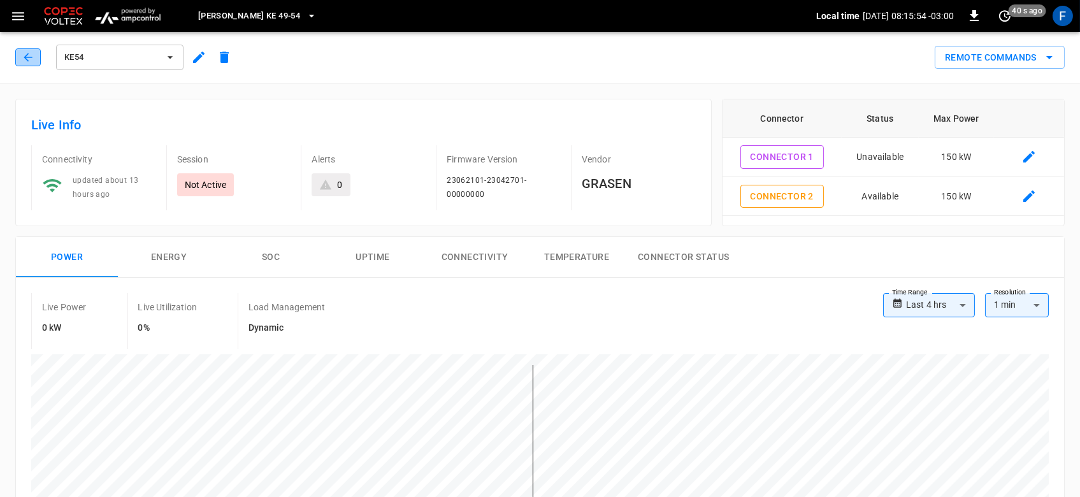
click at [29, 55] on icon "button" at bounding box center [28, 57] width 13 height 13
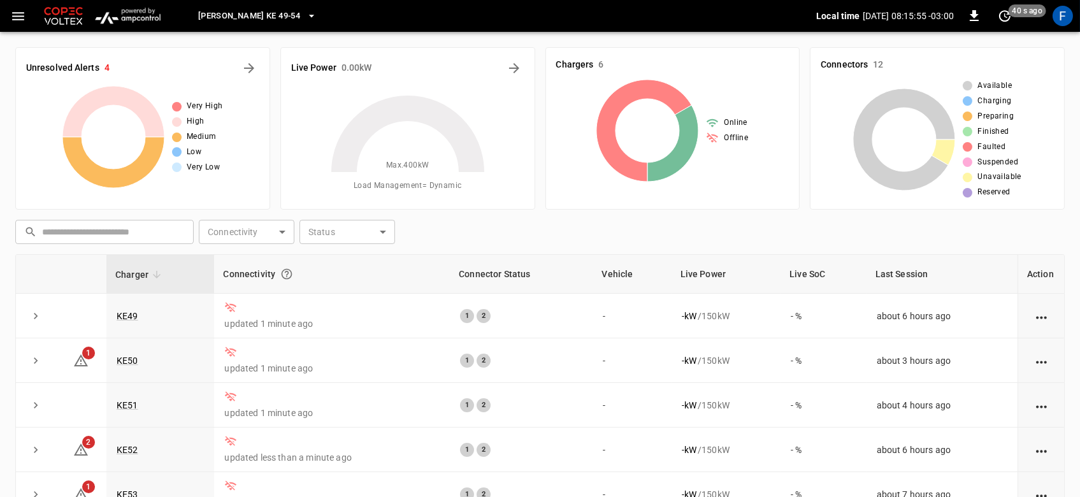
scroll to position [154, 0]
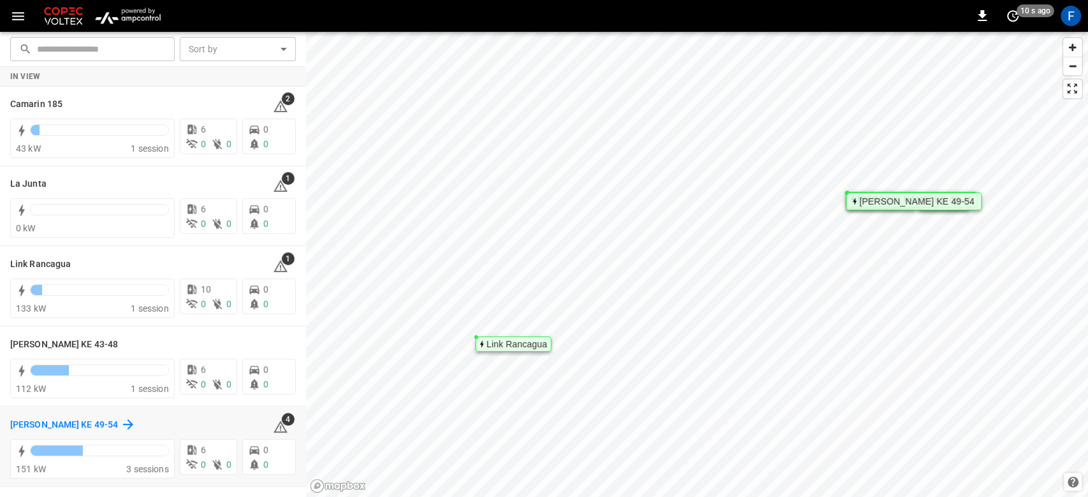
click at [92, 421] on h6 "[PERSON_NAME] KE 49-54" at bounding box center [64, 425] width 108 height 14
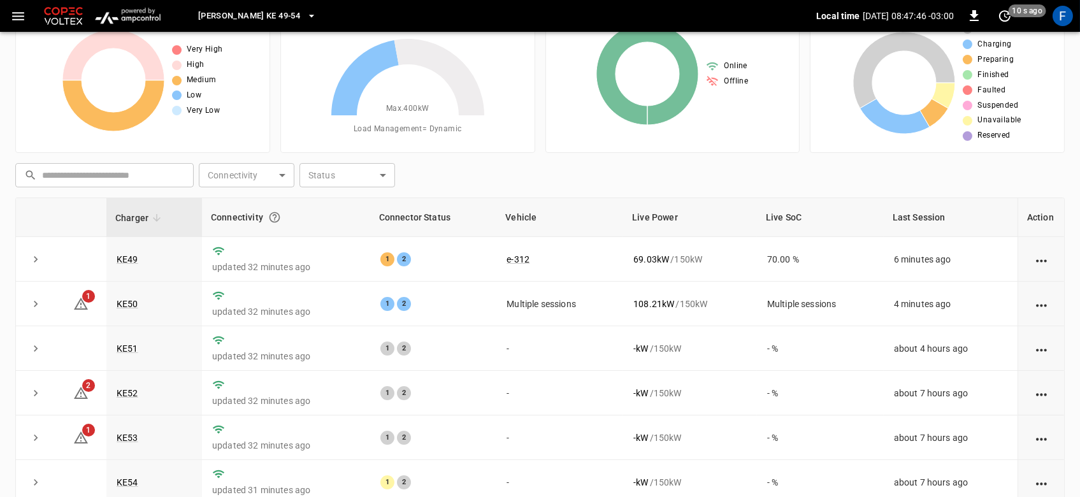
scroll to position [57, 0]
click at [130, 256] on link "KE49" at bounding box center [127, 258] width 27 height 15
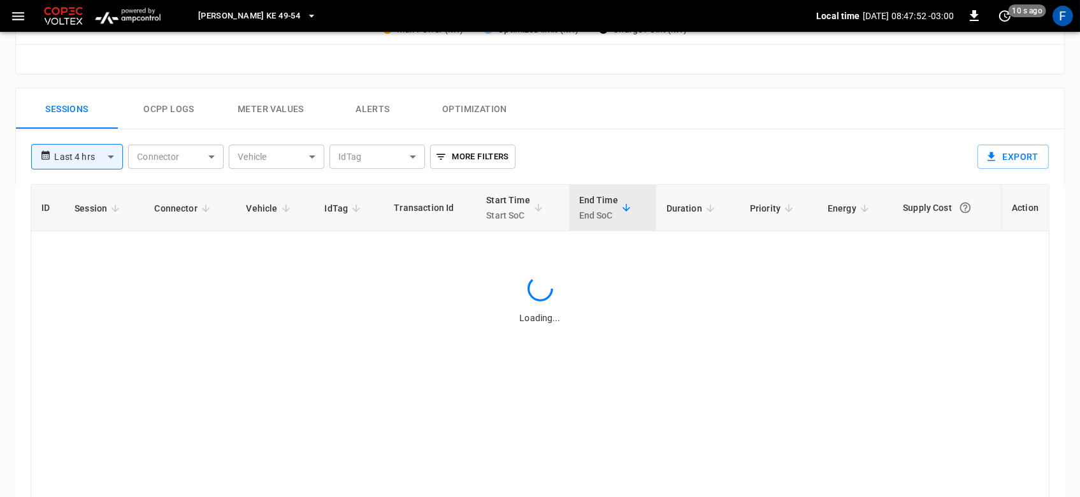
scroll to position [560, 0]
